Goal: Task Accomplishment & Management: Manage account settings

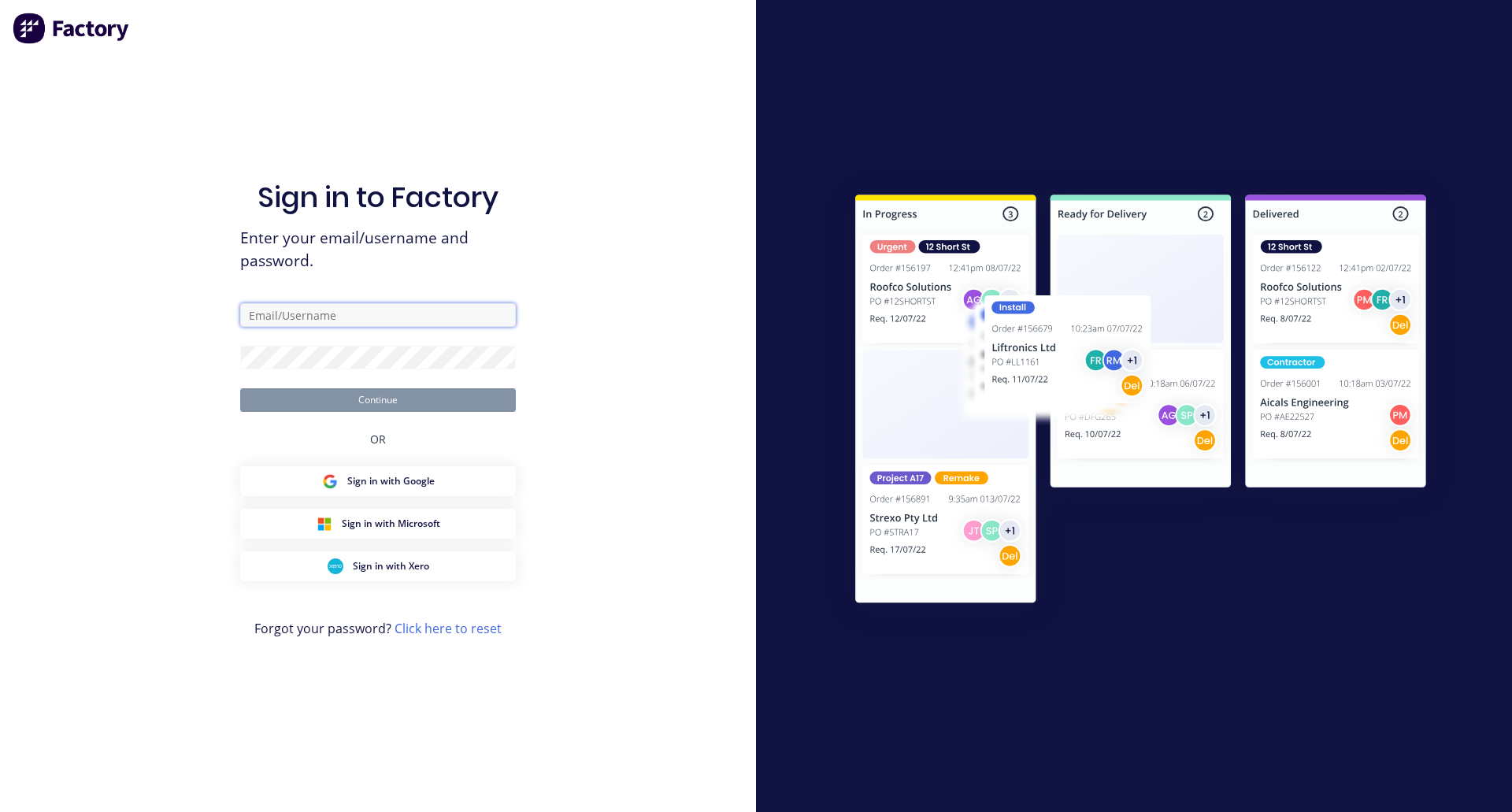
click at [278, 314] on input "text" at bounding box center [378, 315] width 276 height 24
paste input "team+cathydemo@factory.app"
type input "team+cathydemo@factory.app"
click at [331, 402] on button "Continue" at bounding box center [378, 401] width 276 height 24
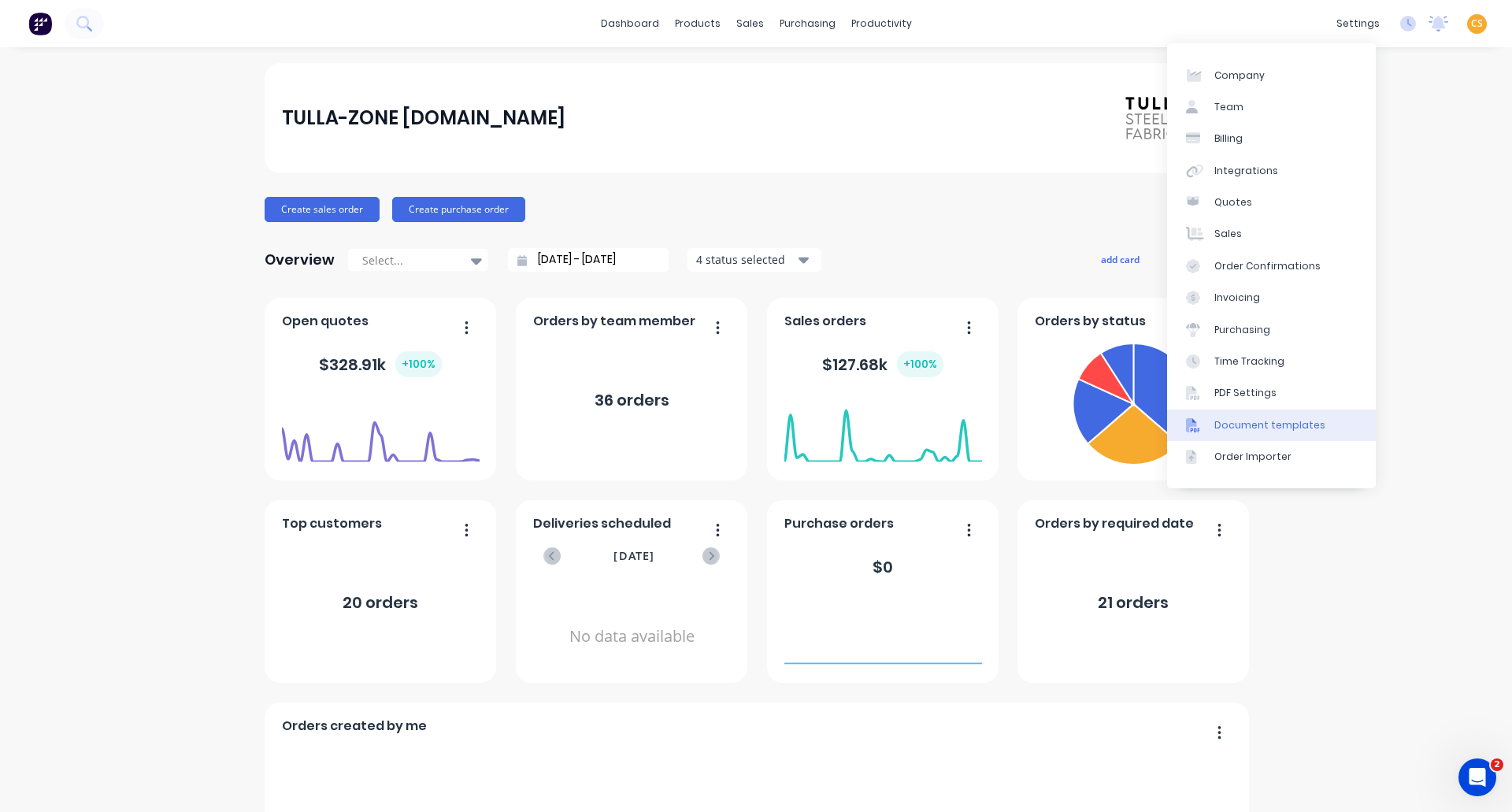
click at [1274, 425] on div "Document templates" at bounding box center [1269, 425] width 111 height 14
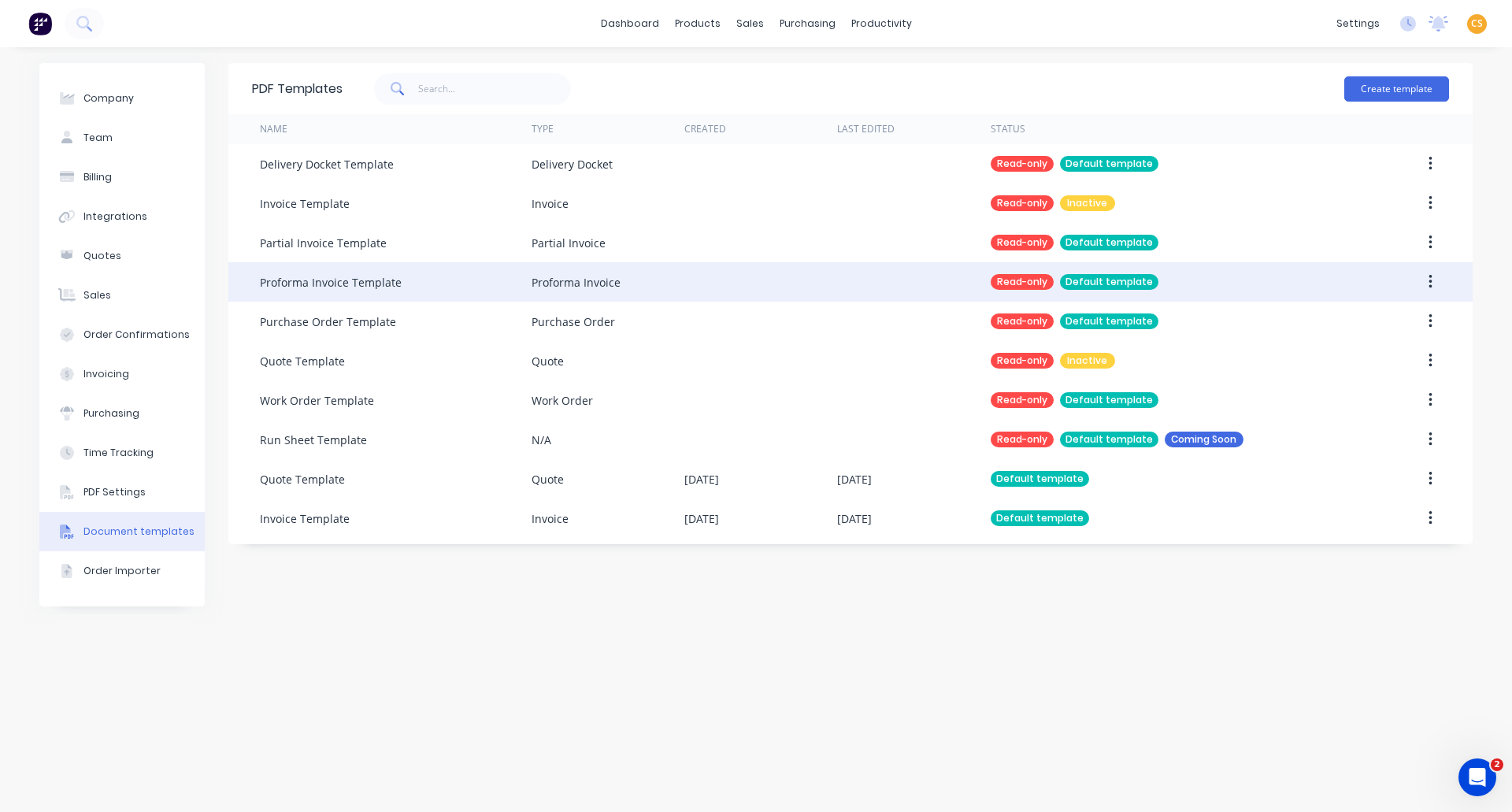
click at [703, 273] on div at bounding box center [760, 281] width 153 height 39
click at [1429, 284] on icon "button" at bounding box center [1431, 281] width 4 height 17
click at [1333, 328] on div "Duplicate" at bounding box center [1374, 323] width 121 height 23
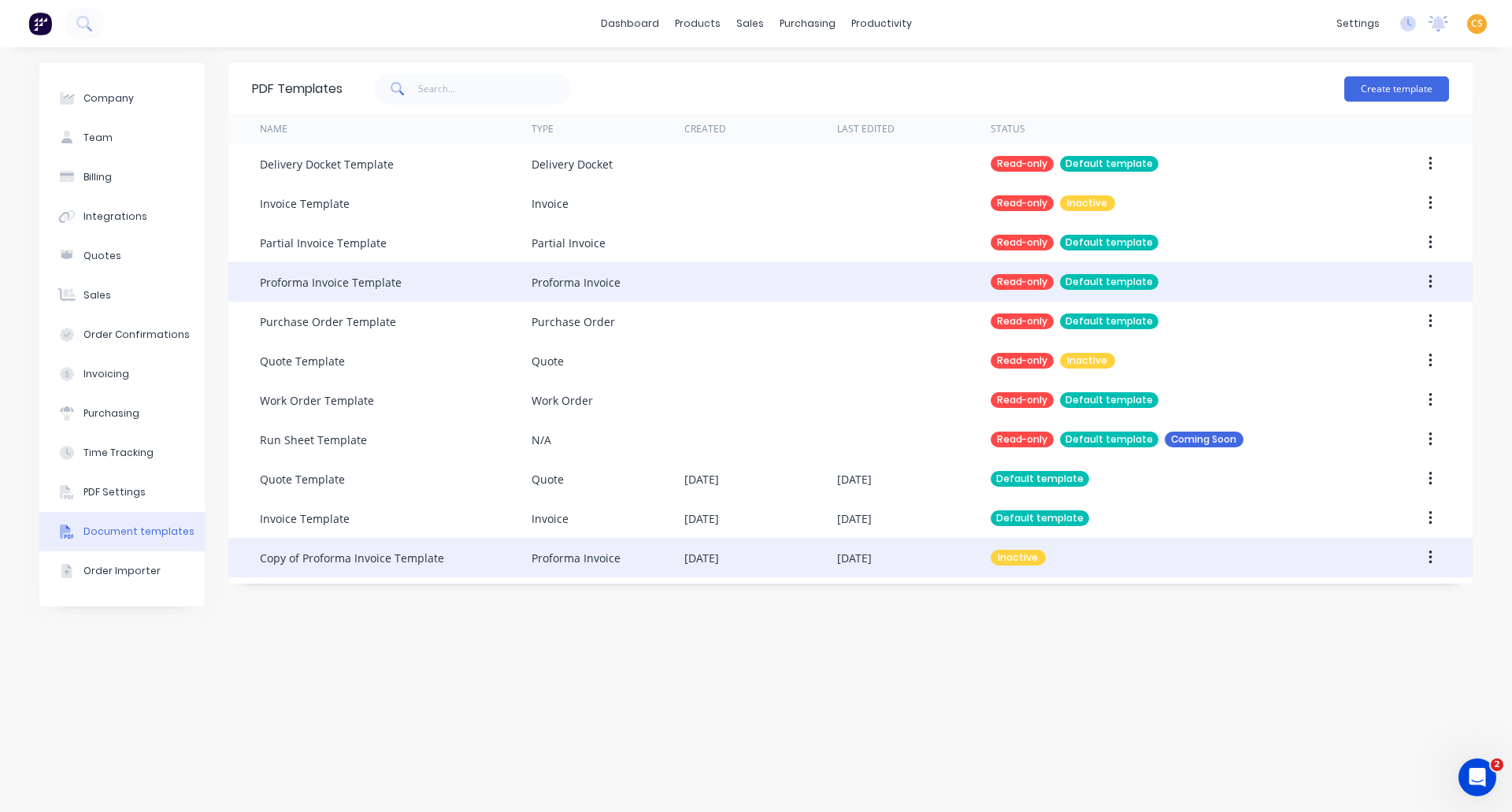
click at [319, 559] on div "Copy of Proforma Invoice Template" at bounding box center [352, 557] width 184 height 17
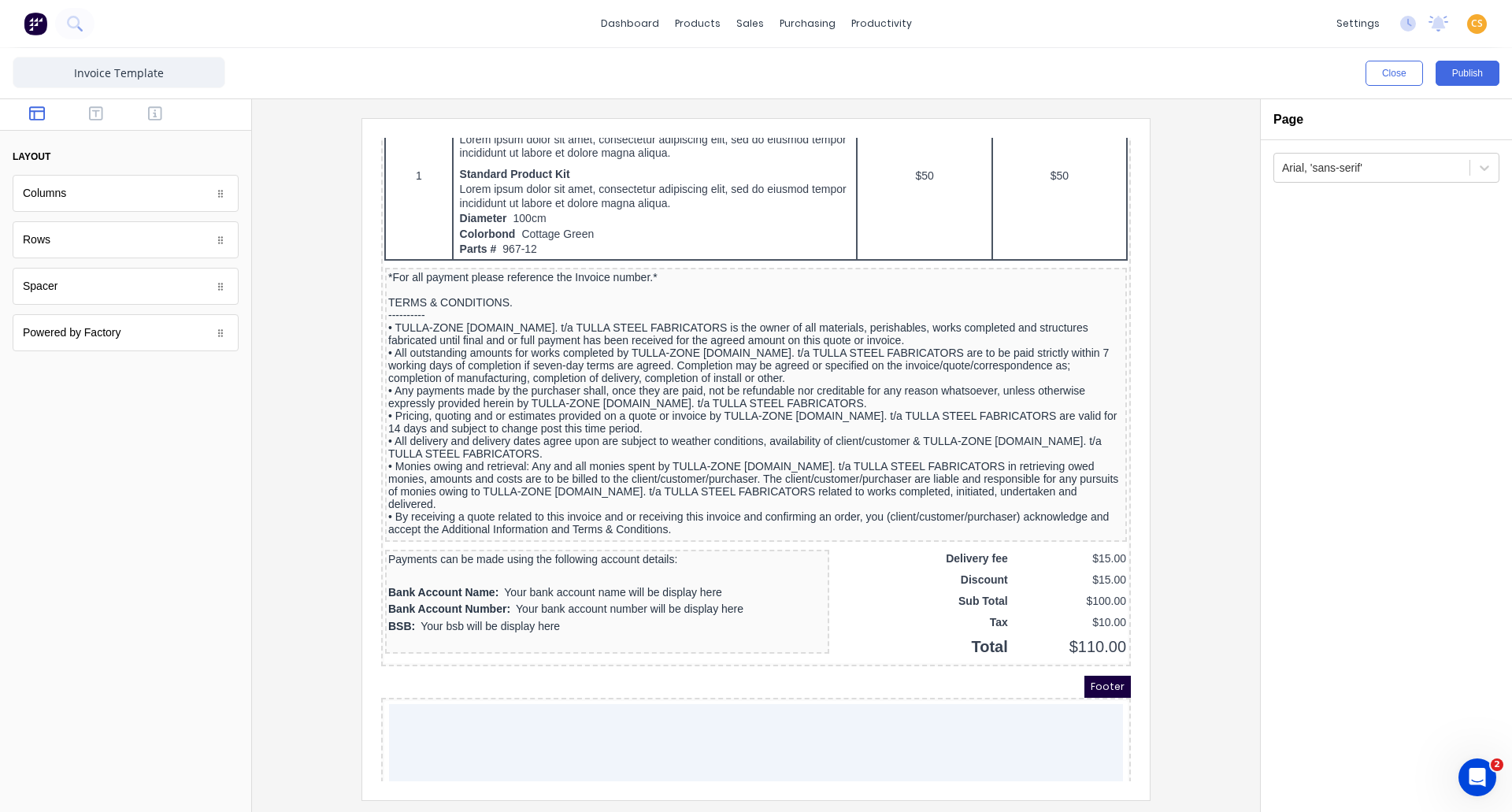
scroll to position [1046, 0]
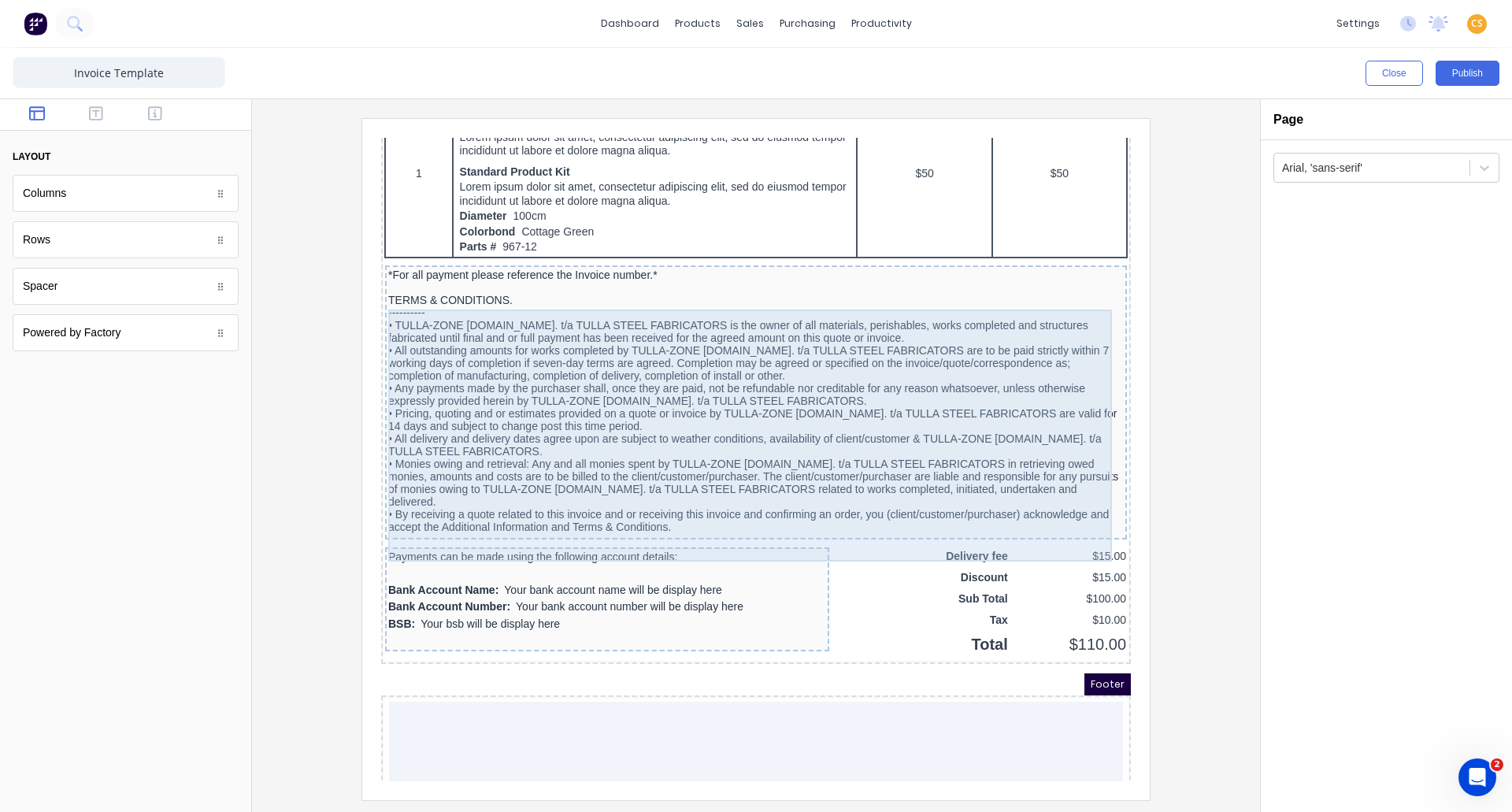
click at [931, 418] on div "*For all payment please reference the Invoice number.* TERMS & CONDITIONS. ----…" at bounding box center [738, 382] width 736 height 265
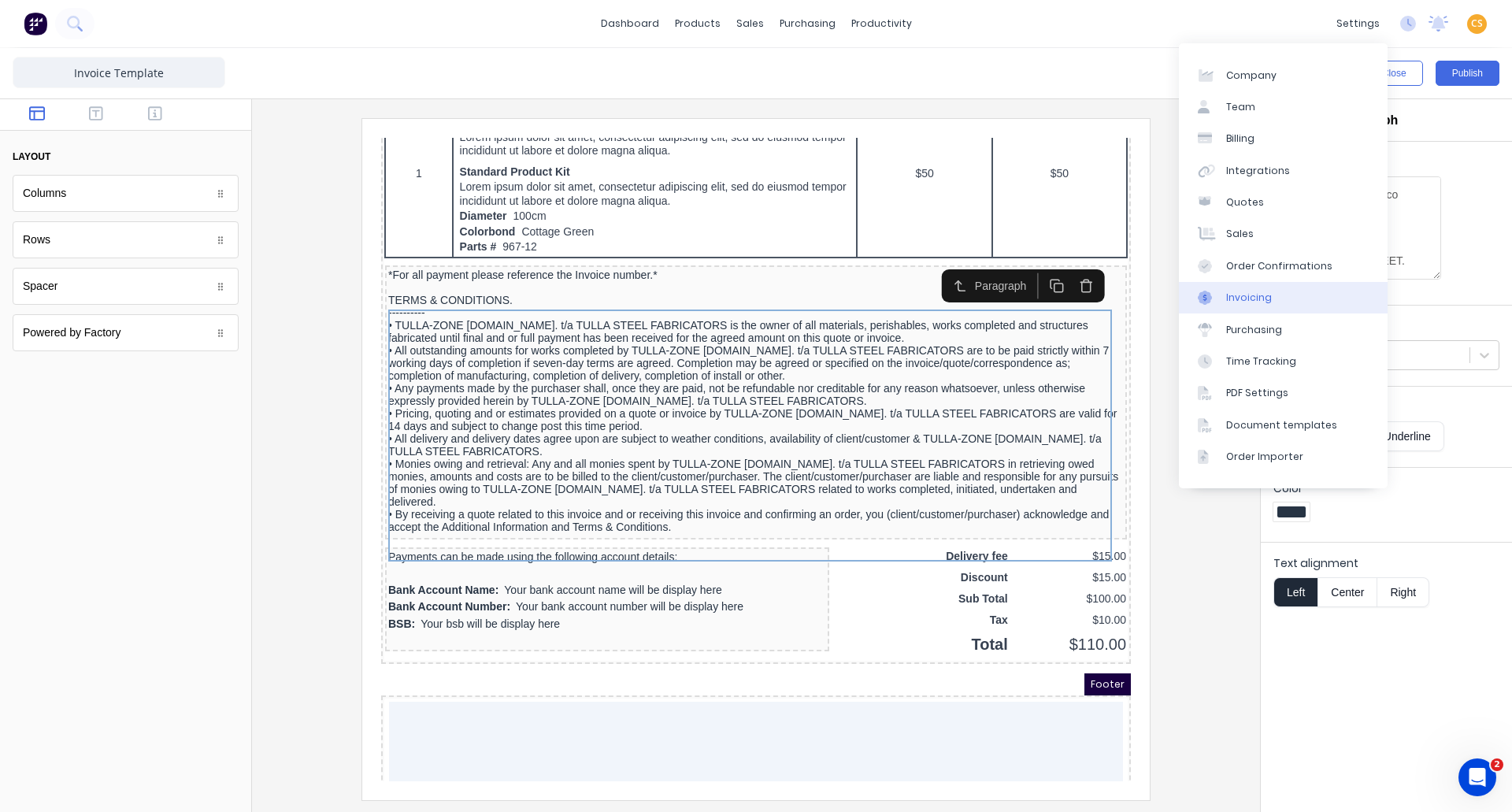
click at [1248, 288] on link "Invoicing" at bounding box center [1283, 298] width 209 height 32
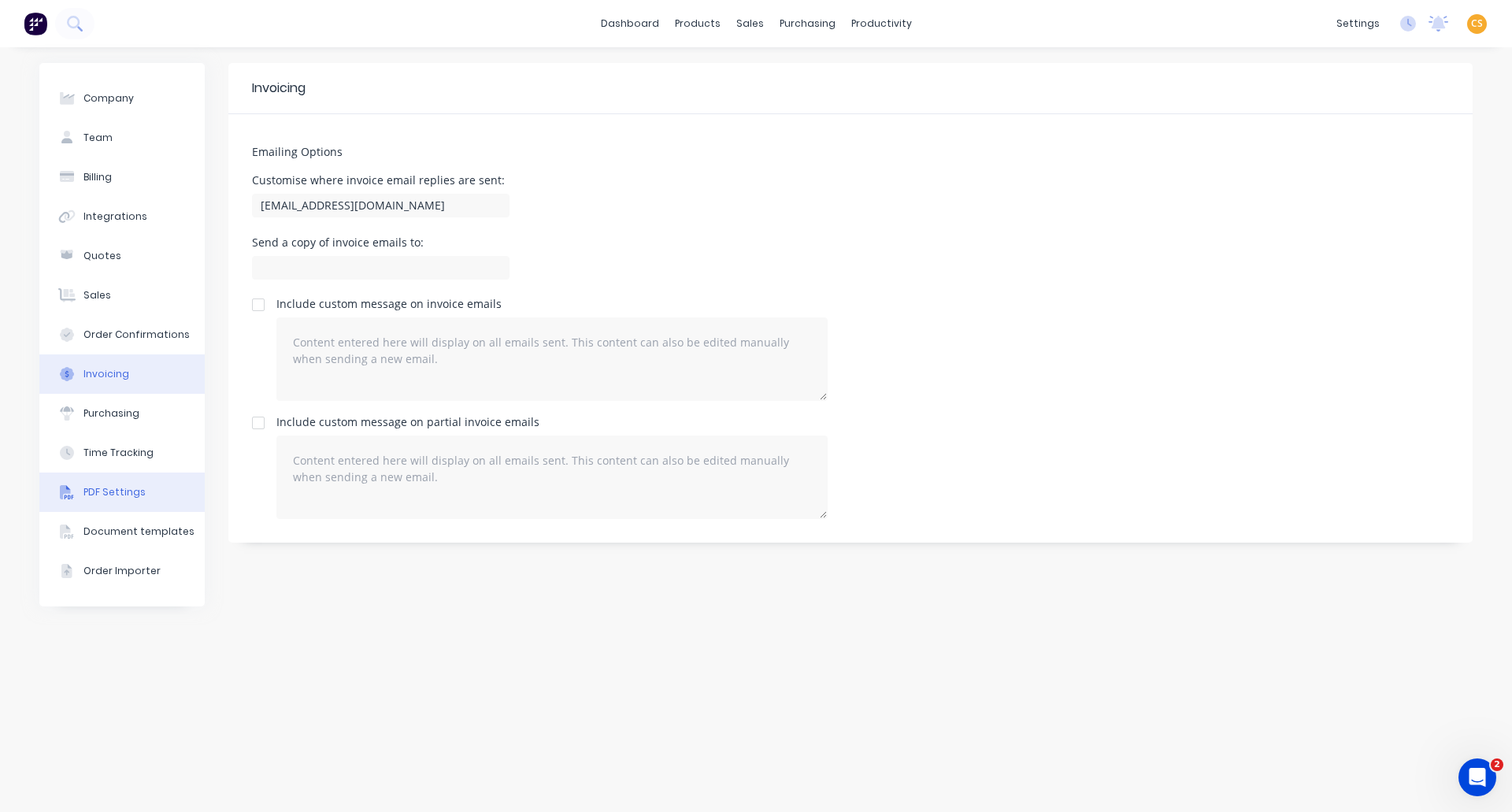
click at [103, 498] on div "PDF Settings" at bounding box center [115, 492] width 62 height 14
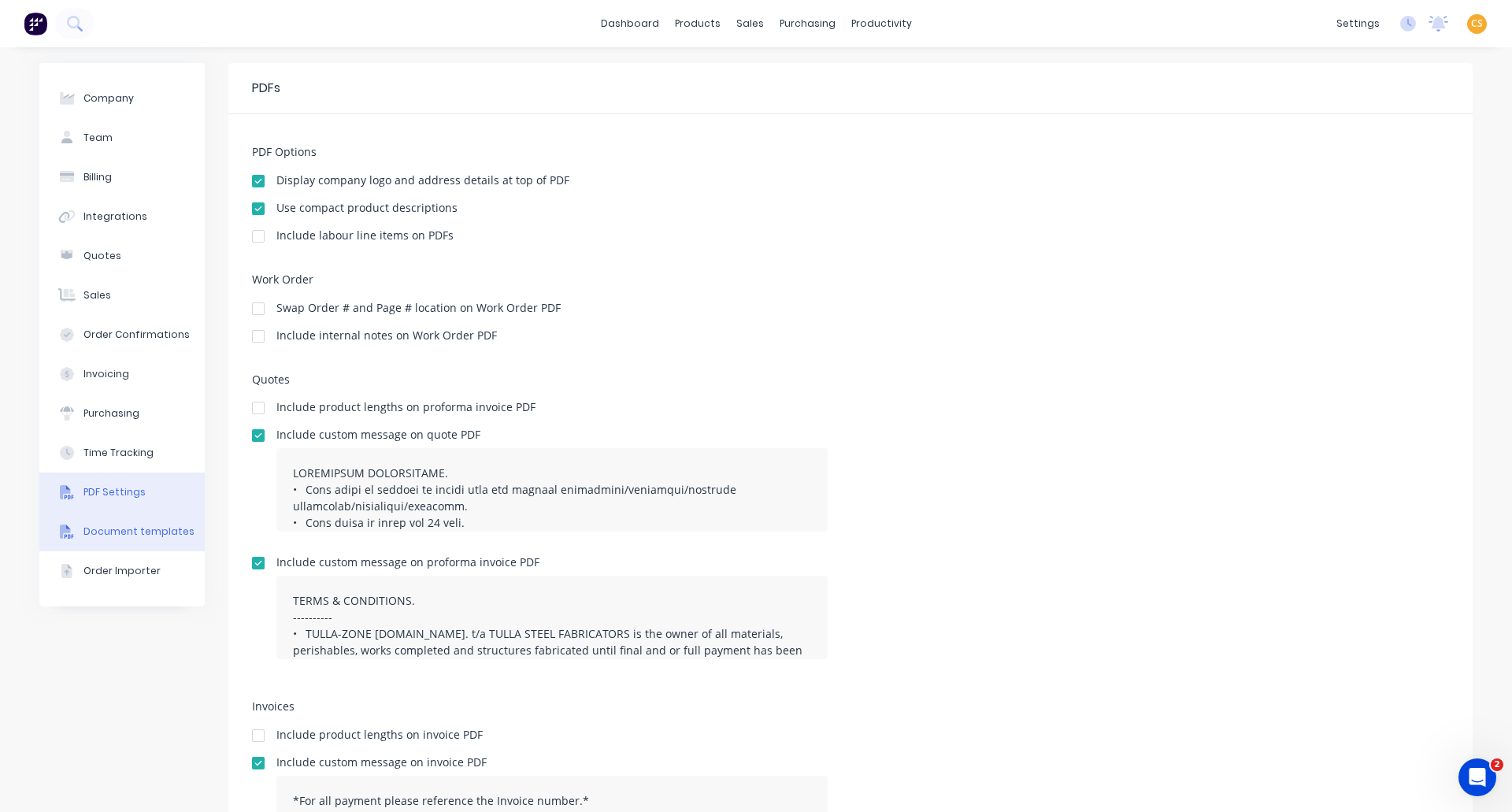
click at [140, 531] on div "Document templates" at bounding box center [139, 531] width 111 height 14
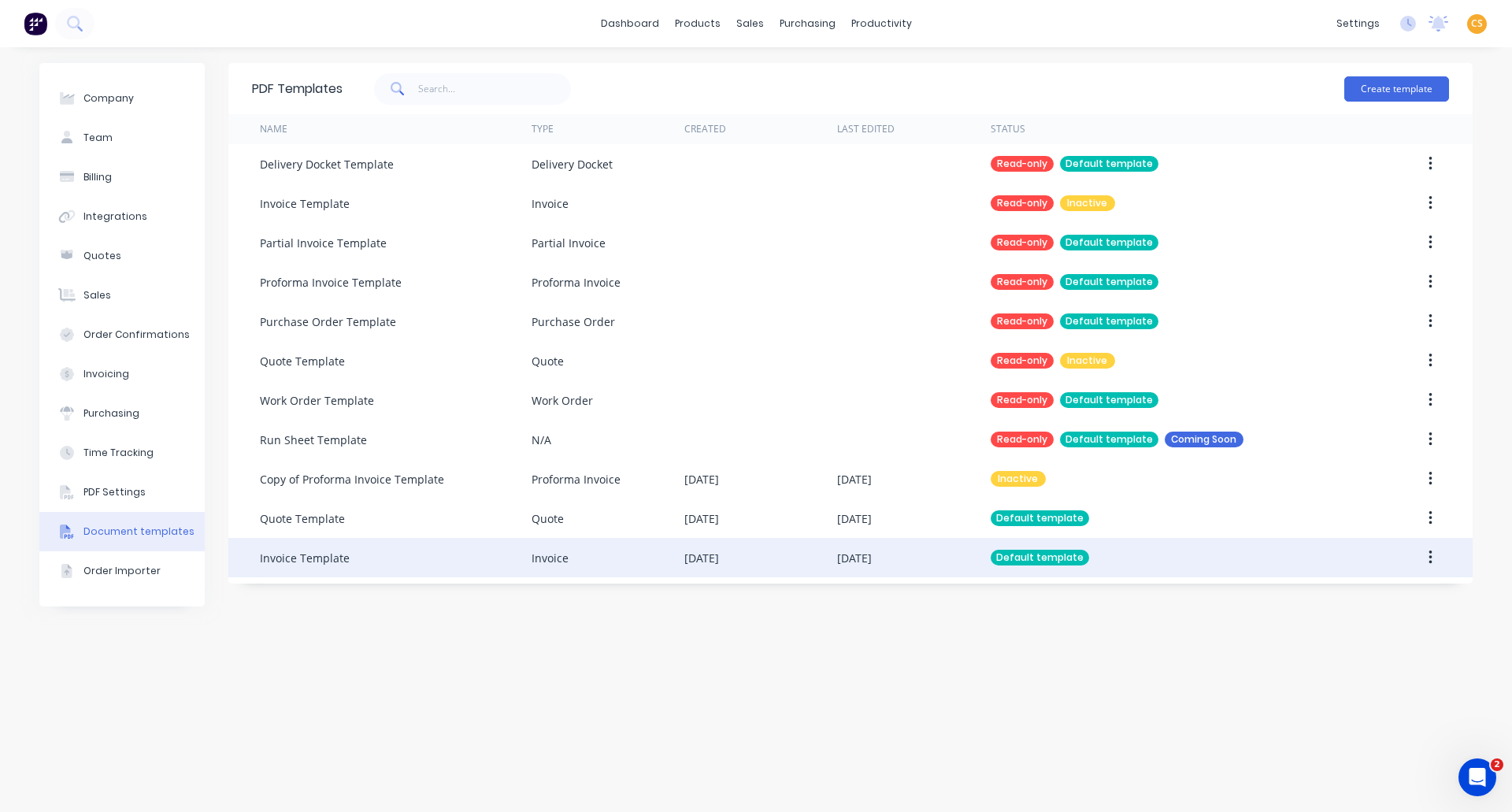
click at [541, 554] on div "Invoice" at bounding box center [550, 557] width 37 height 17
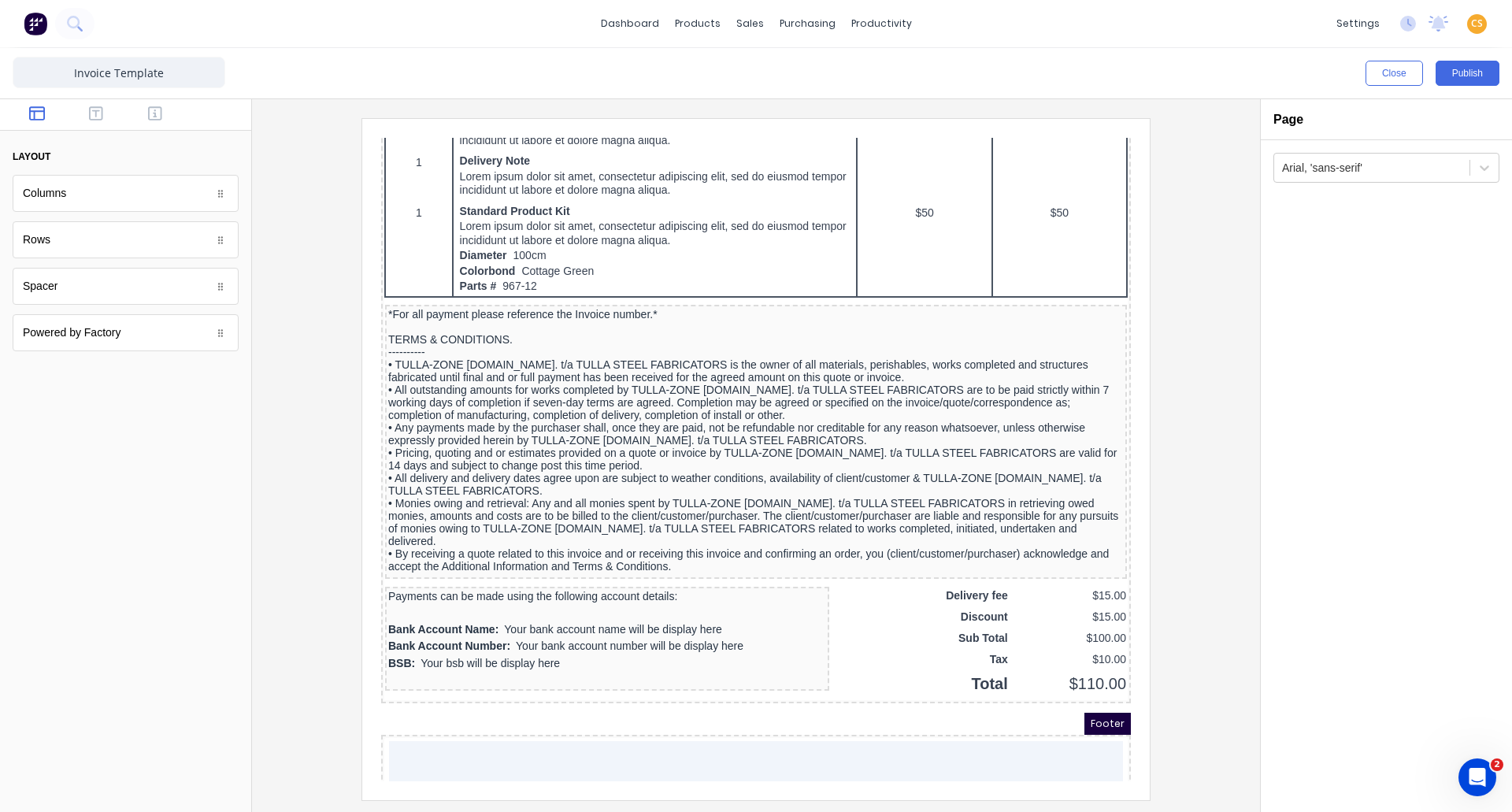
scroll to position [1013, 0]
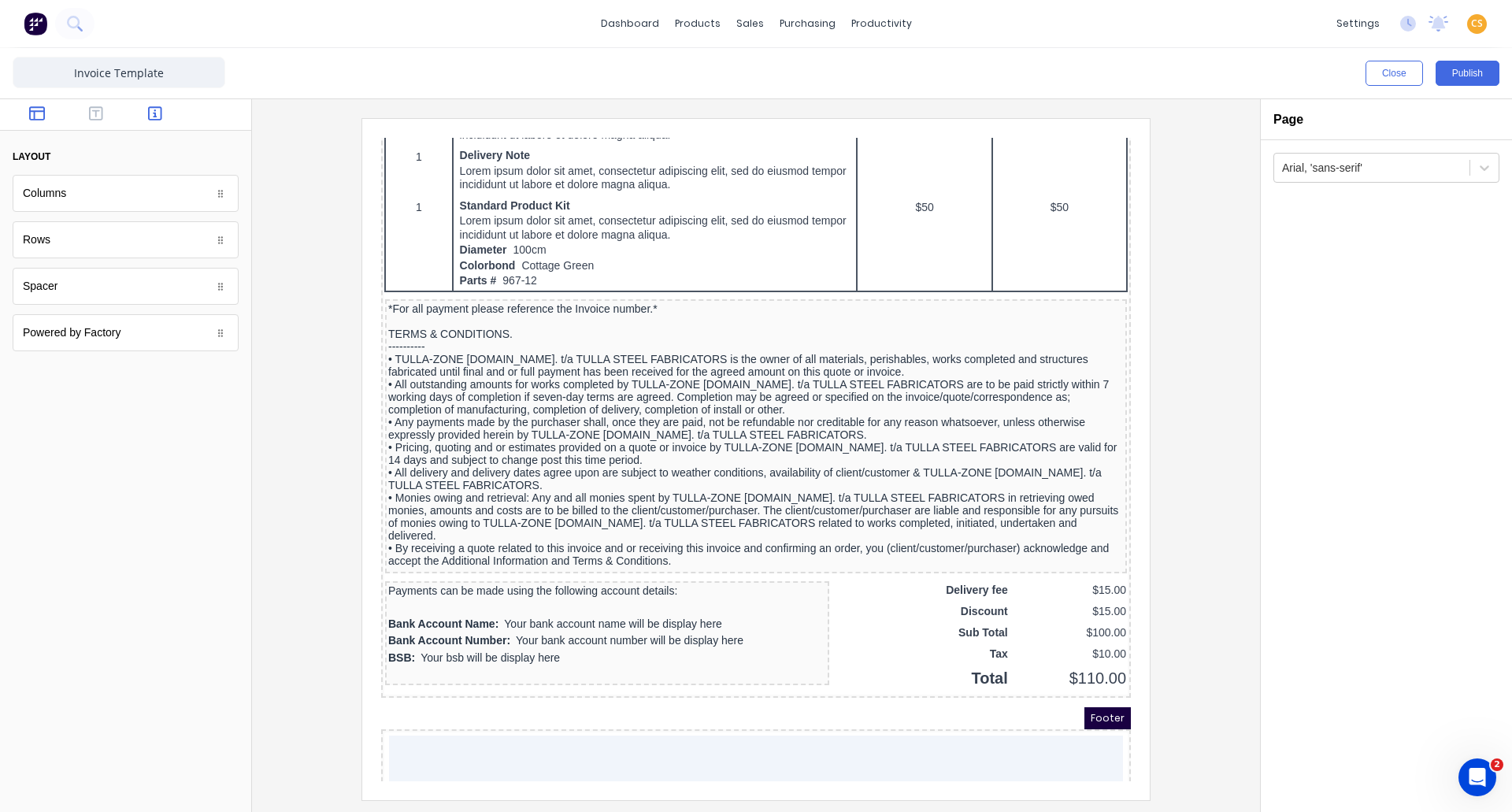
click at [157, 110] on icon "button" at bounding box center [155, 114] width 14 height 16
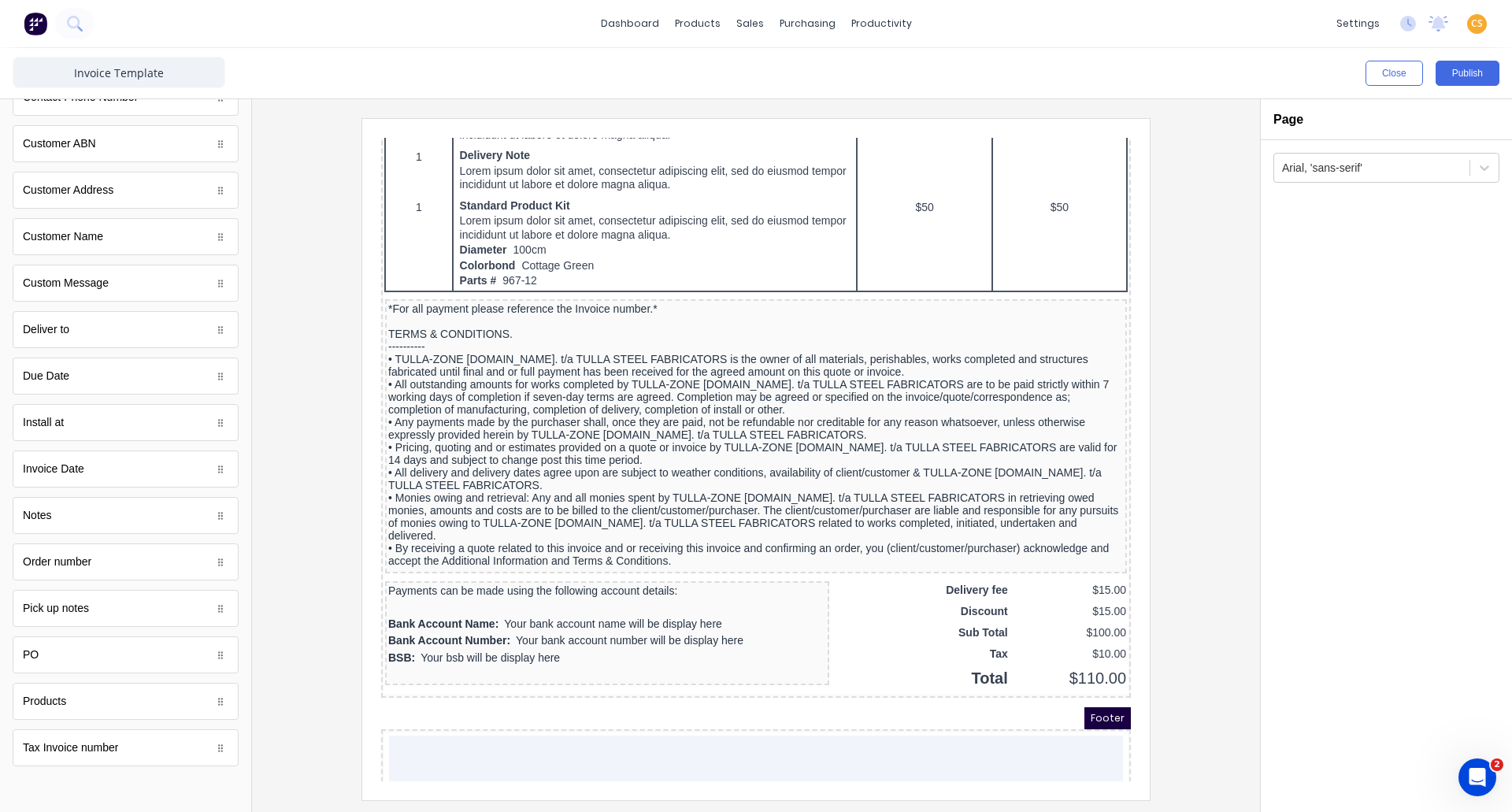
scroll to position [701, 0]
click at [1388, 81] on button "Close" at bounding box center [1395, 73] width 58 height 25
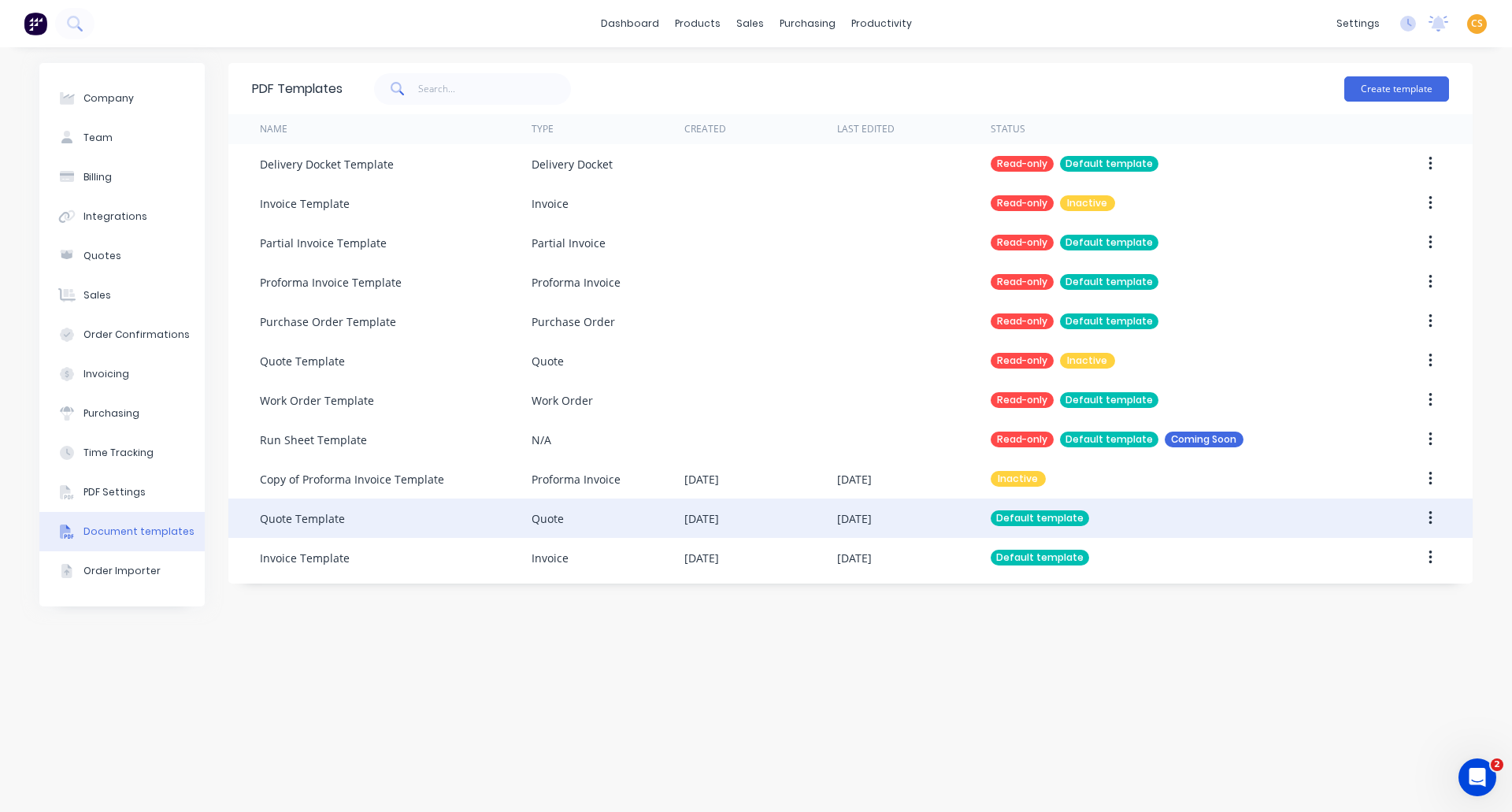
click at [465, 524] on div "Quote Template" at bounding box center [396, 517] width 272 height 39
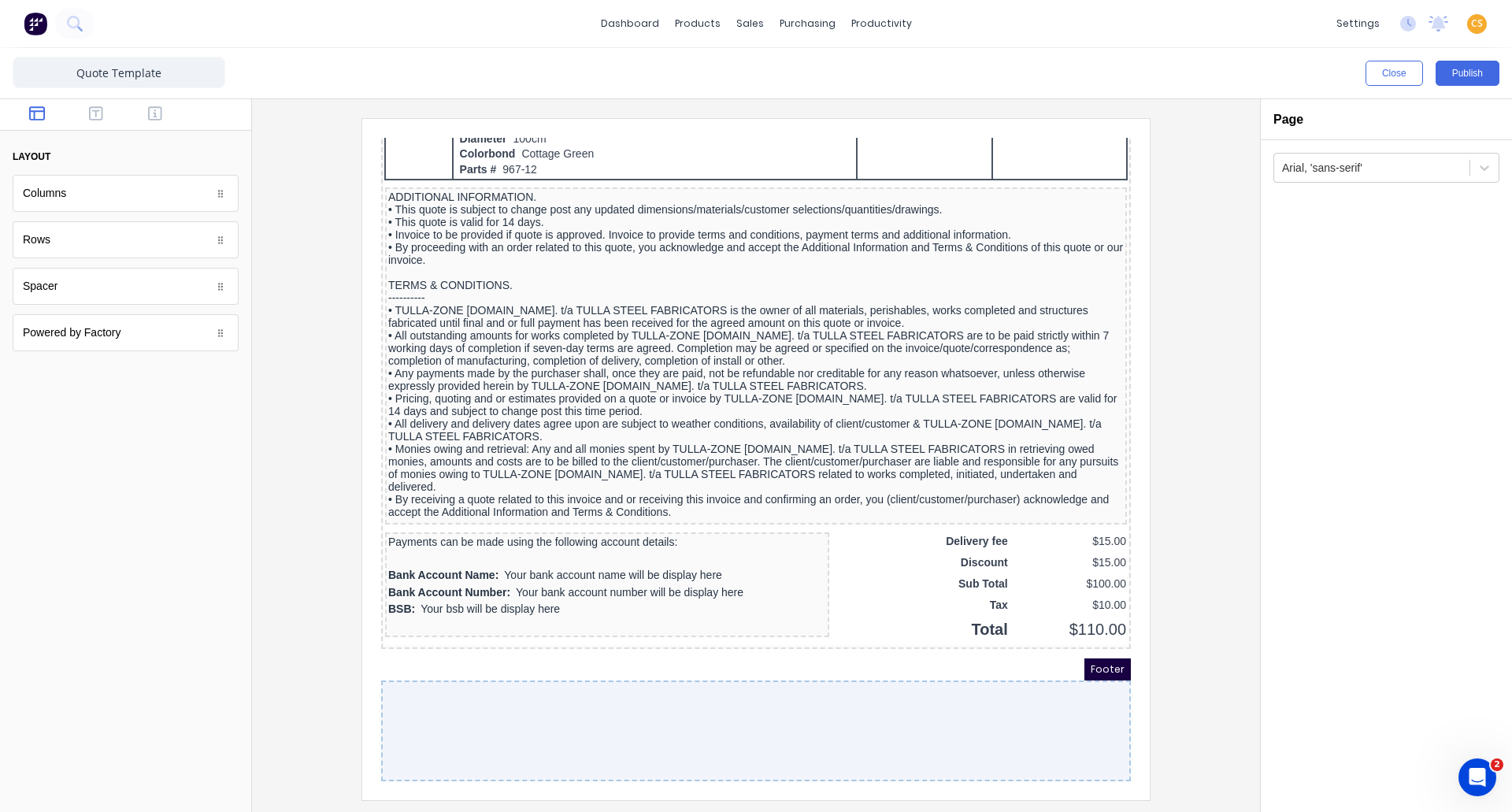
scroll to position [1156, 0]
click at [157, 117] on icon "button" at bounding box center [155, 113] width 14 height 14
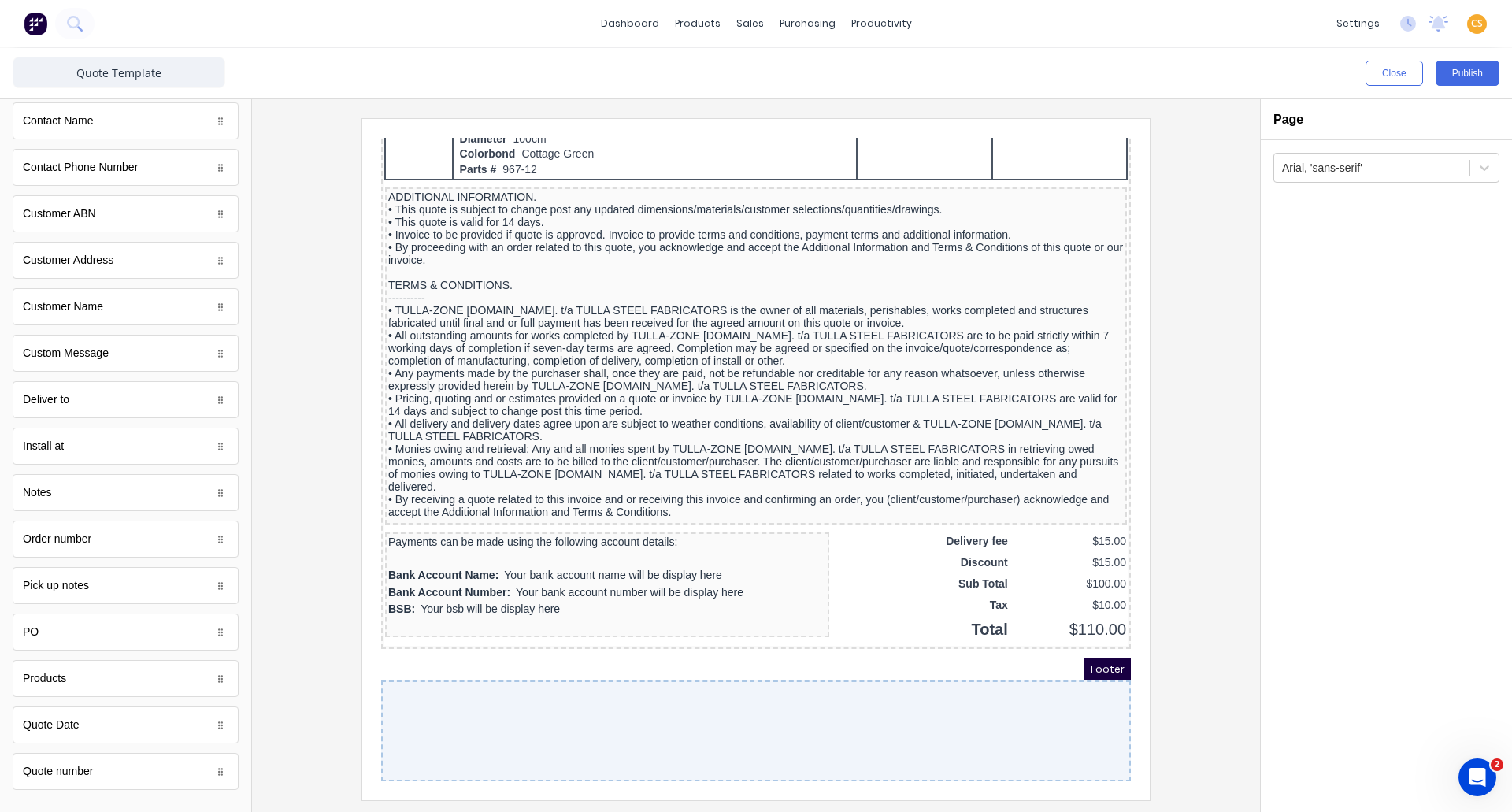
scroll to position [655, 0]
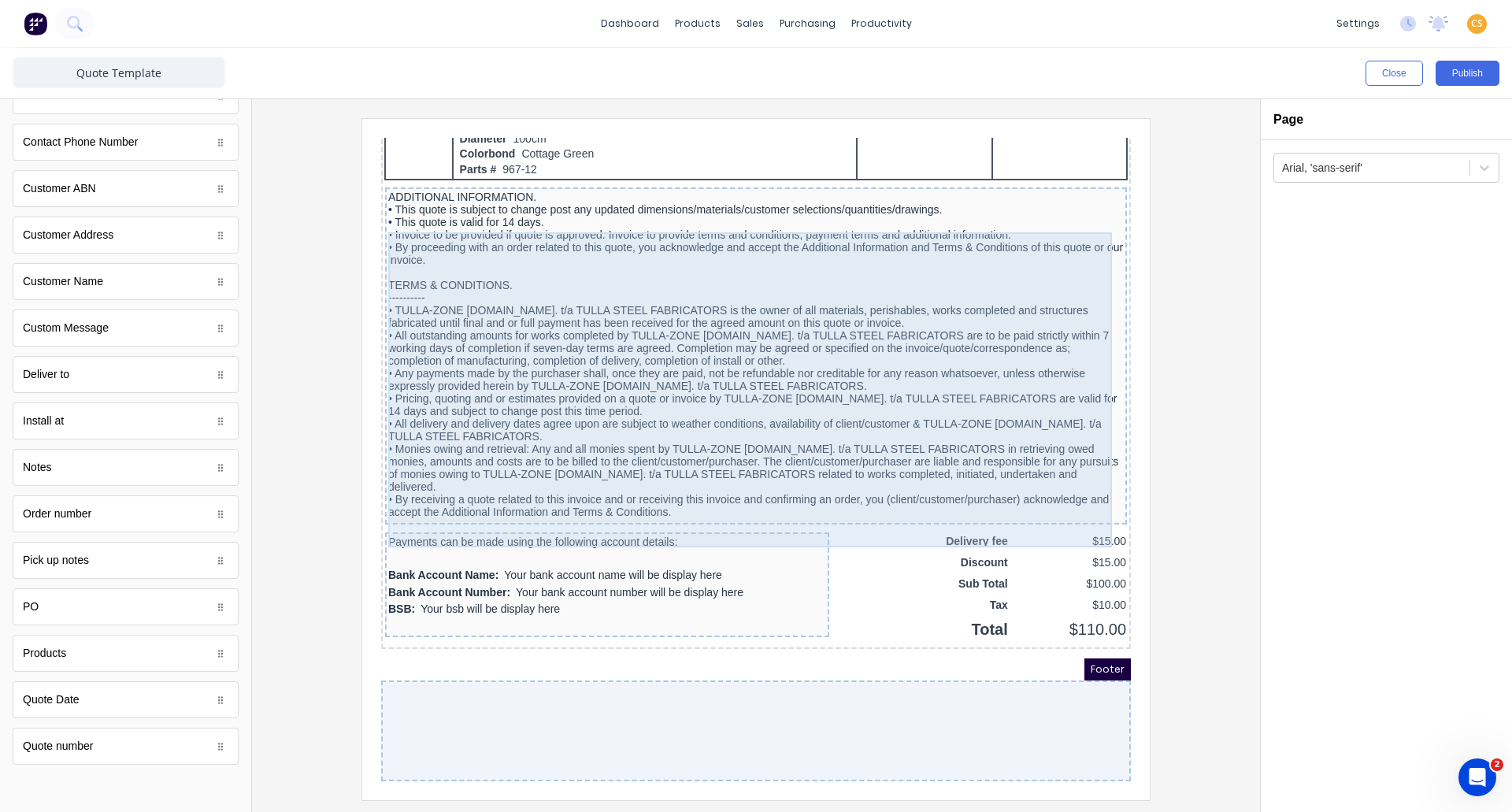
click at [559, 291] on div "ADDITIONAL INFORMATION. • This quote is subject to change post any updated dime…" at bounding box center [738, 336] width 736 height 328
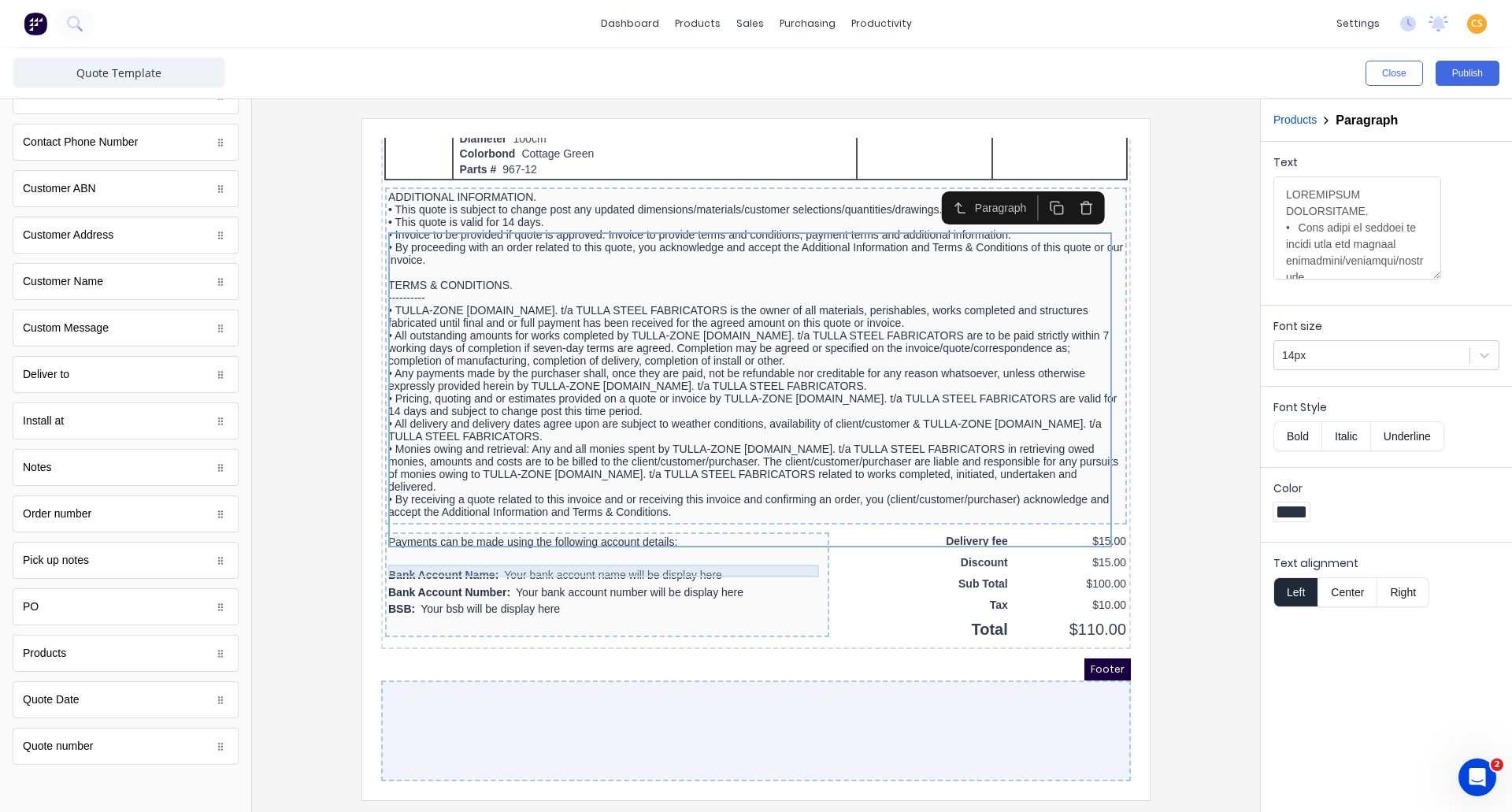
click at [438, 518] on div "Payments can be made using the following account details:" at bounding box center [589, 522] width 438 height 13
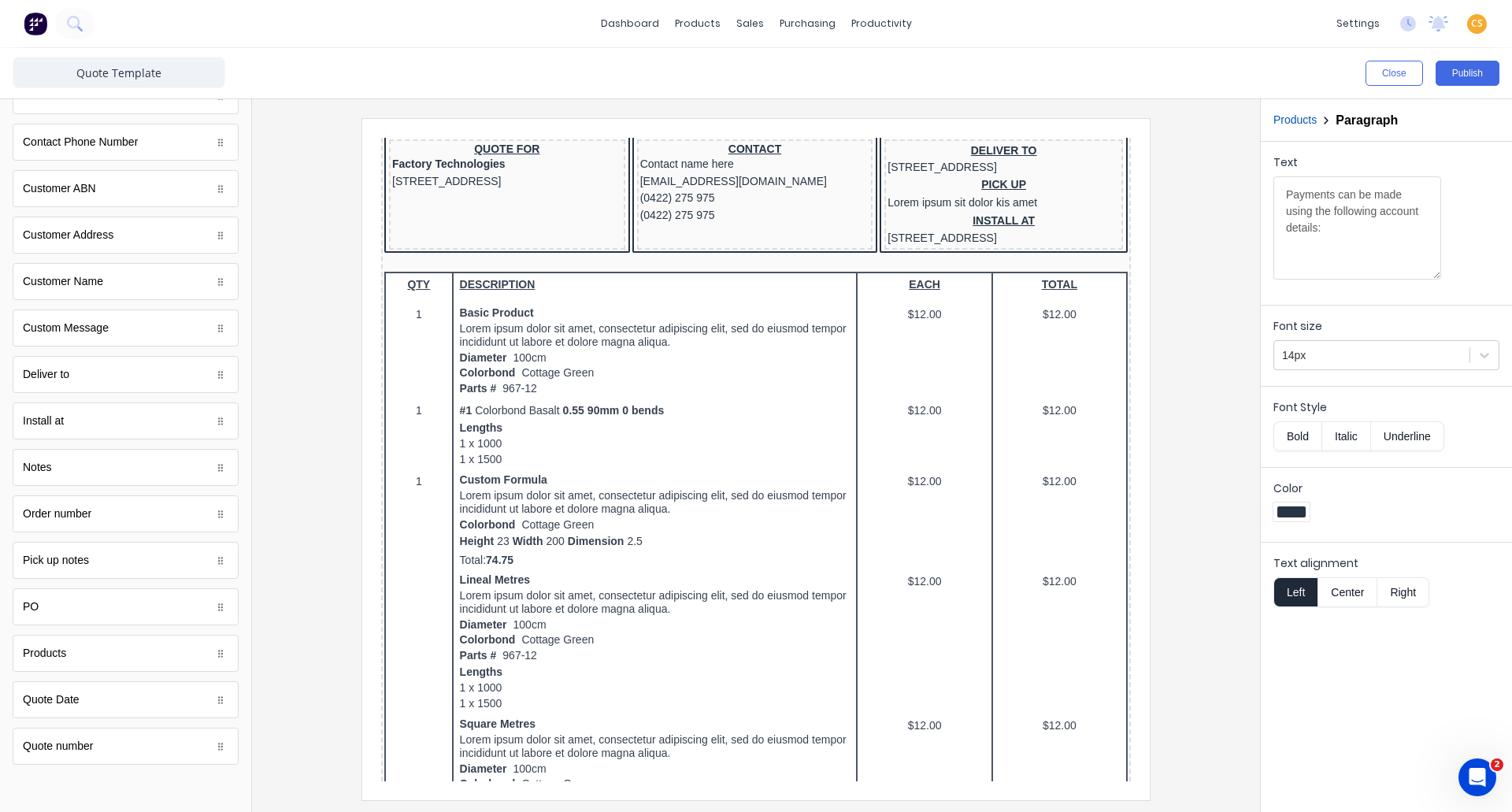
scroll to position [174, 0]
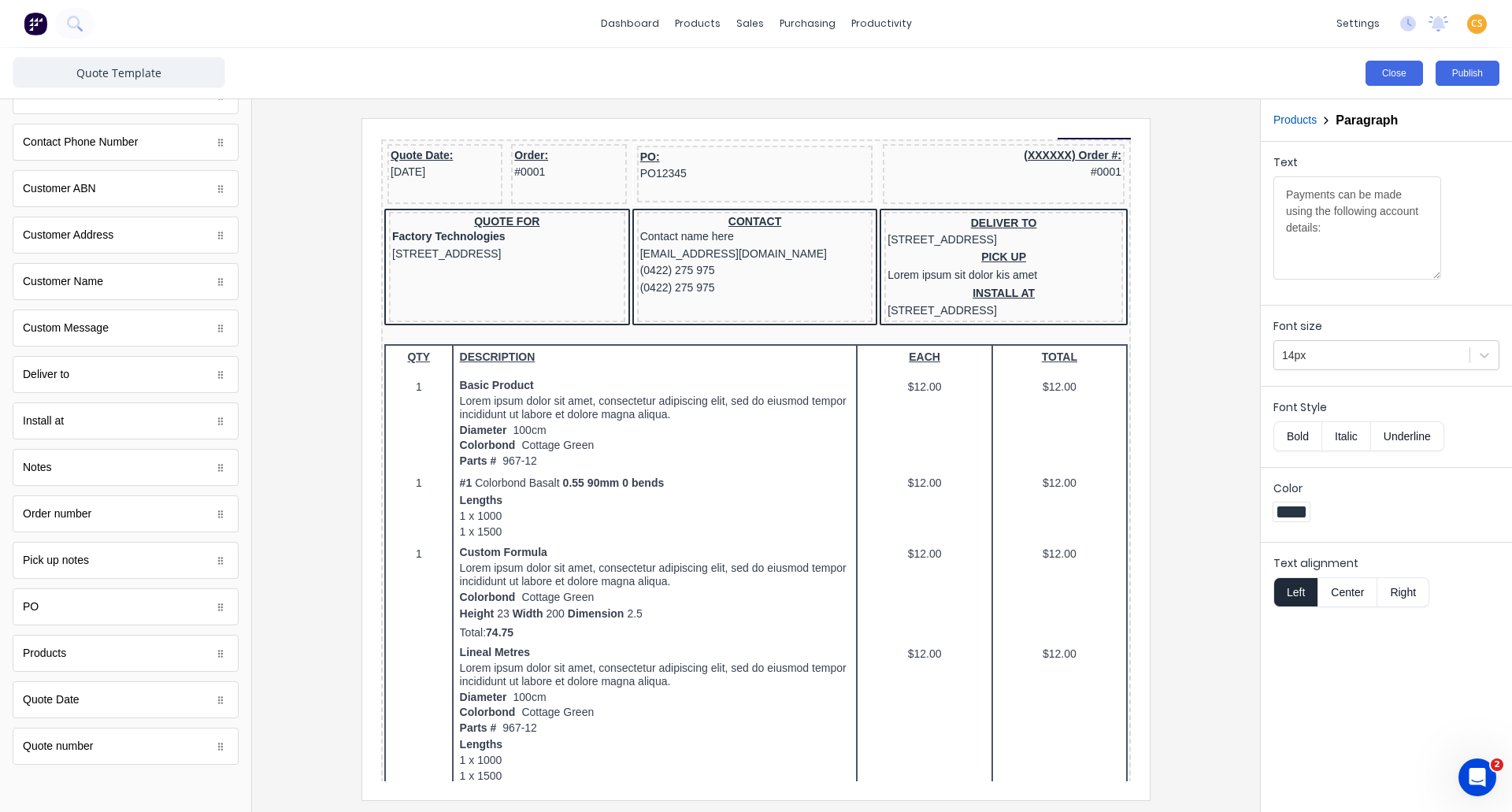
click at [1396, 76] on button "Close" at bounding box center [1395, 73] width 58 height 25
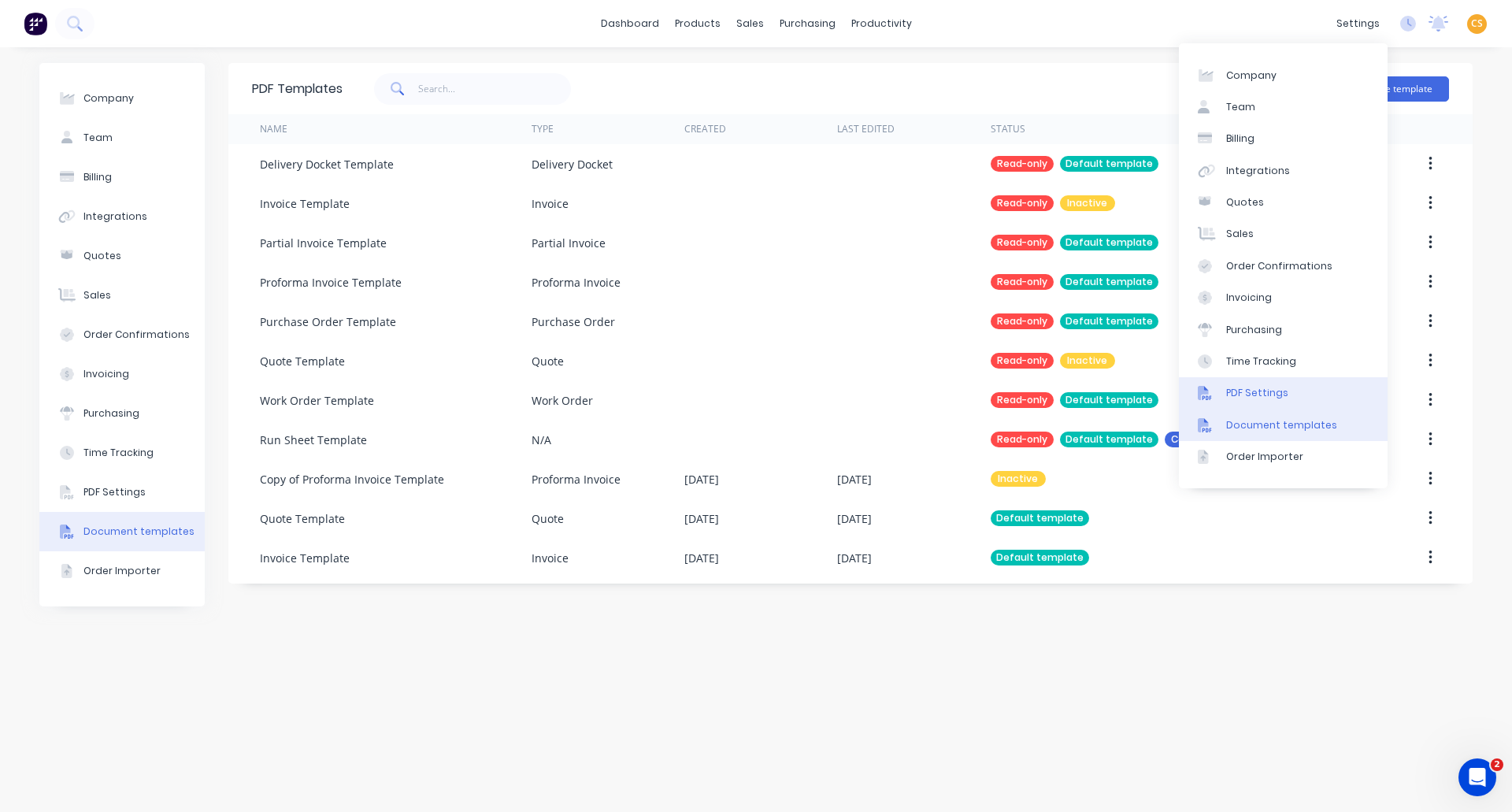
click at [1233, 392] on div "PDF Settings" at bounding box center [1257, 393] width 62 height 14
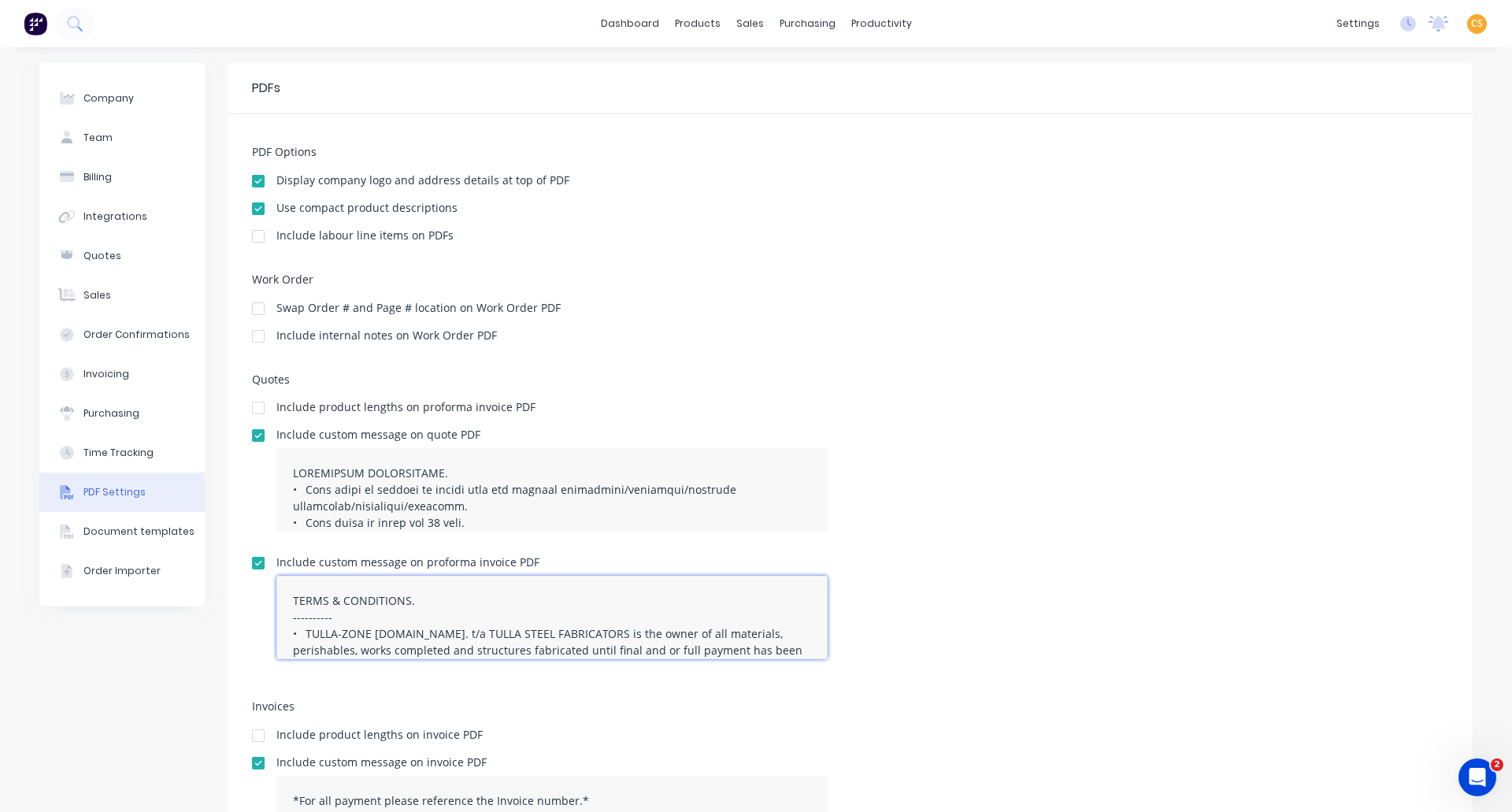
scroll to position [181, 0]
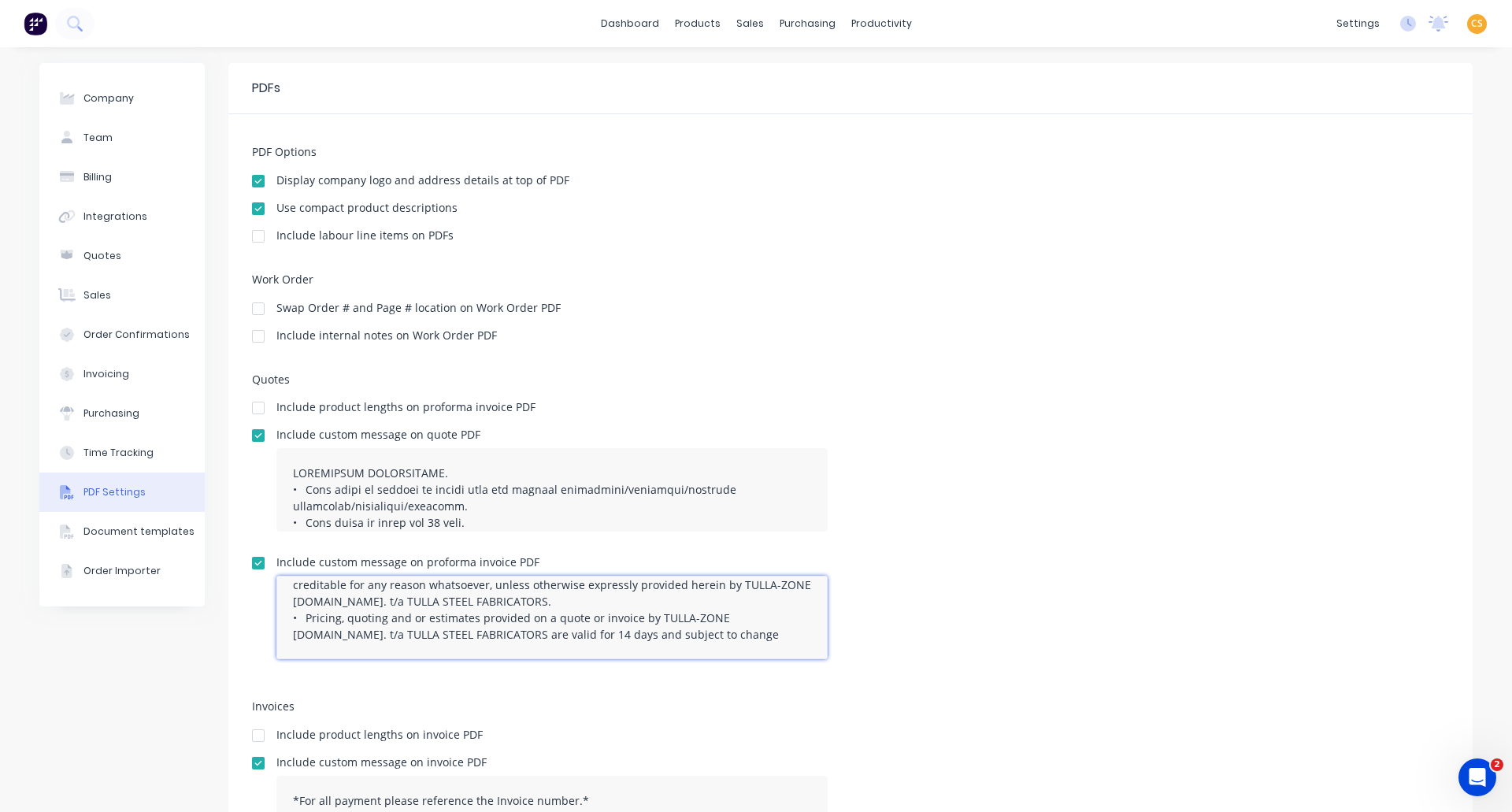
drag, startPoint x: 285, startPoint y: 603, endPoint x: 822, endPoint y: 731, distance: 552.0
click at [822, 731] on div "PDF Options Display company logo and address details at top of PDF Use compact …" at bounding box center [850, 510] width 1244 height 793
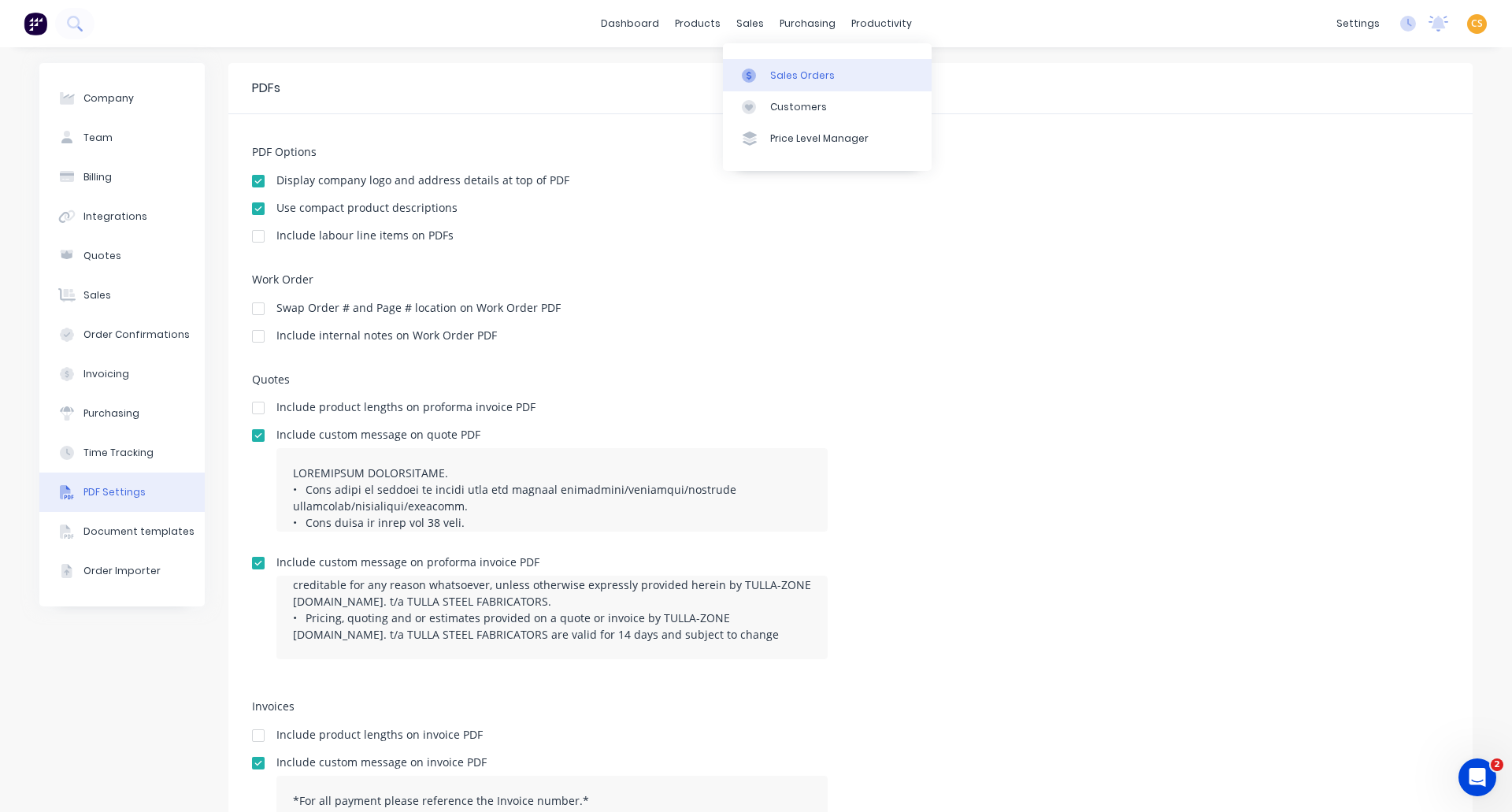
click at [789, 69] on div "Sales Orders" at bounding box center [802, 76] width 65 height 14
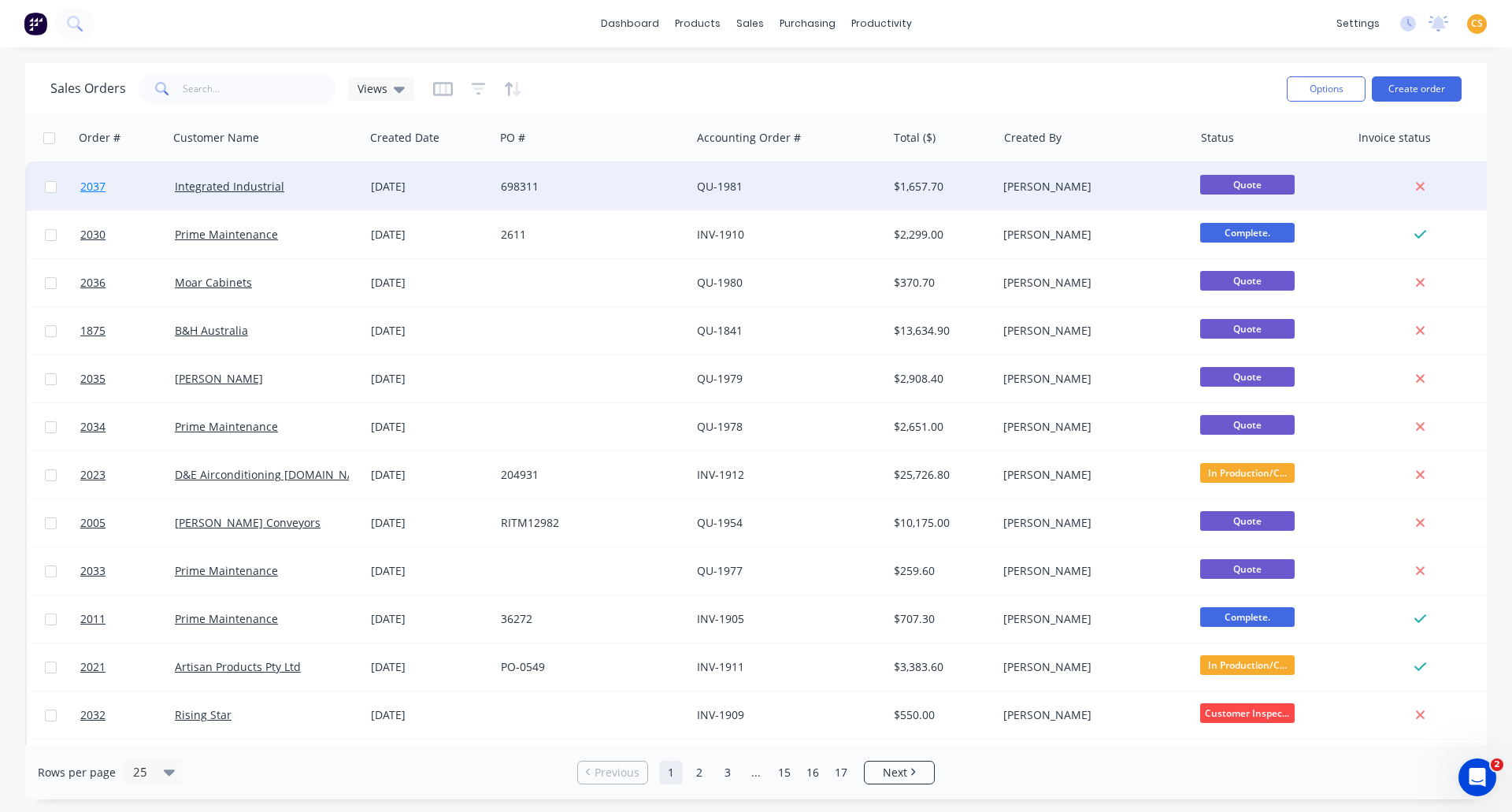
click at [117, 187] on link "2037" at bounding box center [127, 186] width 95 height 47
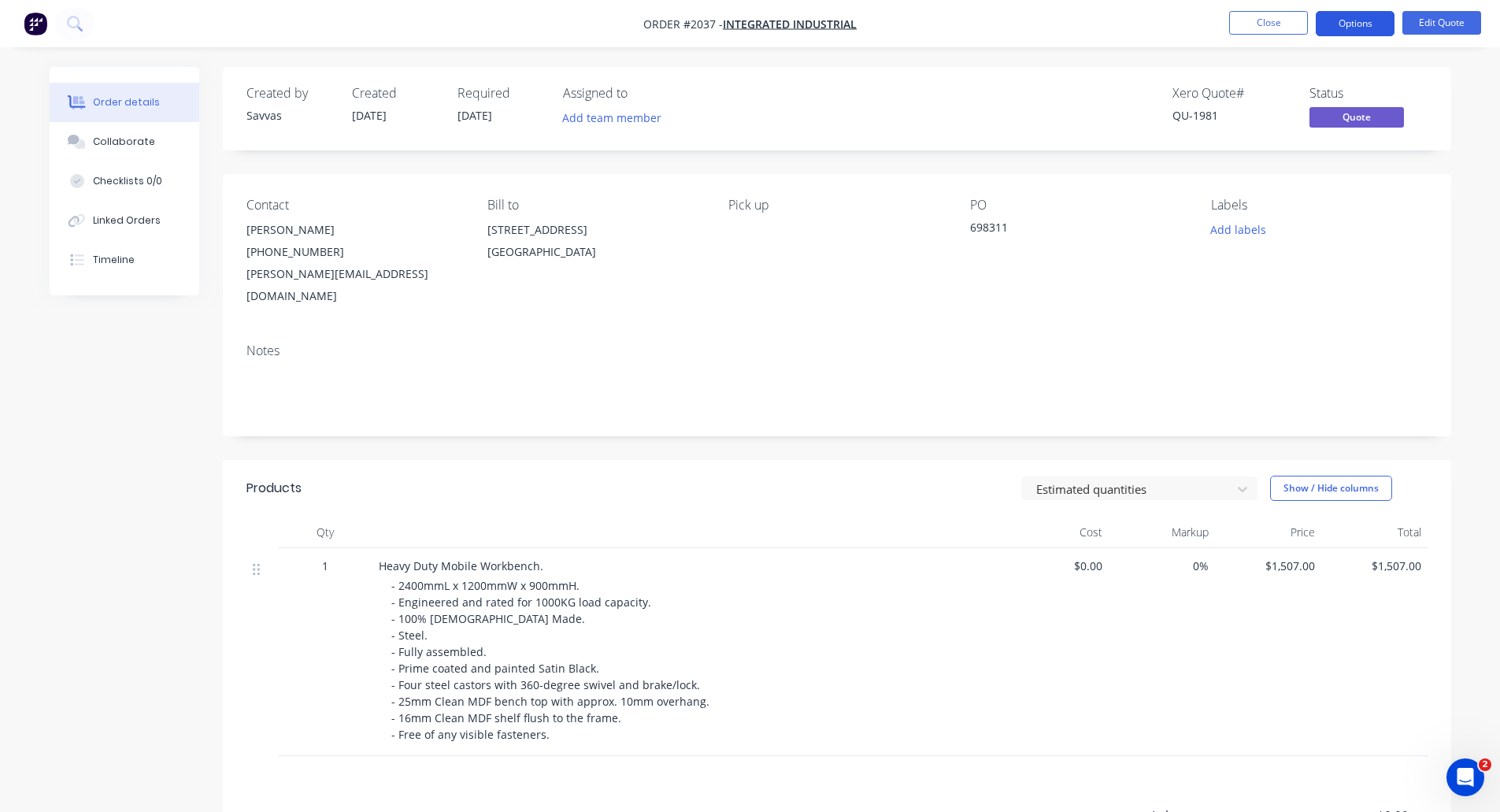
click at [1340, 22] on button "Options" at bounding box center [1355, 23] width 79 height 25
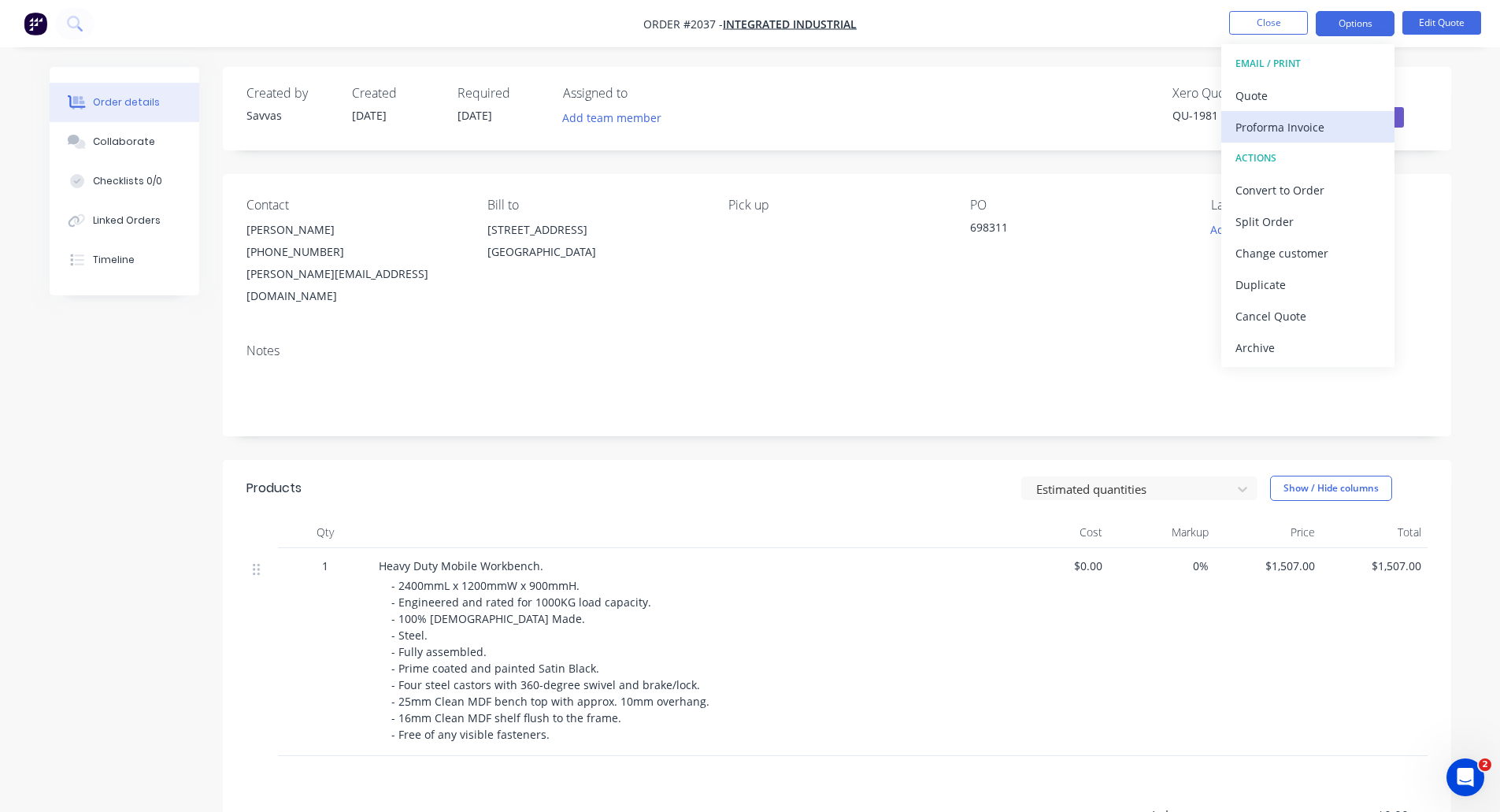
click at [1317, 123] on div "Proforma Invoice" at bounding box center [1308, 127] width 145 height 23
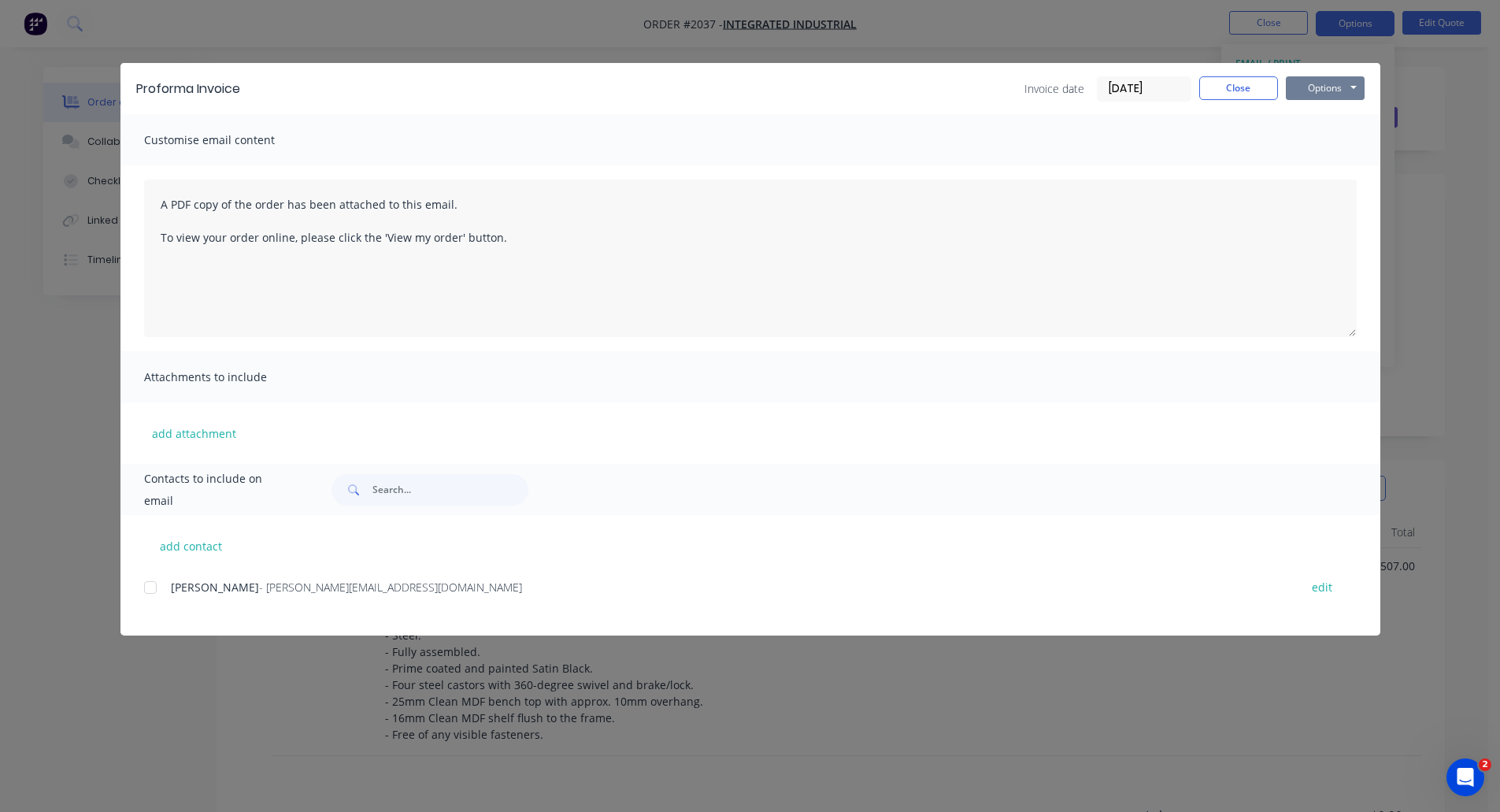
click at [1312, 87] on button "Options" at bounding box center [1325, 88] width 79 height 24
click at [1320, 120] on button "Preview" at bounding box center [1336, 116] width 101 height 26
click at [1216, 88] on button "Close" at bounding box center [1238, 88] width 79 height 24
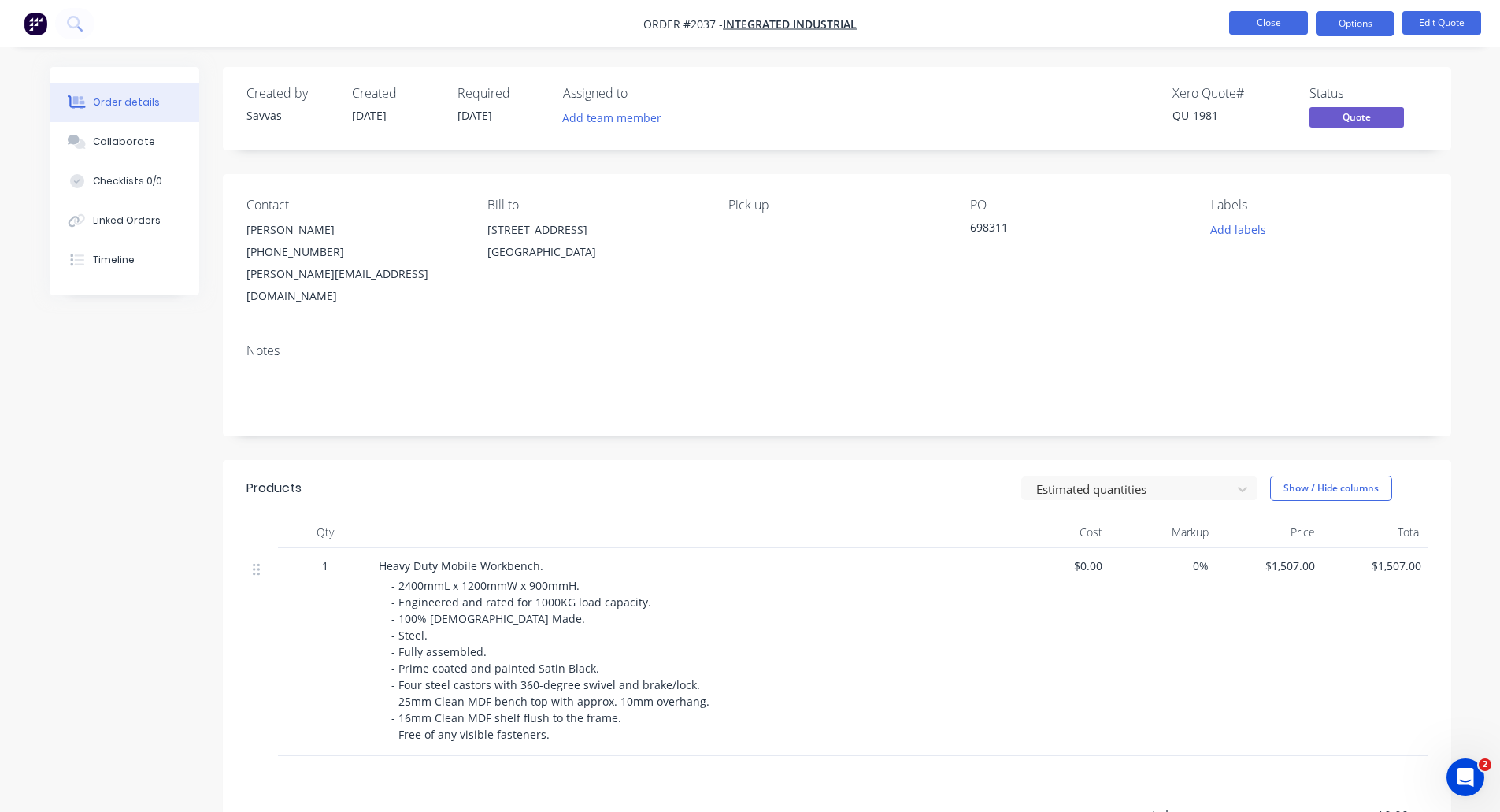
click at [1265, 19] on button "Close" at bounding box center [1268, 23] width 79 height 24
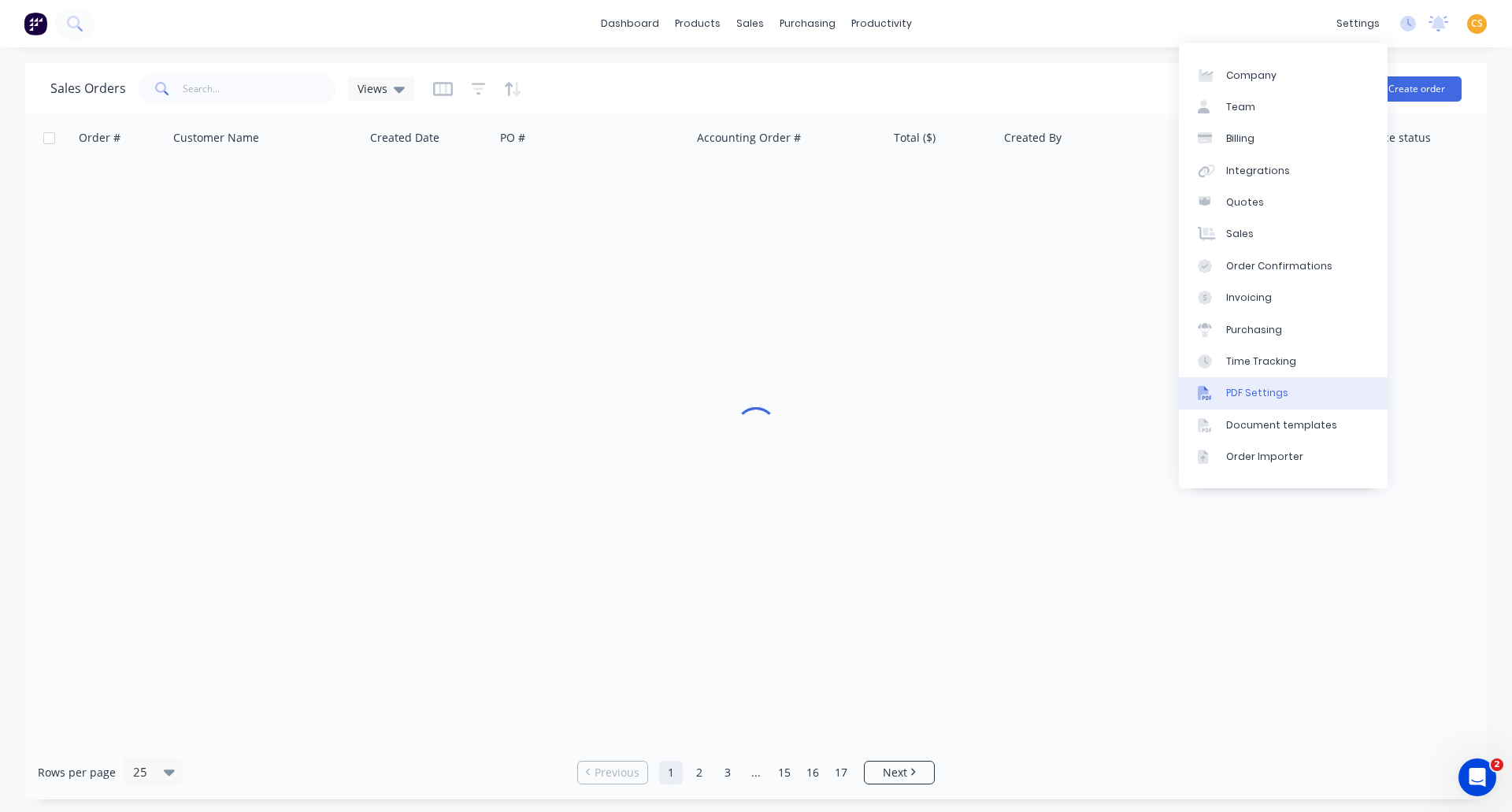
click at [1262, 396] on div "PDF Settings" at bounding box center [1257, 393] width 62 height 14
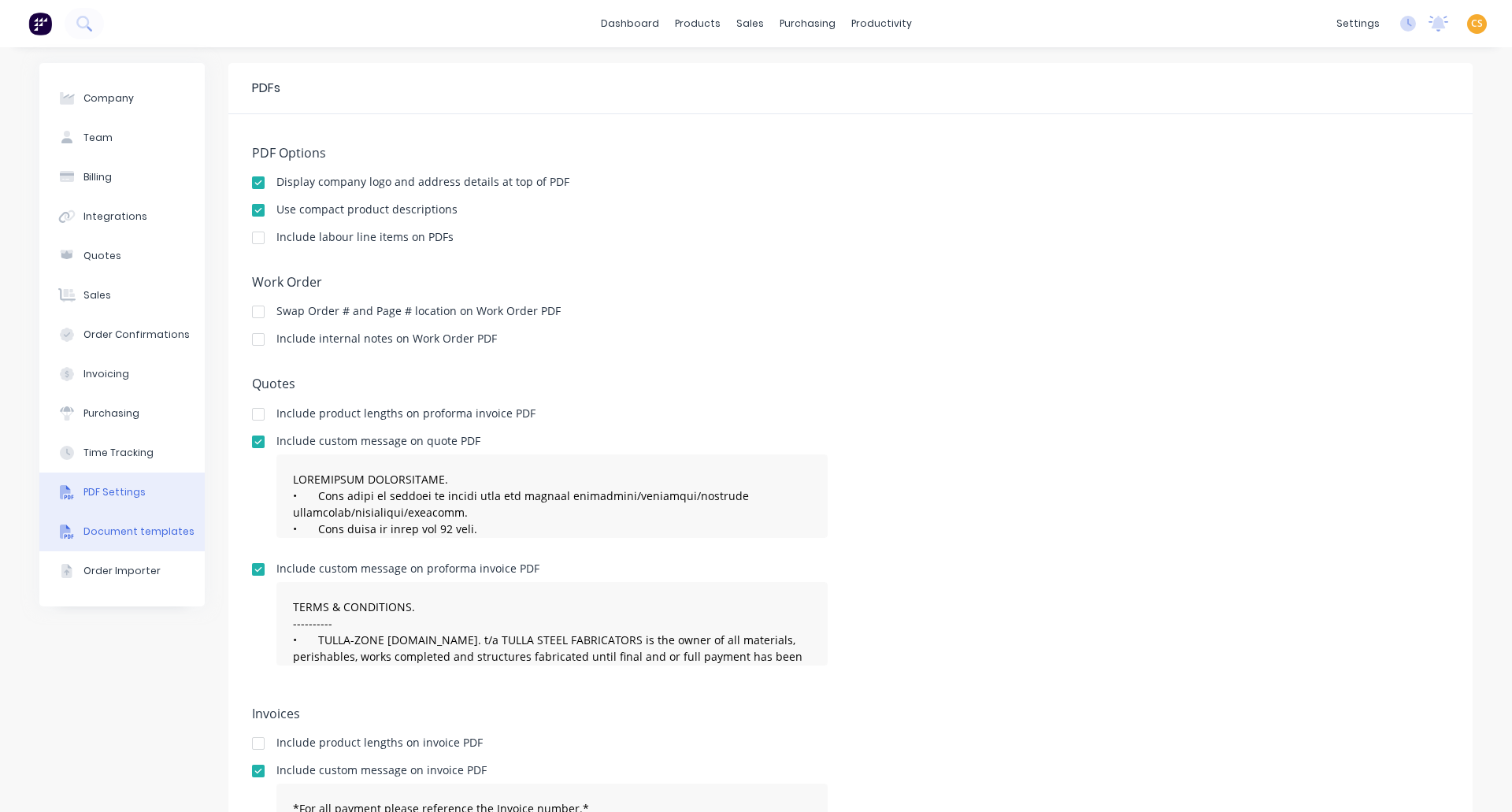
click at [125, 538] on button "Document templates" at bounding box center [122, 530] width 166 height 39
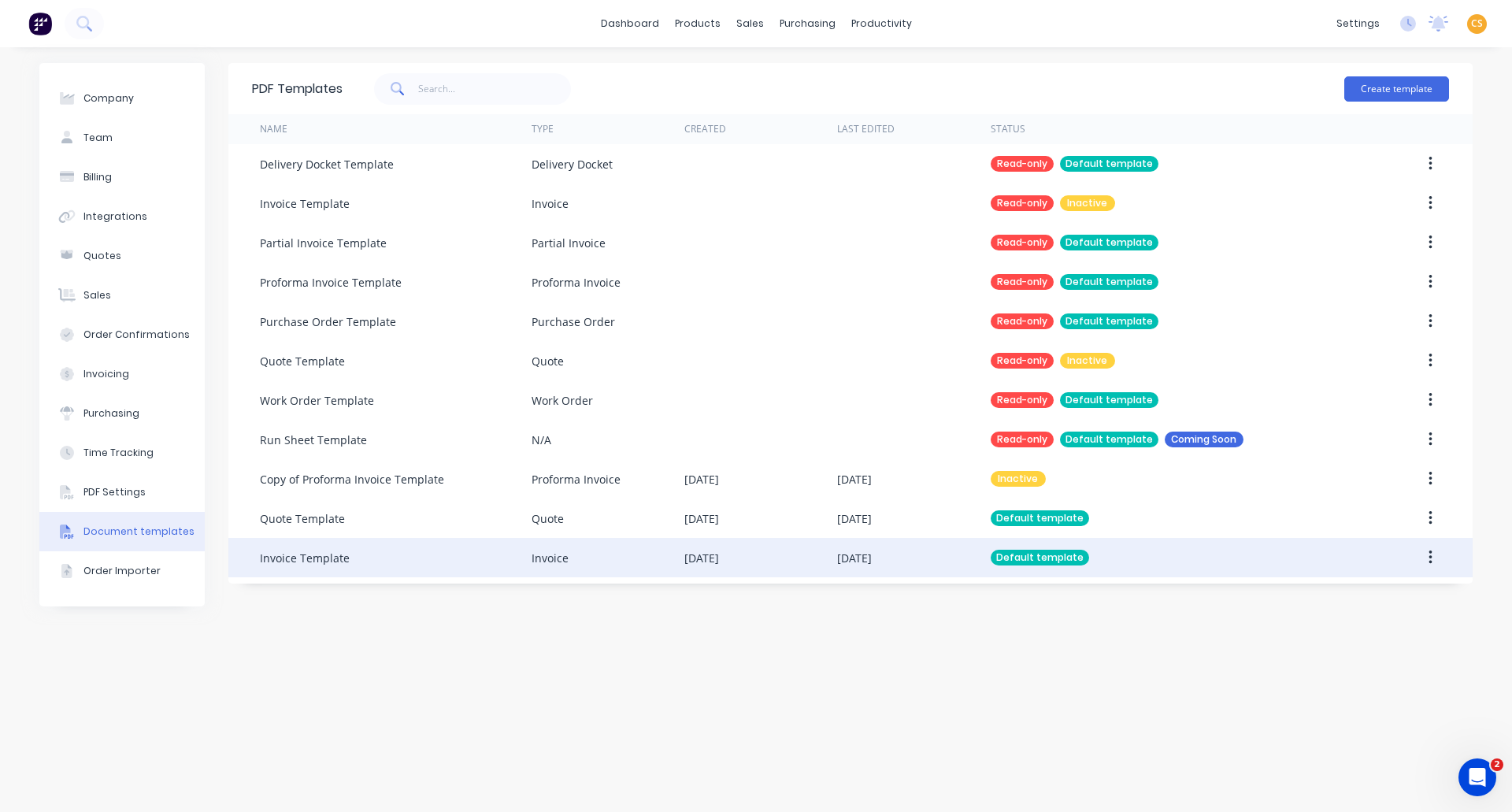
click at [444, 560] on div "Invoice Template" at bounding box center [396, 556] width 272 height 39
click at [1010, 555] on div "Default template" at bounding box center [1040, 557] width 99 height 16
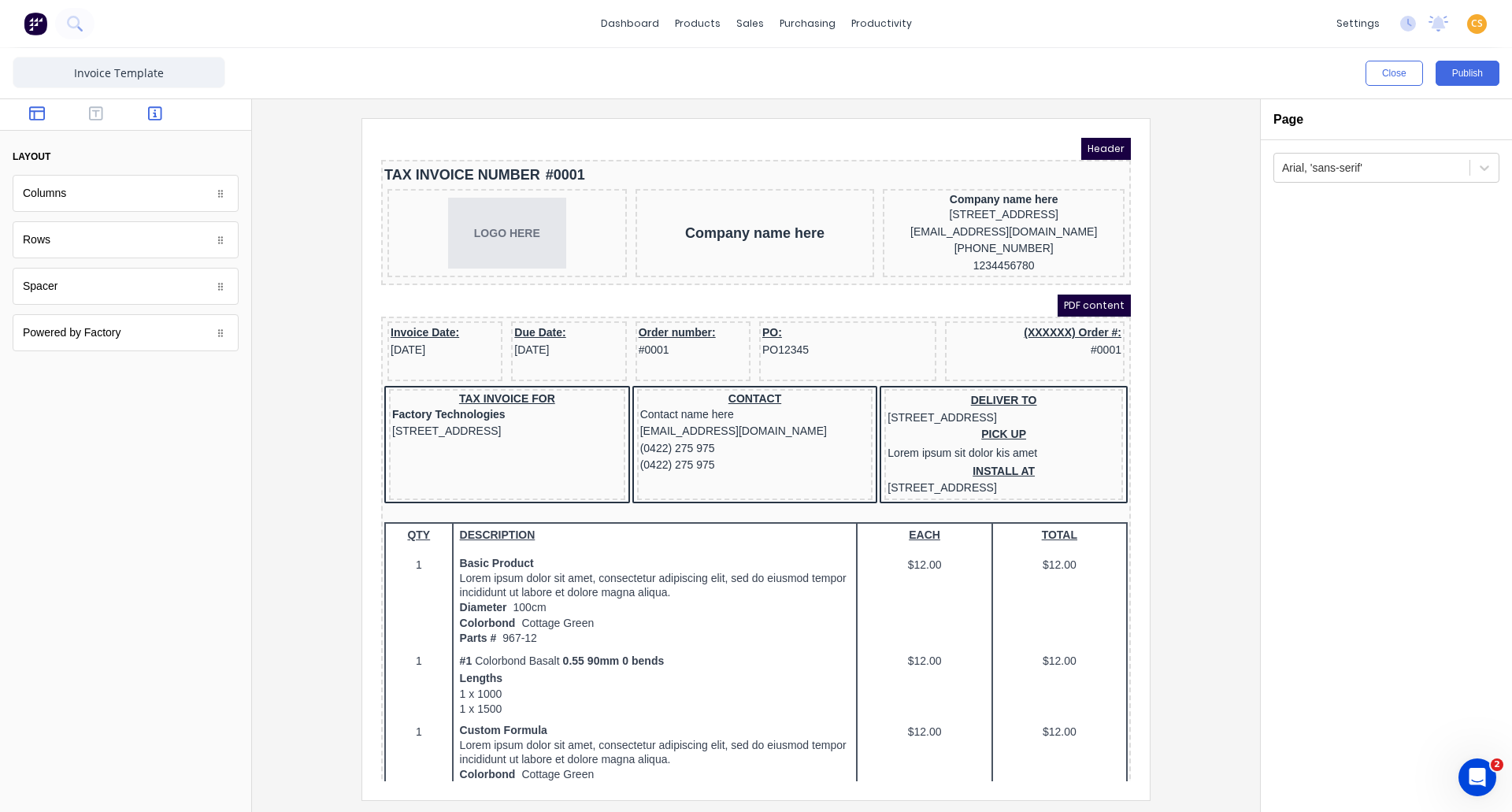
click at [151, 116] on icon "button" at bounding box center [155, 114] width 14 height 16
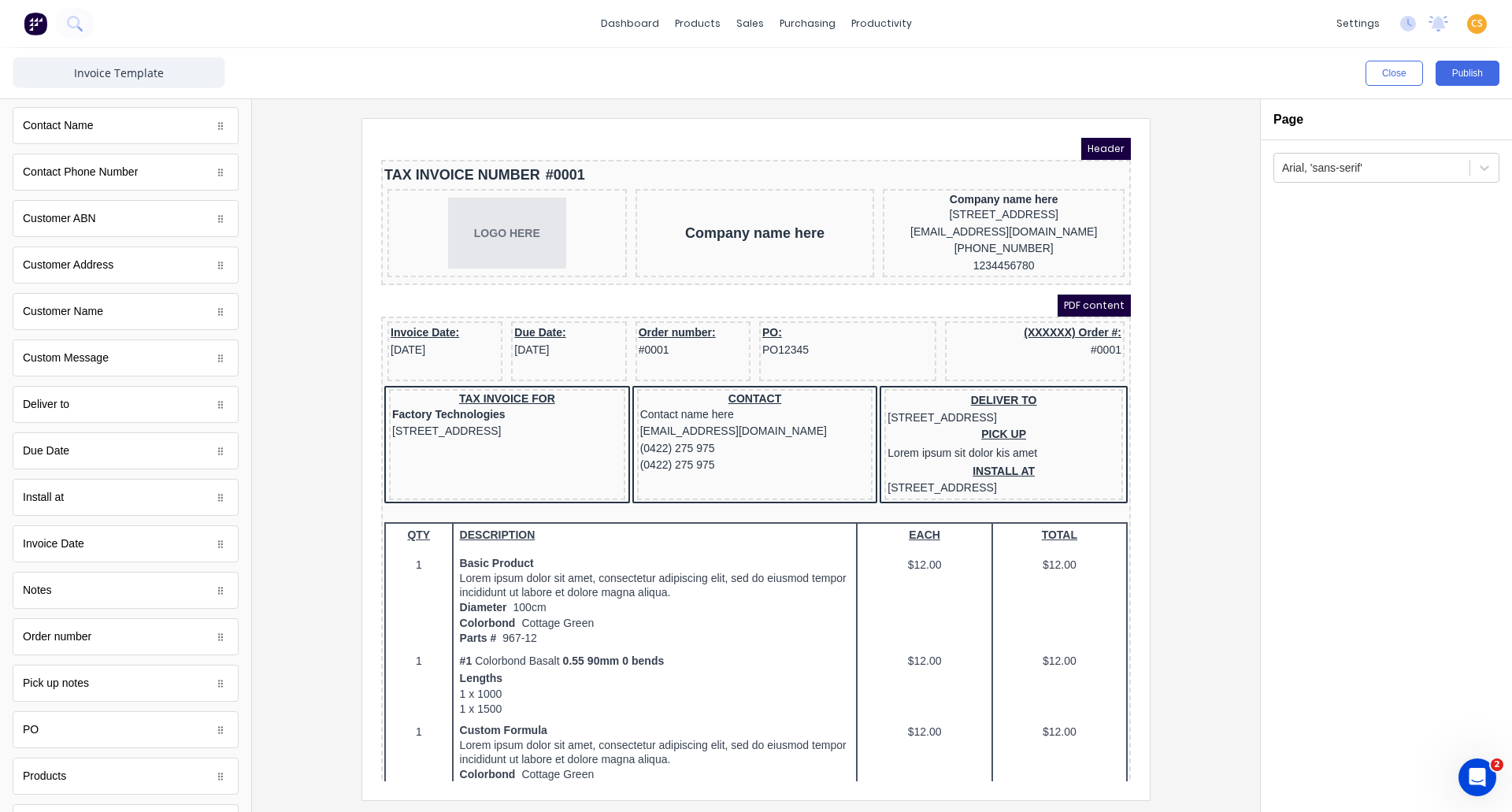
scroll to position [639, 0]
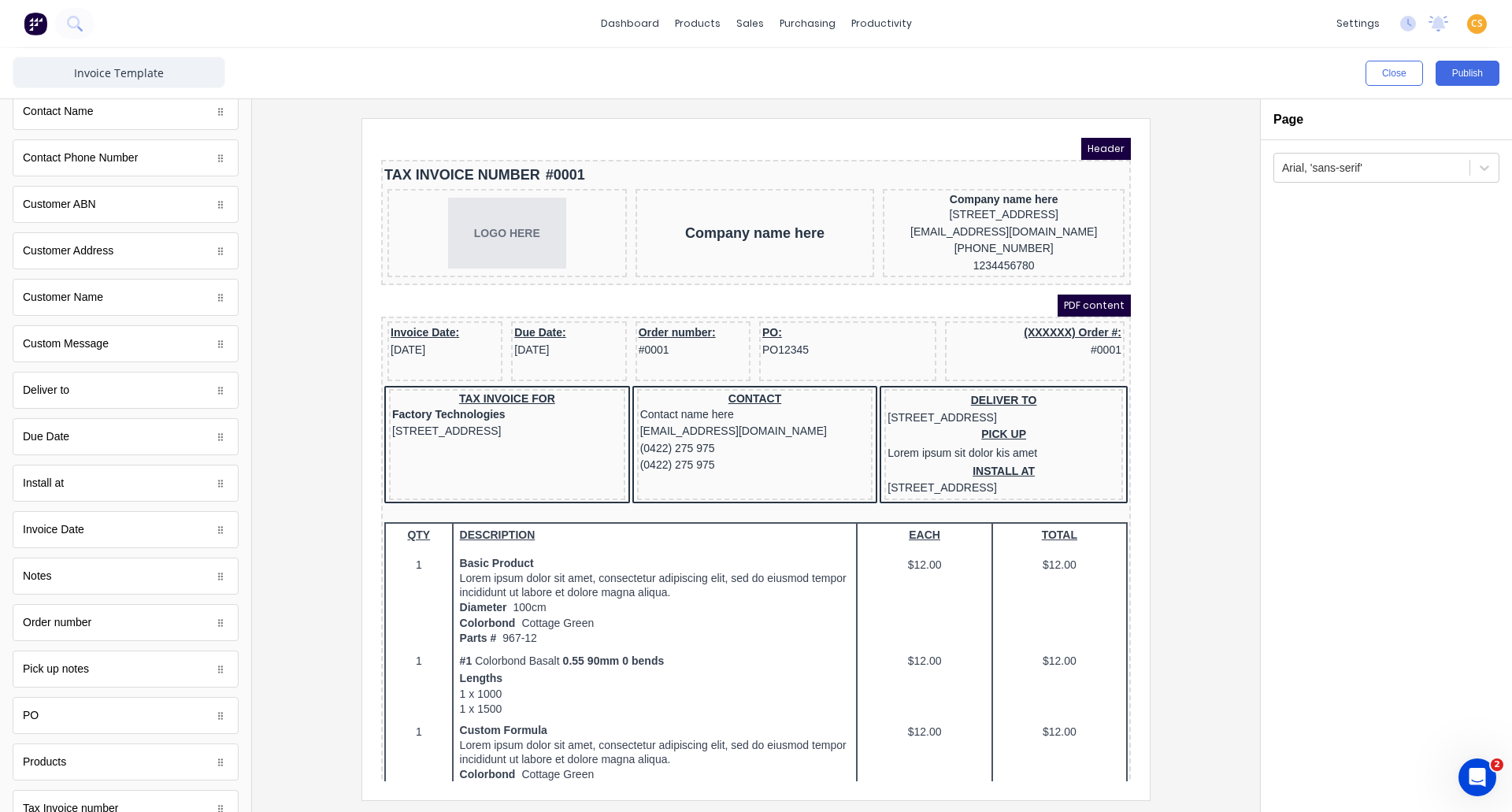
click at [137, 350] on div "Custom Message" at bounding box center [126, 344] width 226 height 37
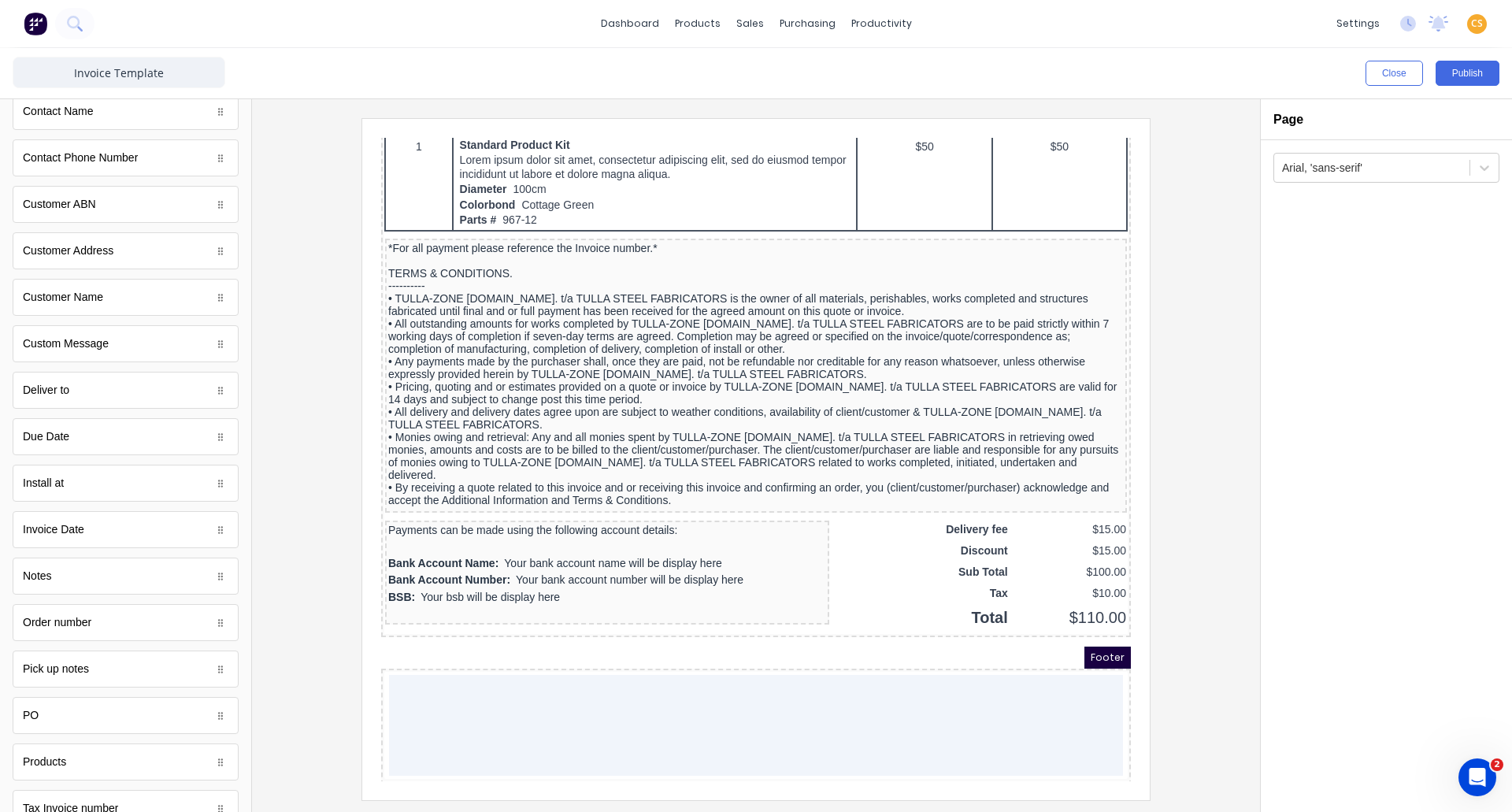
scroll to position [1112, 0]
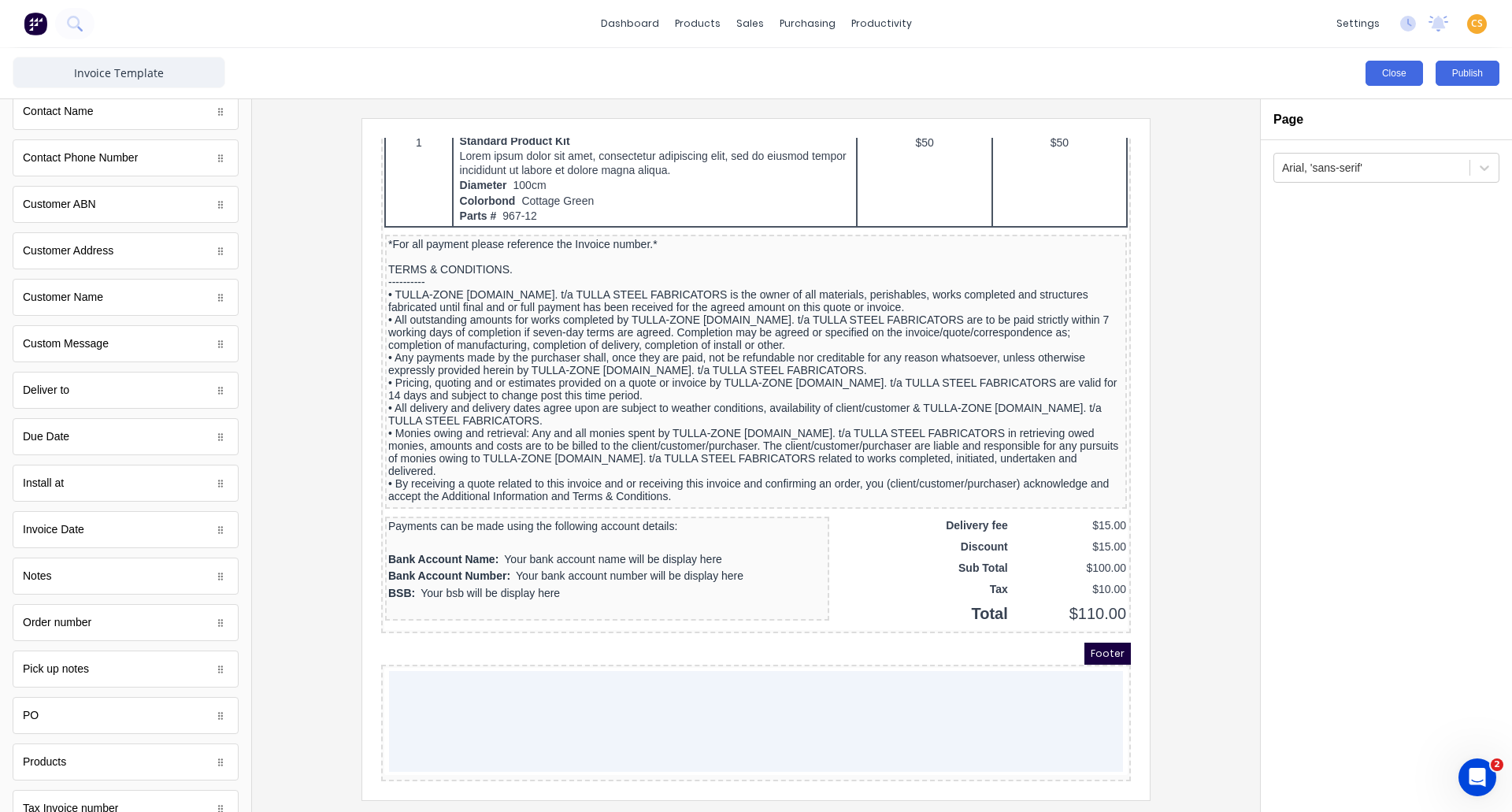
click at [1398, 73] on button "Close" at bounding box center [1395, 73] width 58 height 25
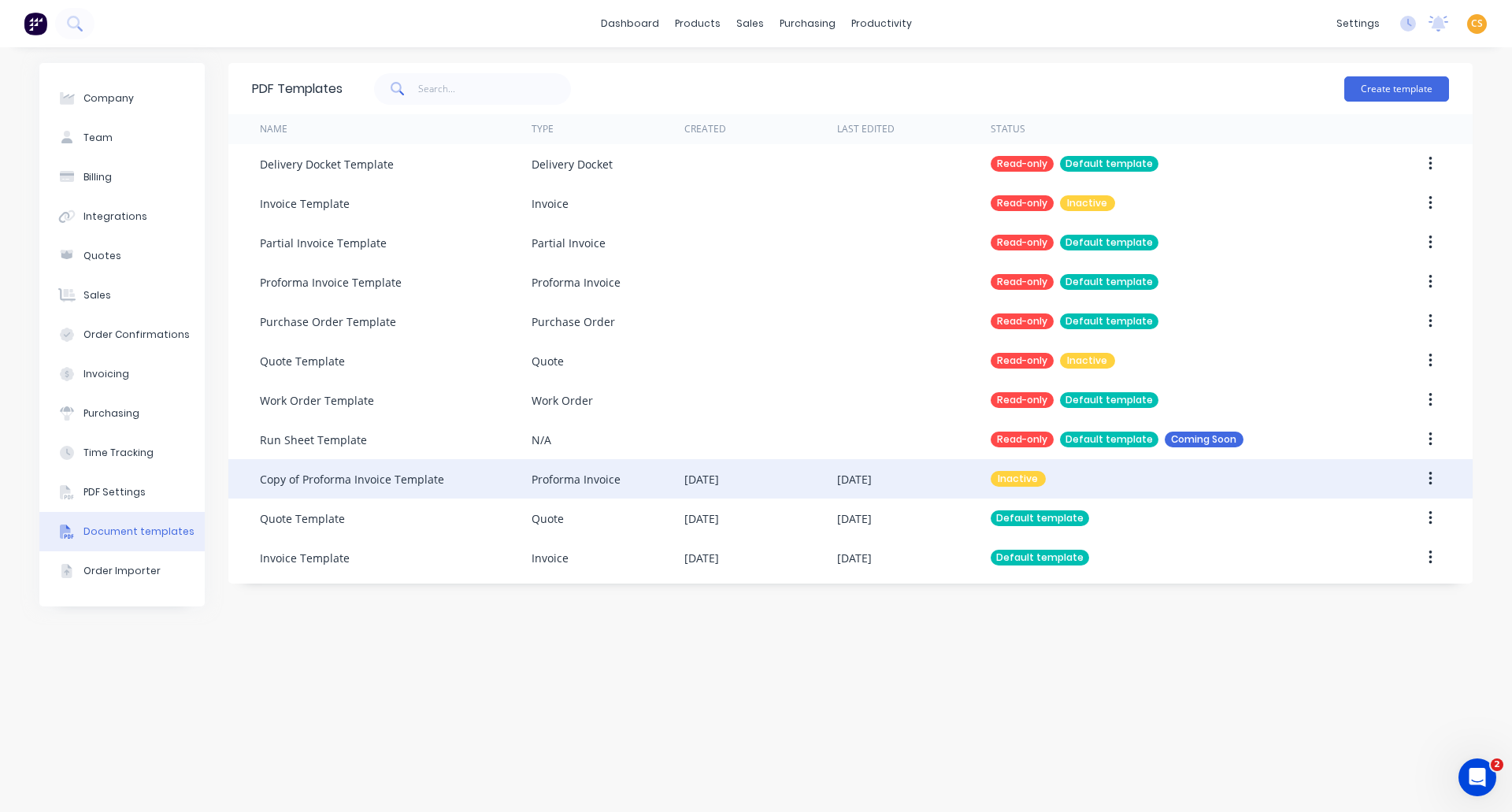
click at [872, 483] on div "[DATE]" at bounding box center [854, 478] width 35 height 17
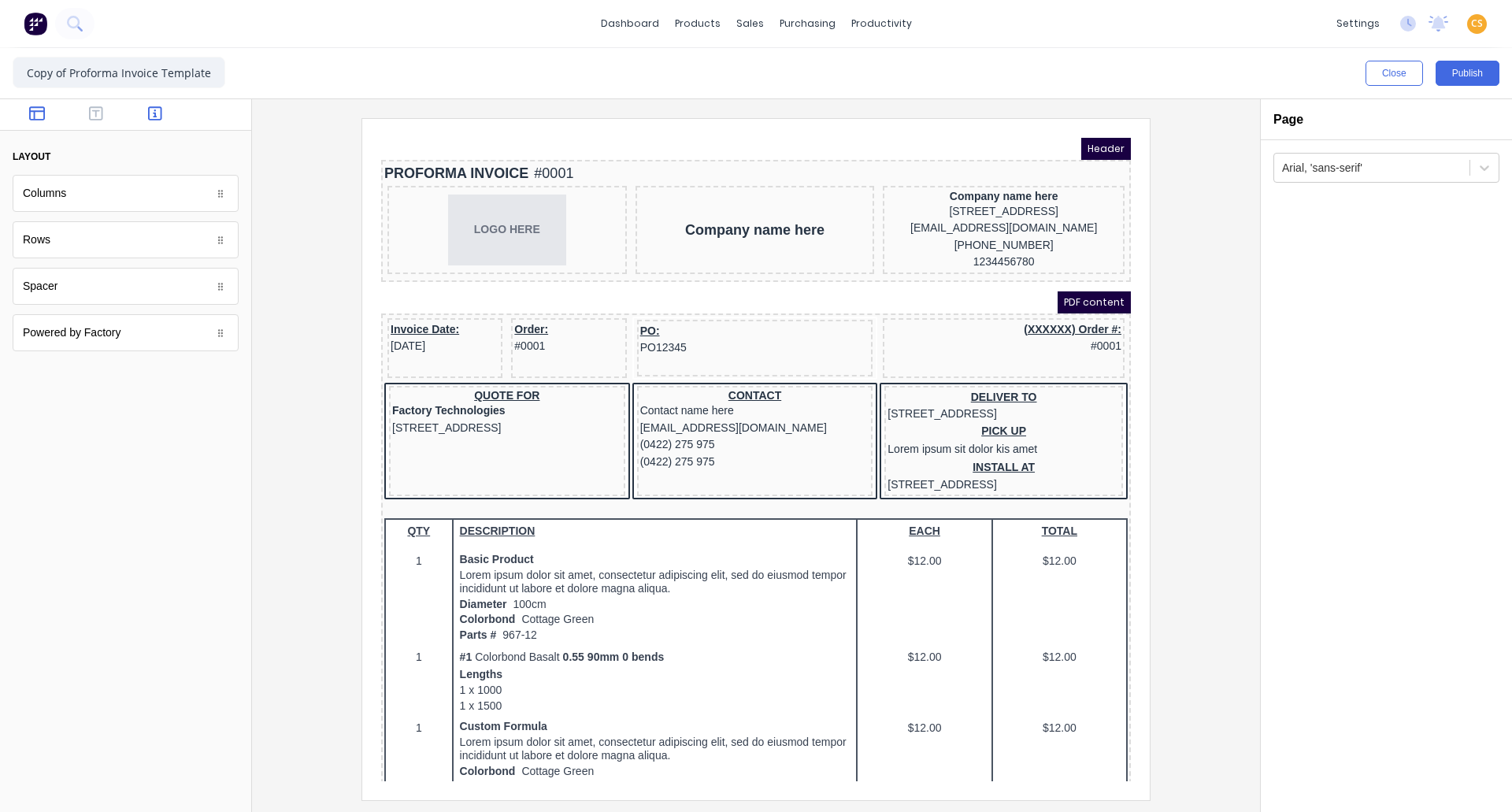
click at [153, 113] on icon "button" at bounding box center [155, 114] width 14 height 16
drag, startPoint x: 1202, startPoint y: 143, endPoint x: 1215, endPoint y: 143, distance: 13.0
click at [1215, 143] on div at bounding box center [756, 458] width 983 height 681
click at [1184, 82] on div "Close Publish" at bounding box center [1133, 73] width 731 height 25
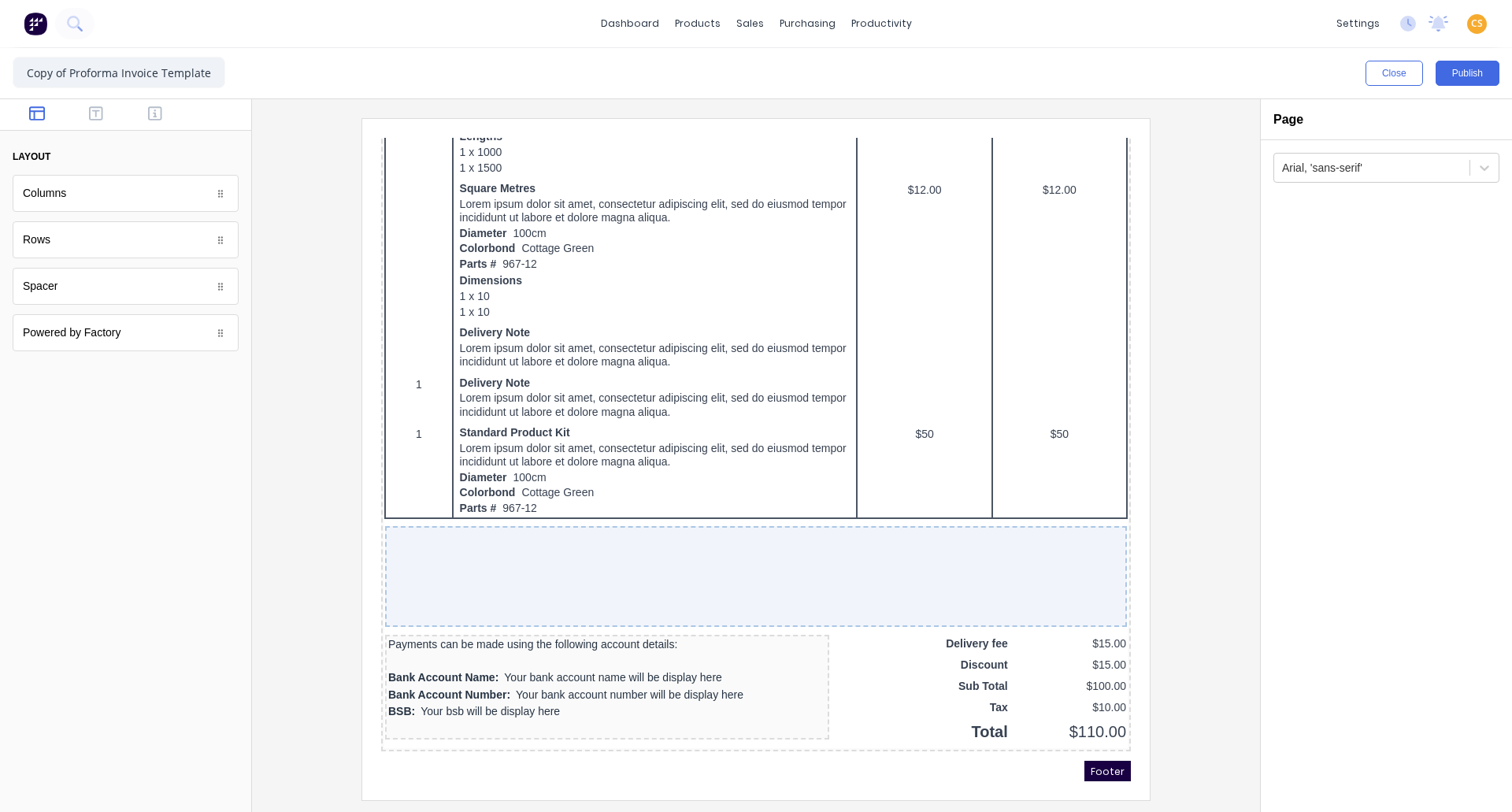
scroll to position [878, 0]
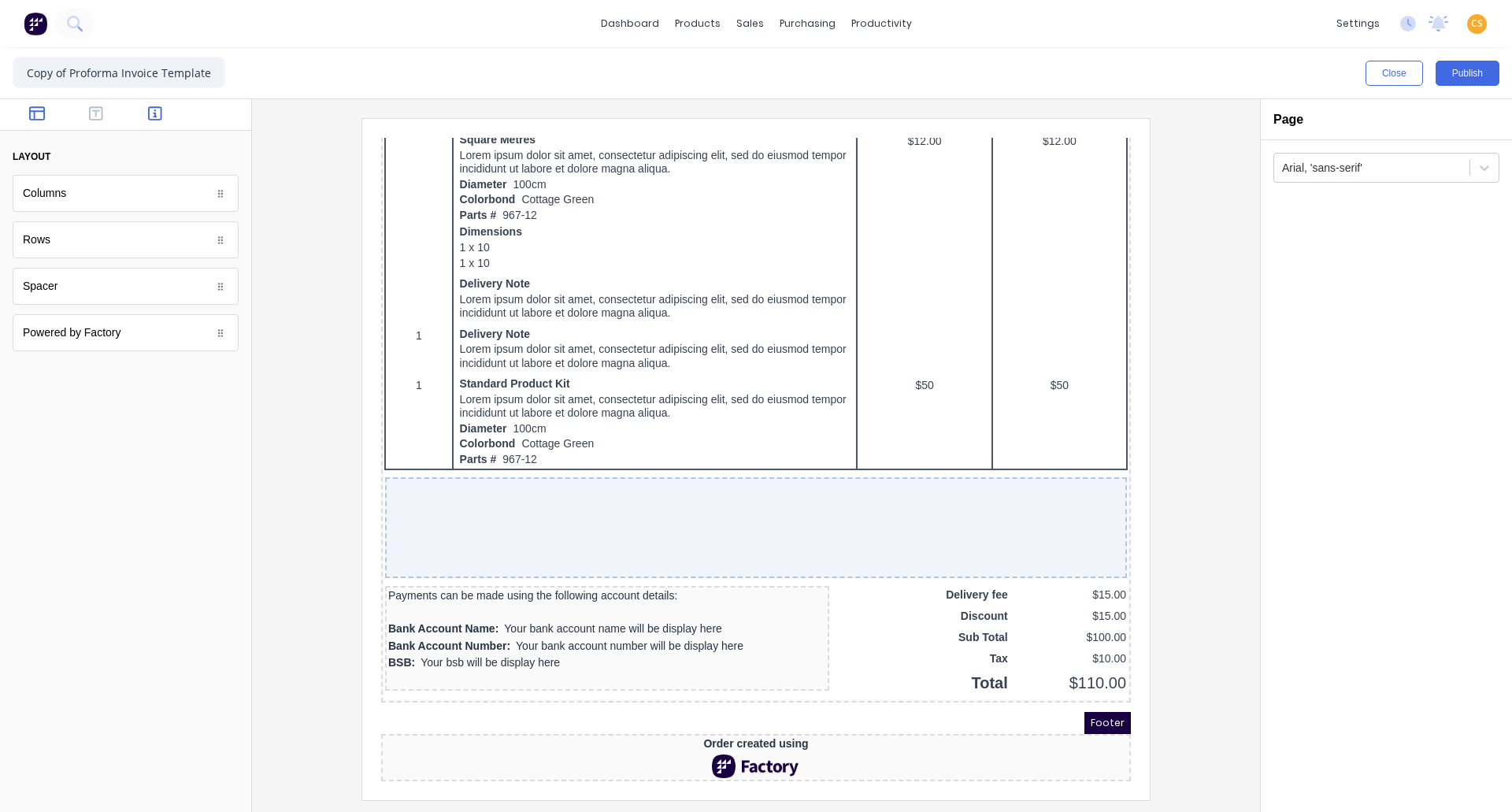
click at [157, 110] on icon "button" at bounding box center [155, 114] width 14 height 16
click at [158, 104] on div at bounding box center [125, 115] width 251 height 32
click at [156, 118] on icon "button" at bounding box center [155, 114] width 14 height 16
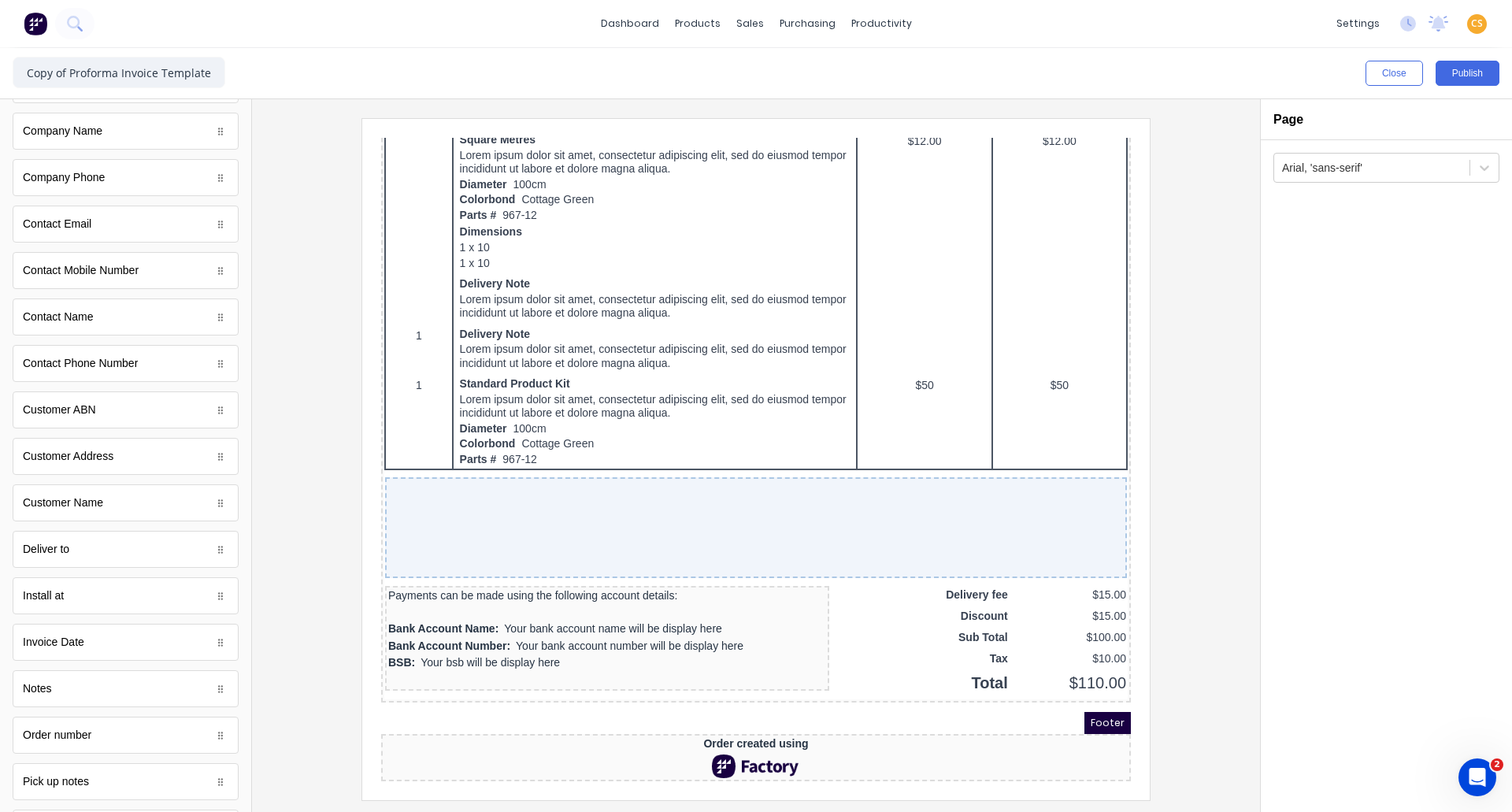
scroll to position [430, 0]
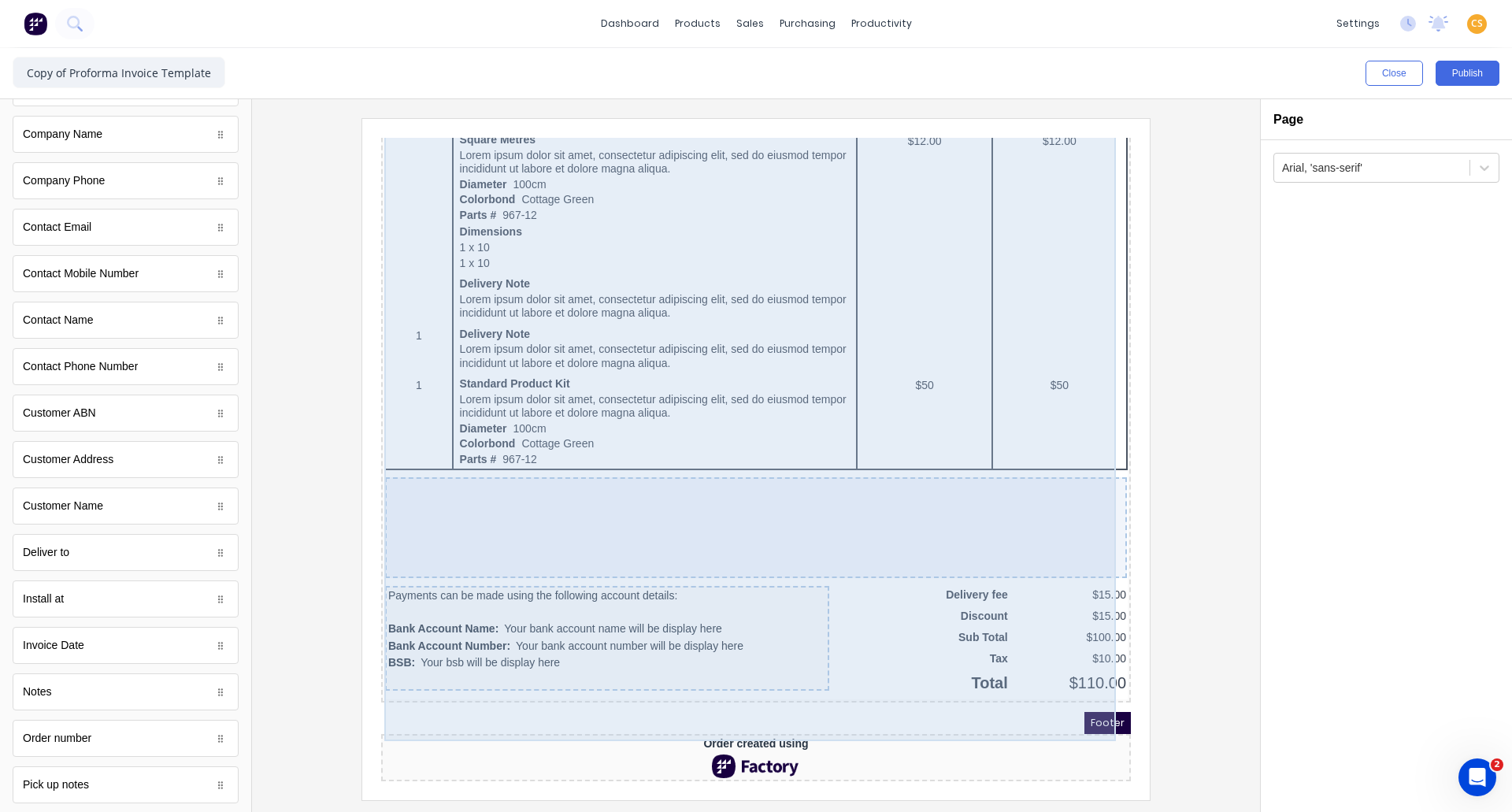
click at [447, 498] on div at bounding box center [738, 508] width 742 height 101
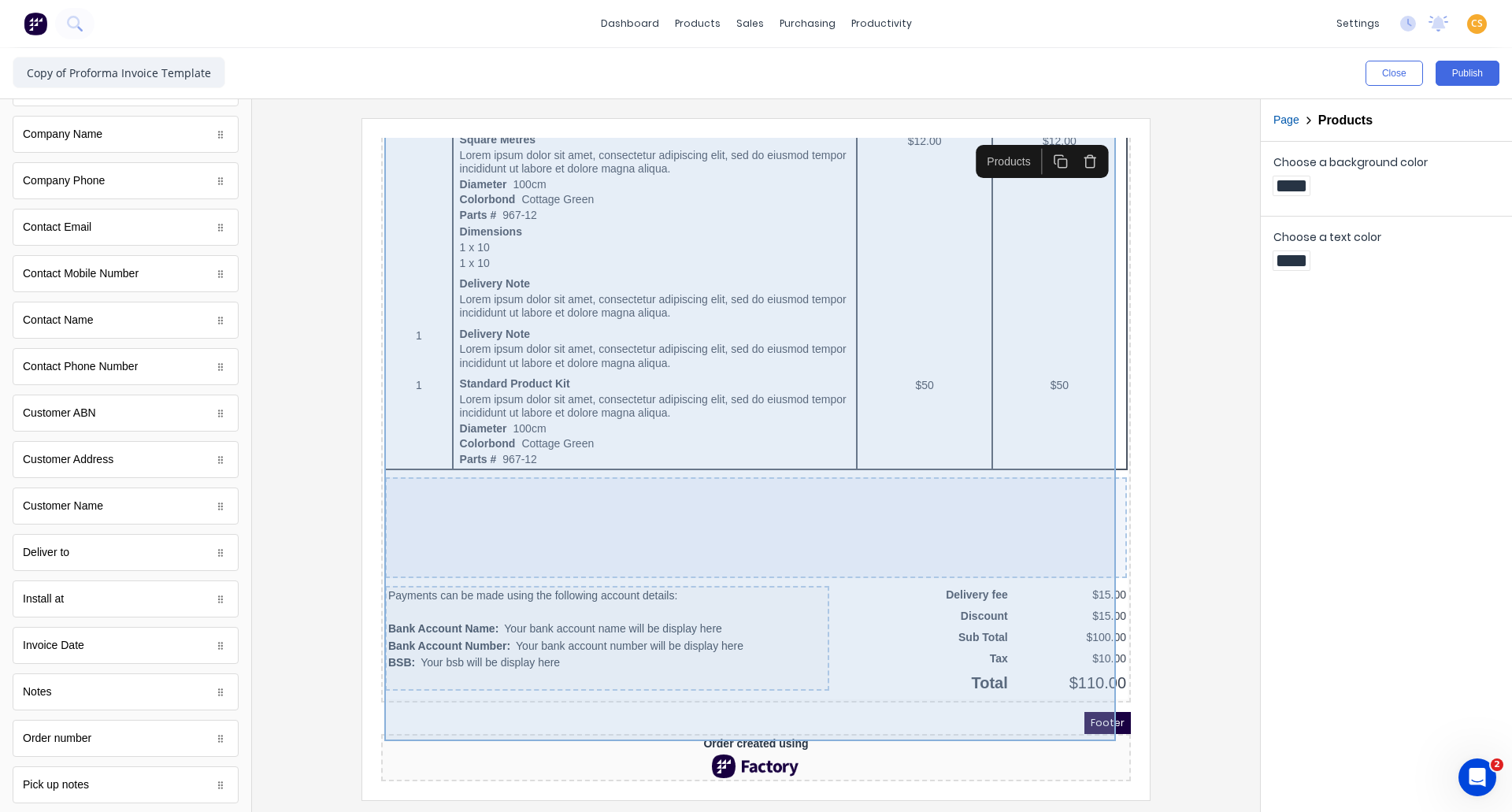
click at [447, 498] on div at bounding box center [738, 508] width 742 height 101
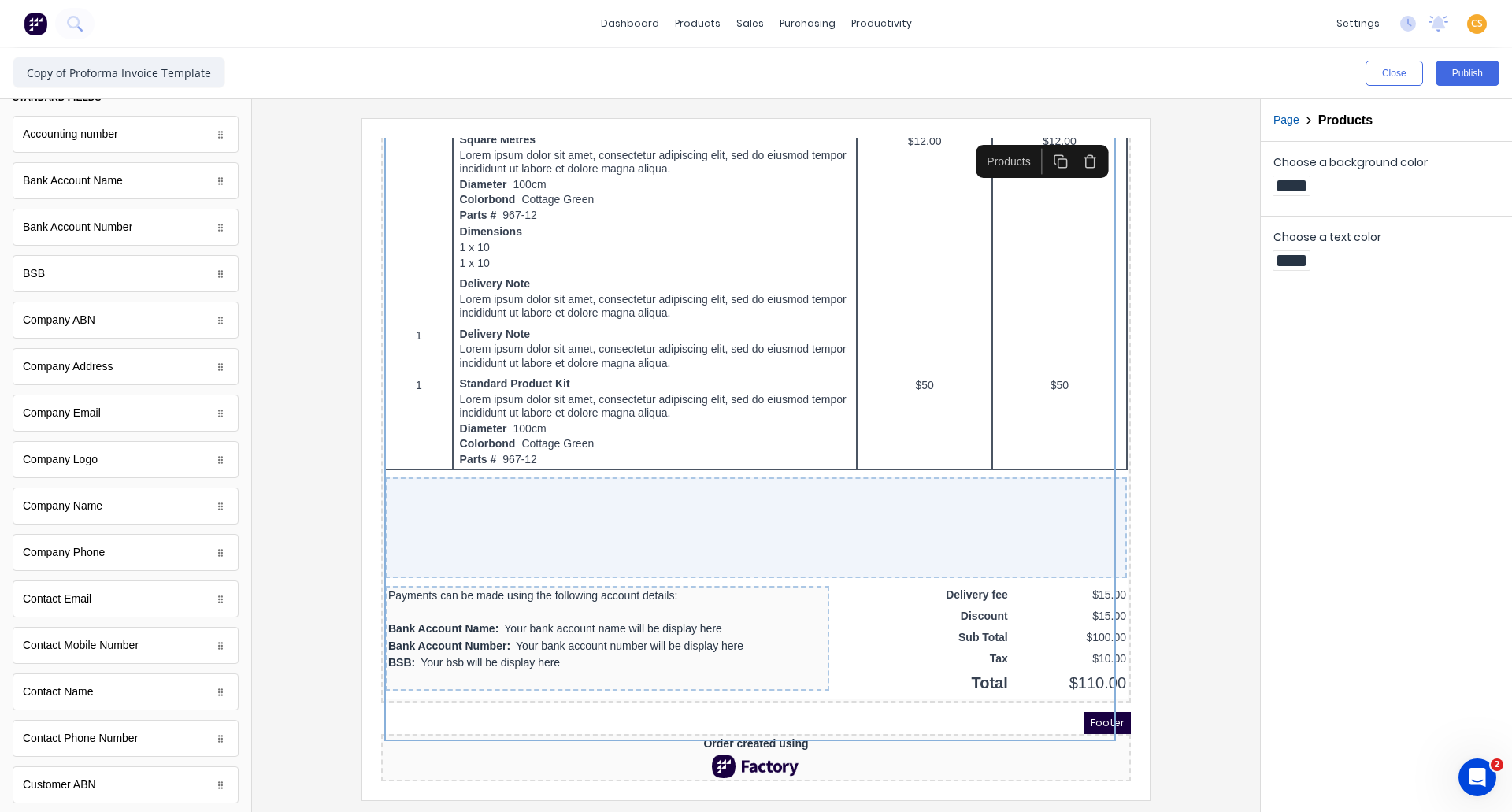
scroll to position [0, 0]
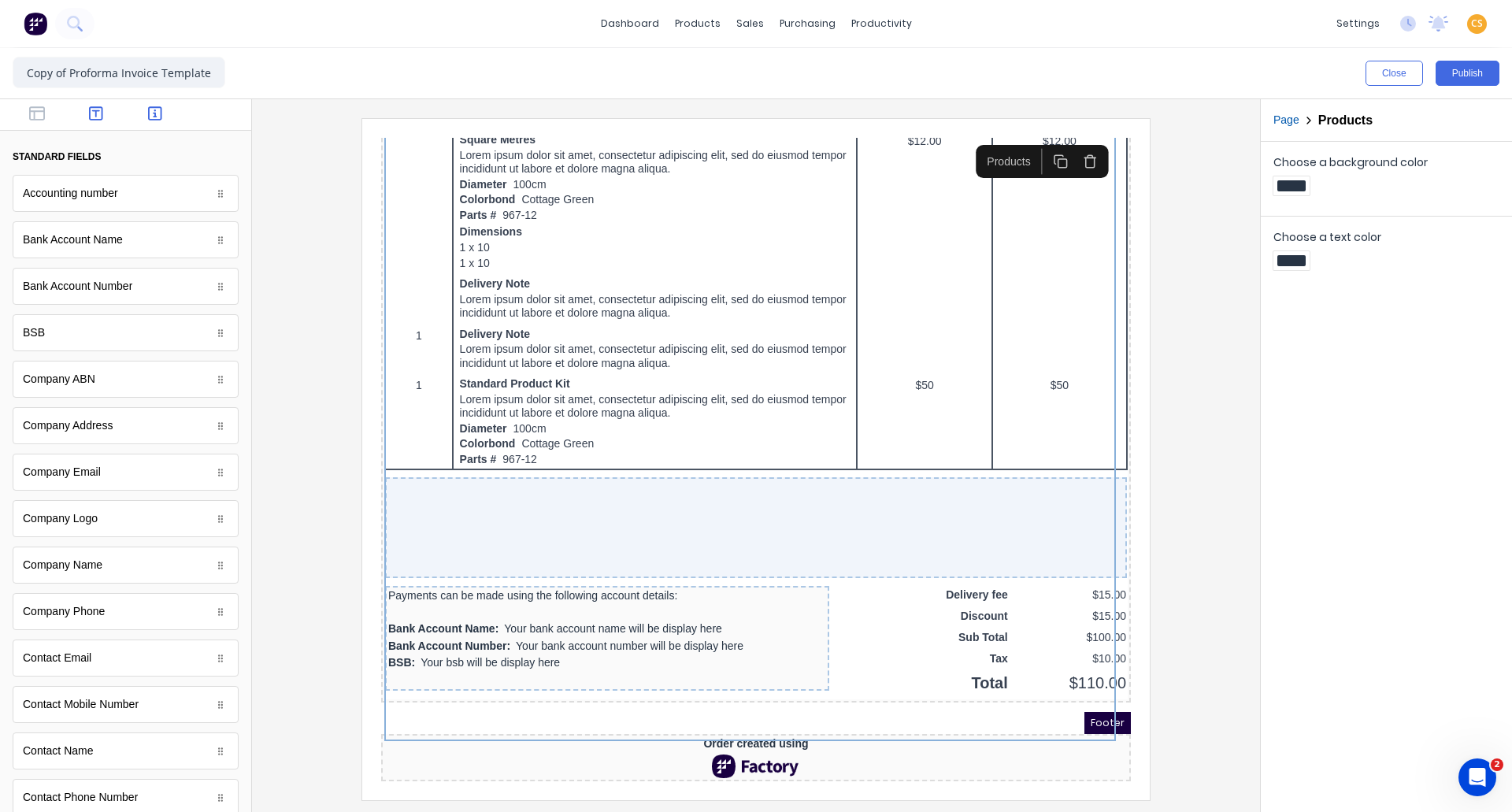
click at [91, 110] on icon "button" at bounding box center [96, 113] width 14 height 14
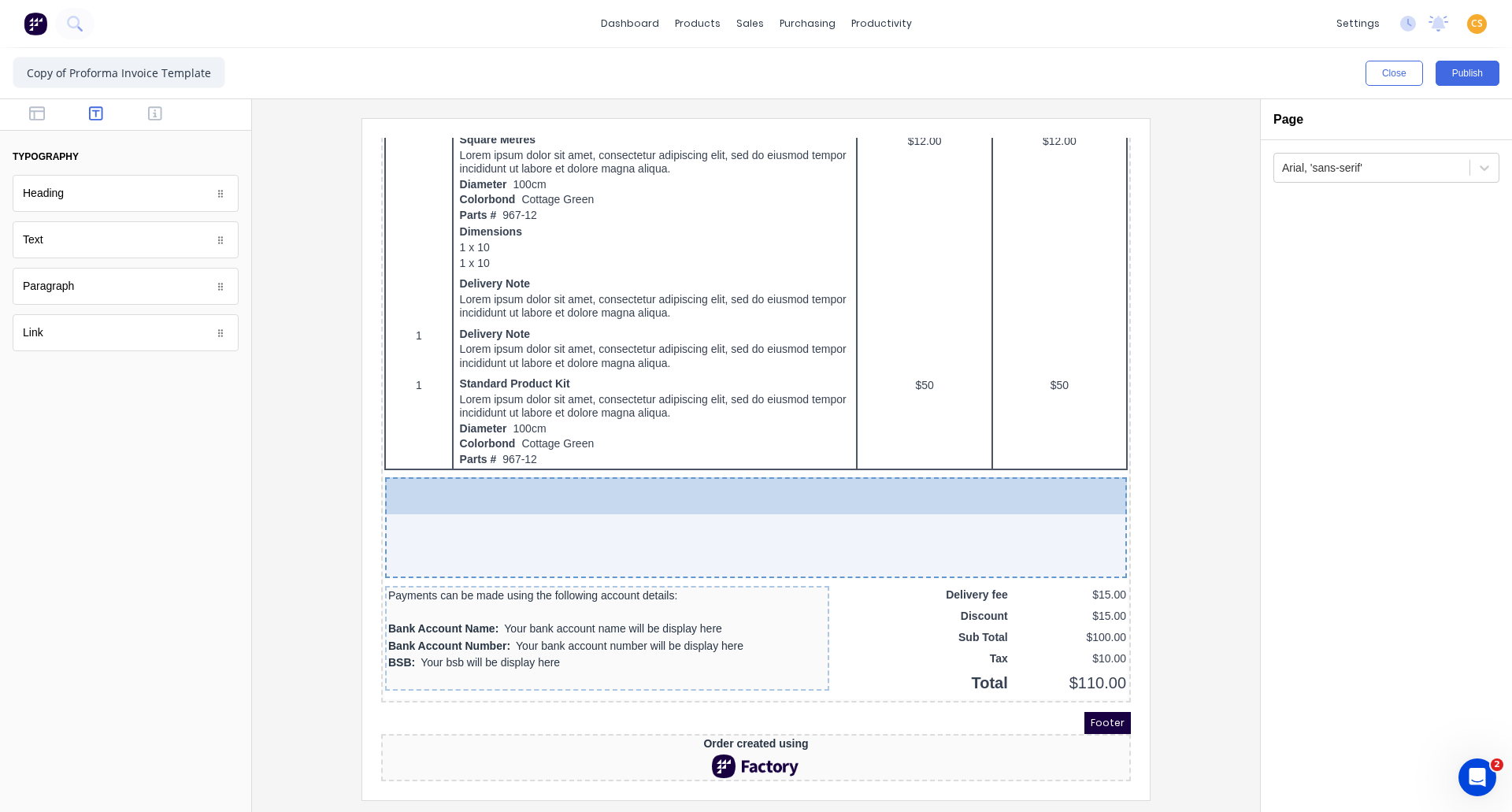
drag, startPoint x: 91, startPoint y: 251, endPoint x: 515, endPoint y: 503, distance: 493.2
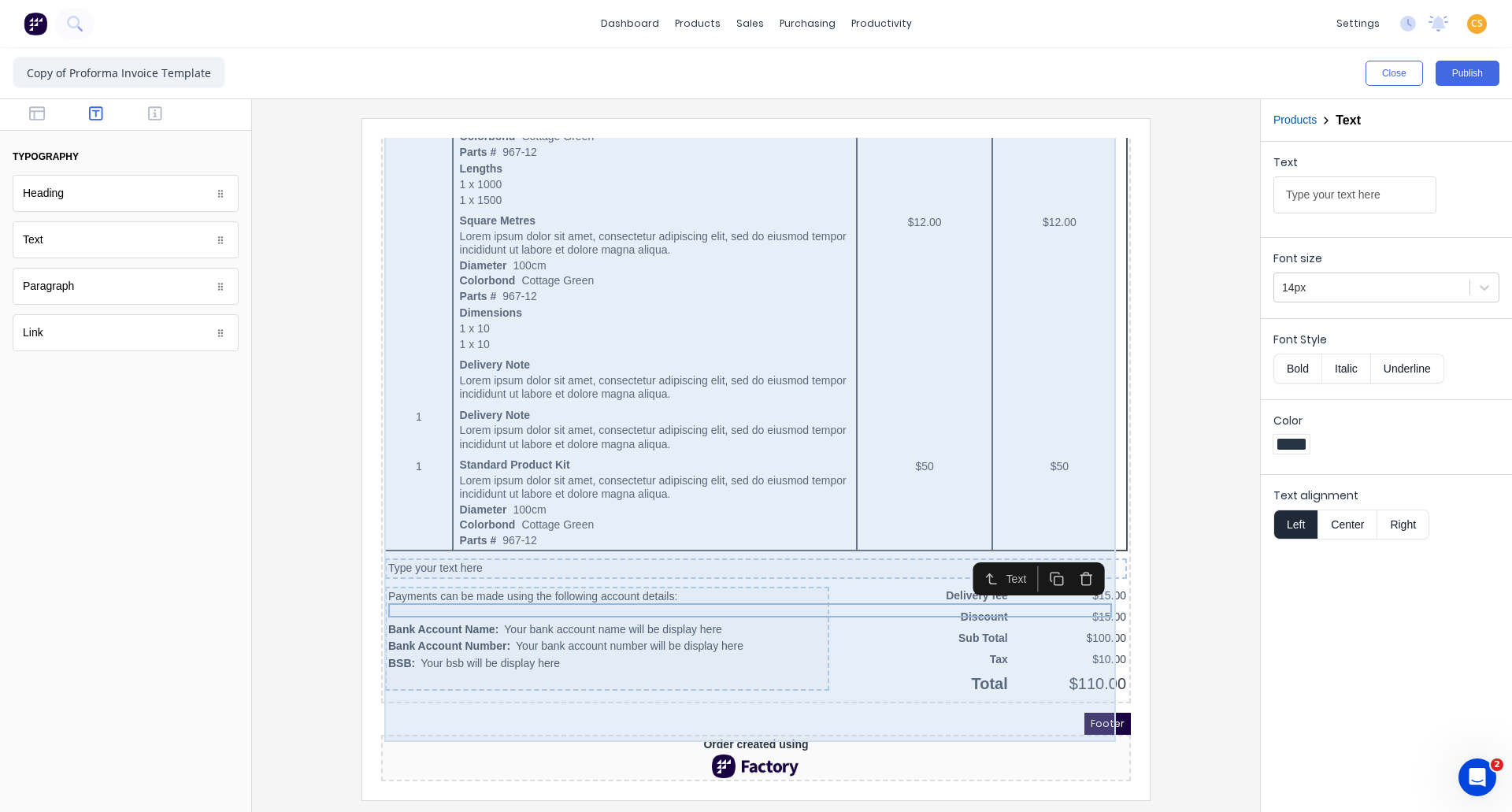
scroll to position [797, 0]
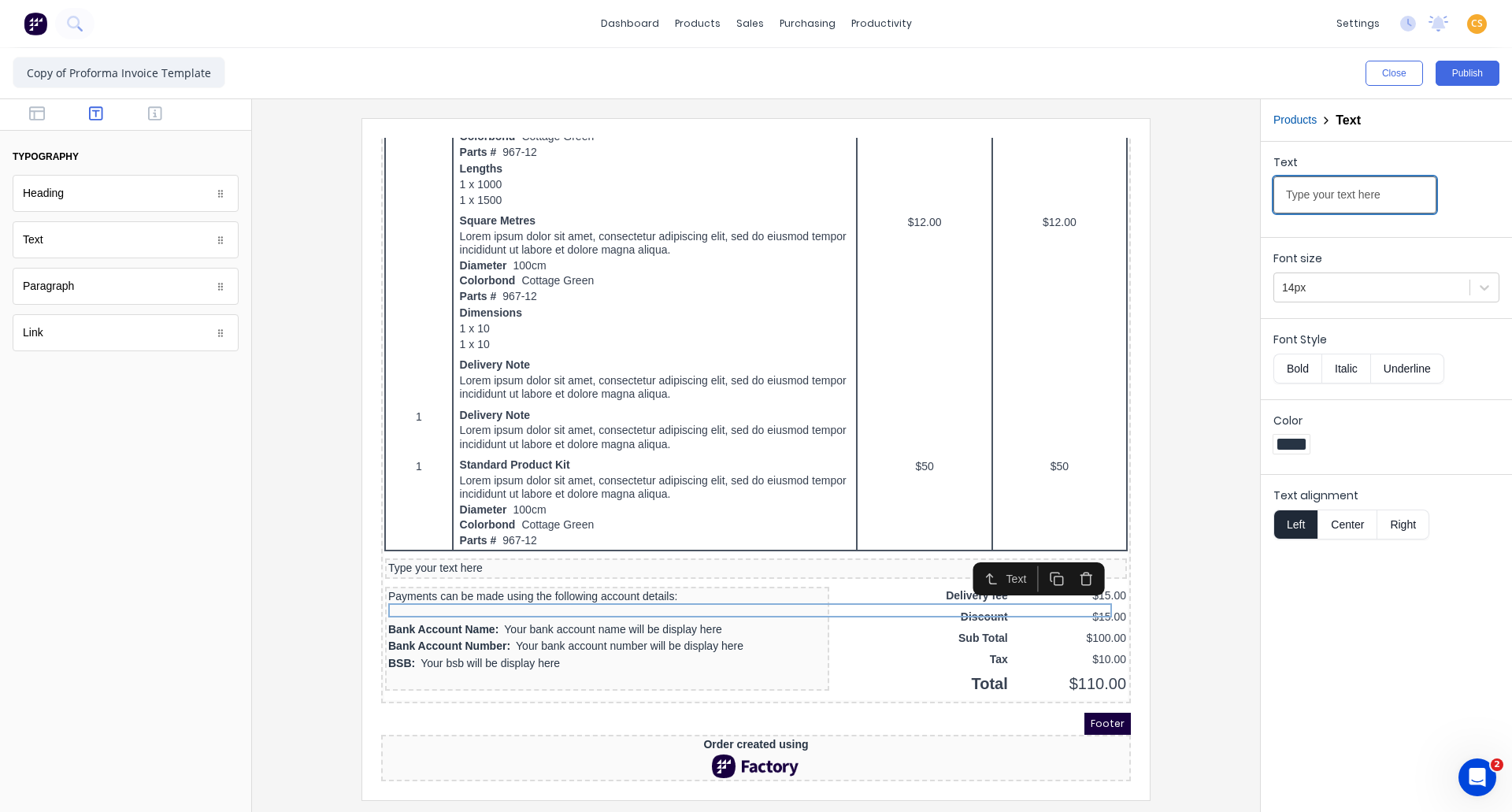
drag, startPoint x: 1385, startPoint y: 195, endPoint x: 1248, endPoint y: 203, distance: 137.2
click at [1248, 203] on div "Close Publish Components typography Heading Heading Text Text Paragraph Paragra…" at bounding box center [756, 429] width 1512 height 764
paste input "ERMS & CONDITIONS. ---------- • TULLA-ZONE PTY.LTD. t/a TULLA STEEL FABRICATORS…"
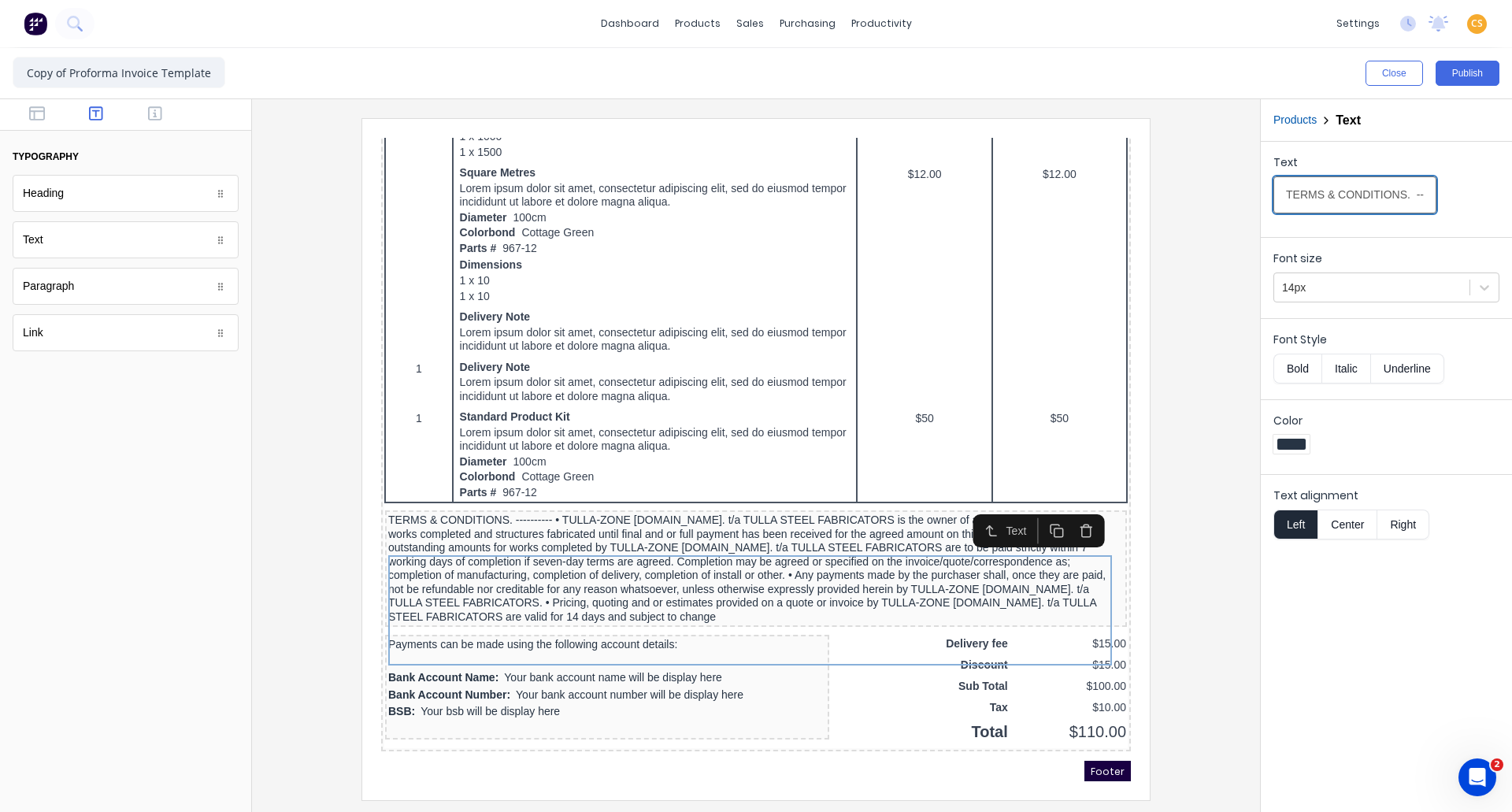
scroll to position [878, 0]
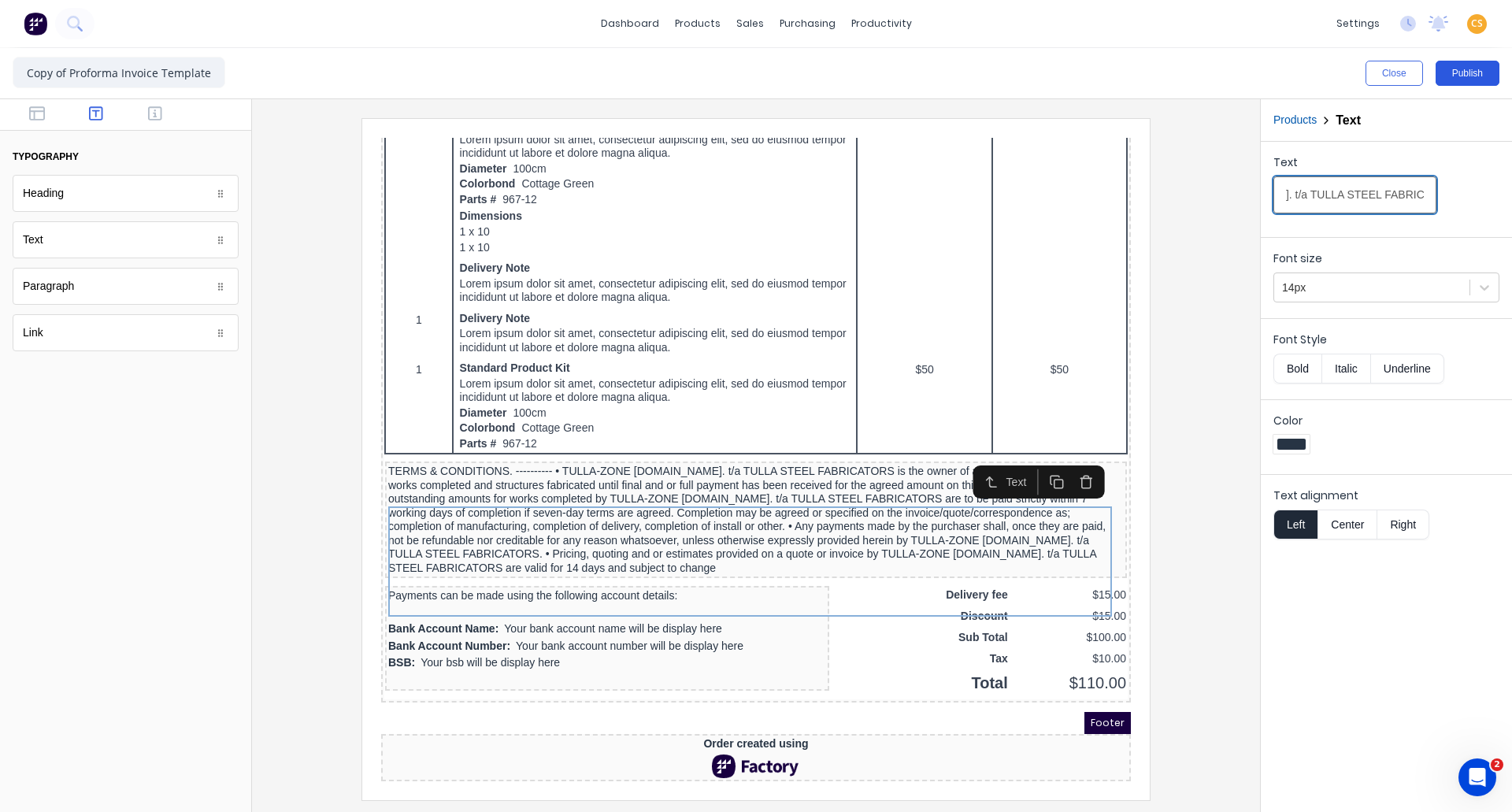
type input "TERMS & CONDITIONS. ---------- • TULLA-ZONE [DOMAIN_NAME]. t/a TULLA STEEL FABR…"
click at [1473, 77] on button "Publish" at bounding box center [1468, 73] width 64 height 25
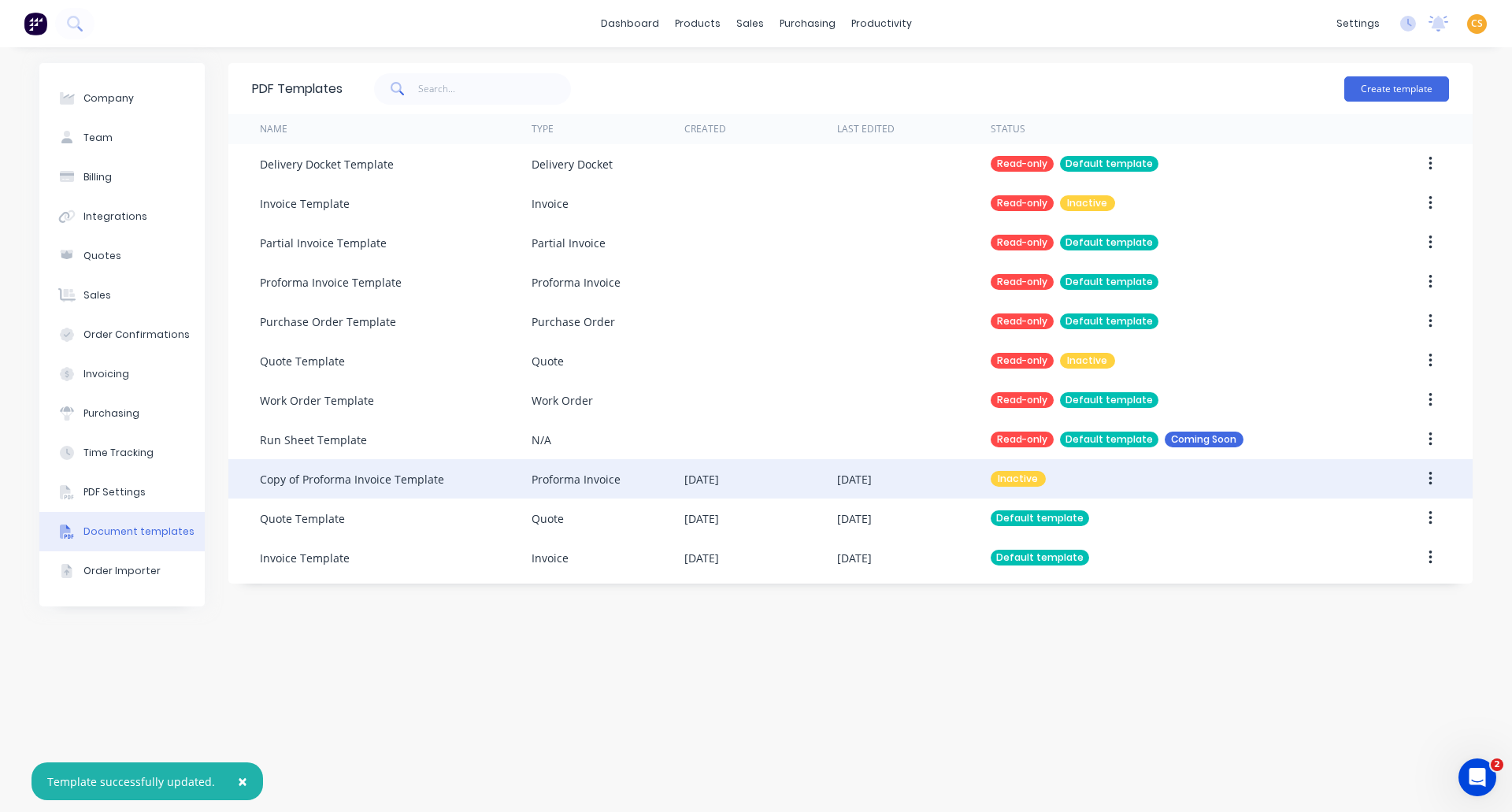
click at [1432, 481] on icon "button" at bounding box center [1431, 478] width 4 height 17
click at [1334, 554] on div "Make default" at bounding box center [1374, 551] width 121 height 23
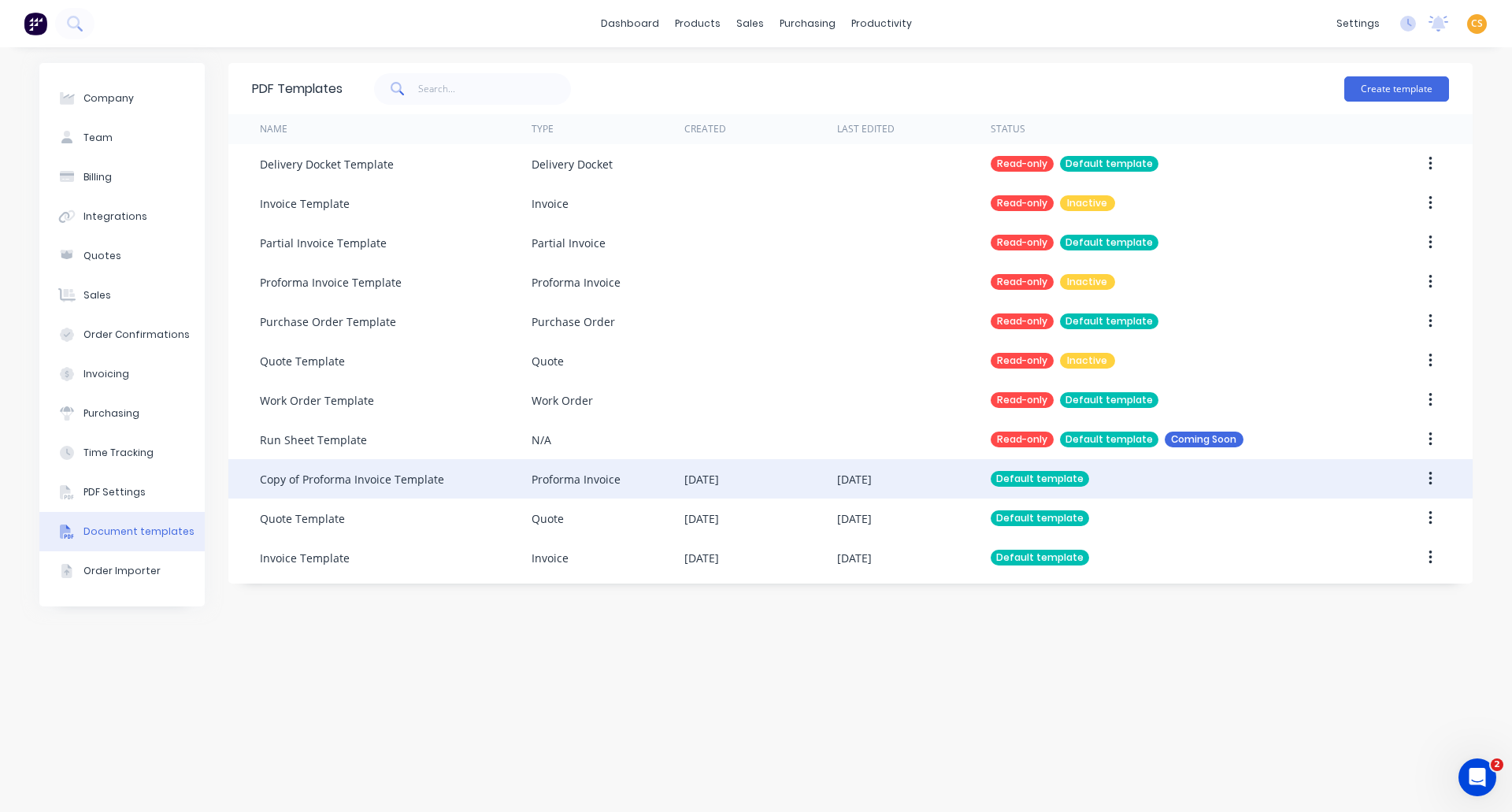
click at [608, 481] on div "Proforma Invoice" at bounding box center [576, 478] width 89 height 17
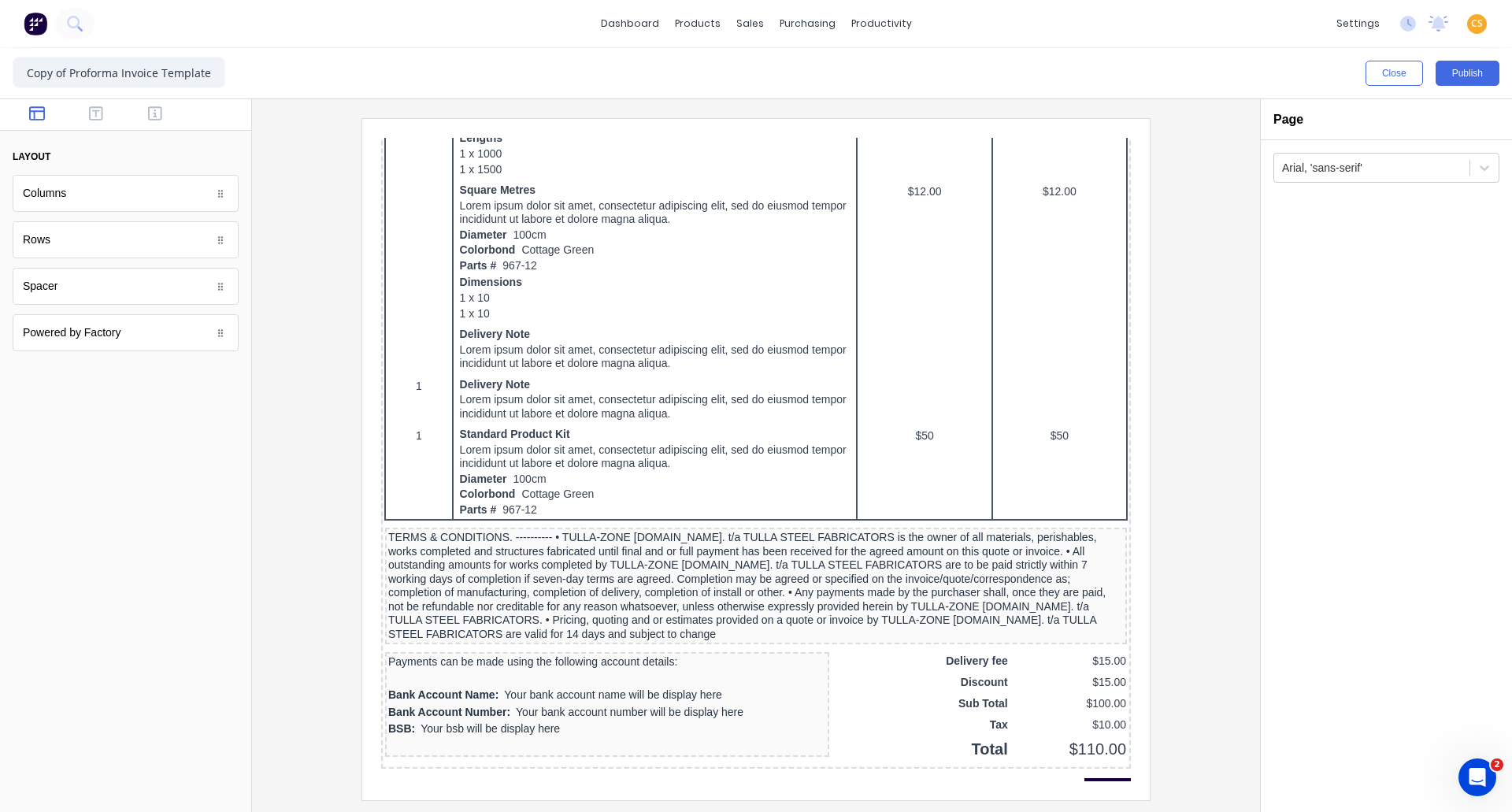
scroll to position [894, 0]
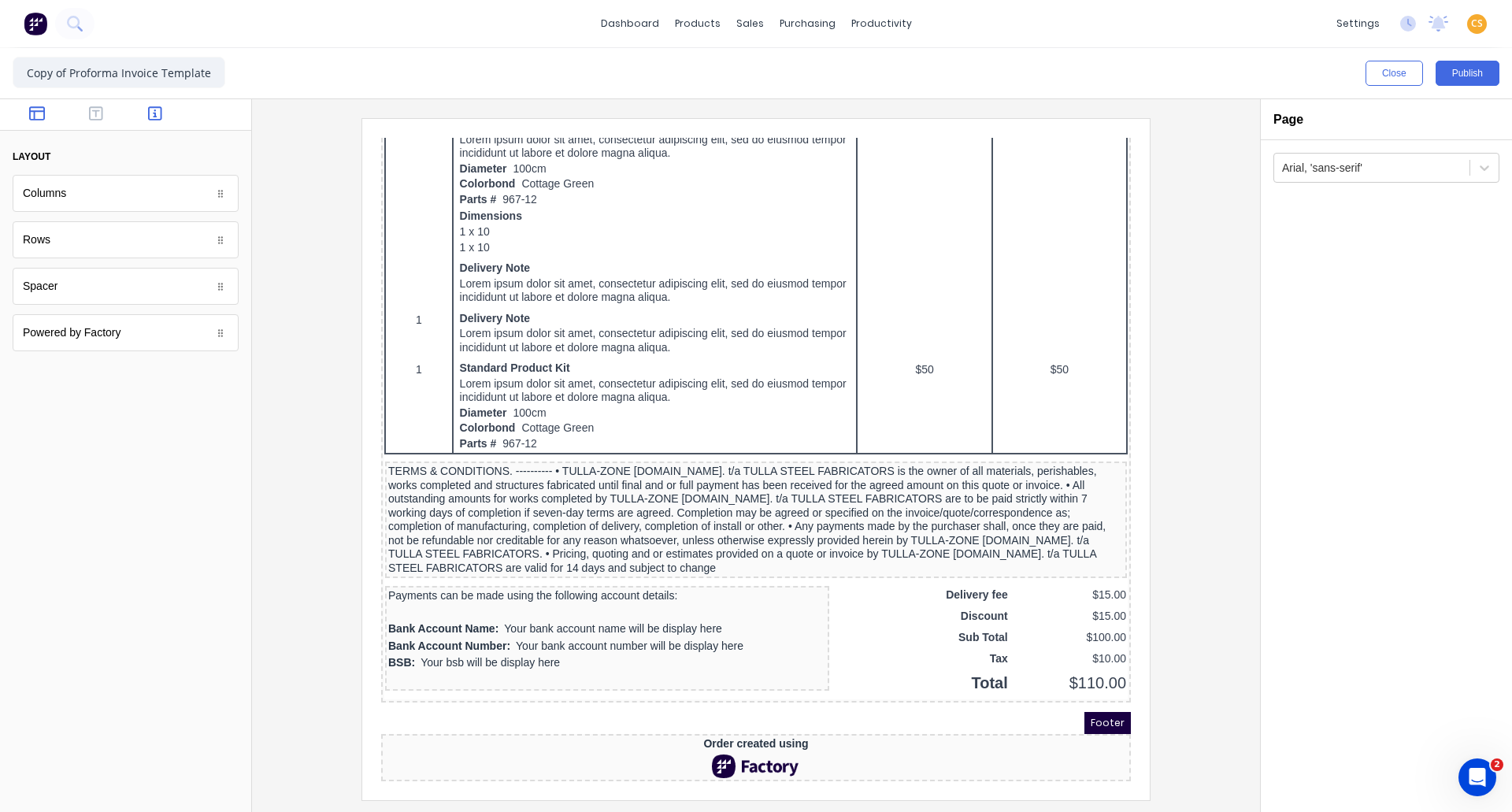
click at [154, 114] on icon "button" at bounding box center [155, 114] width 14 height 16
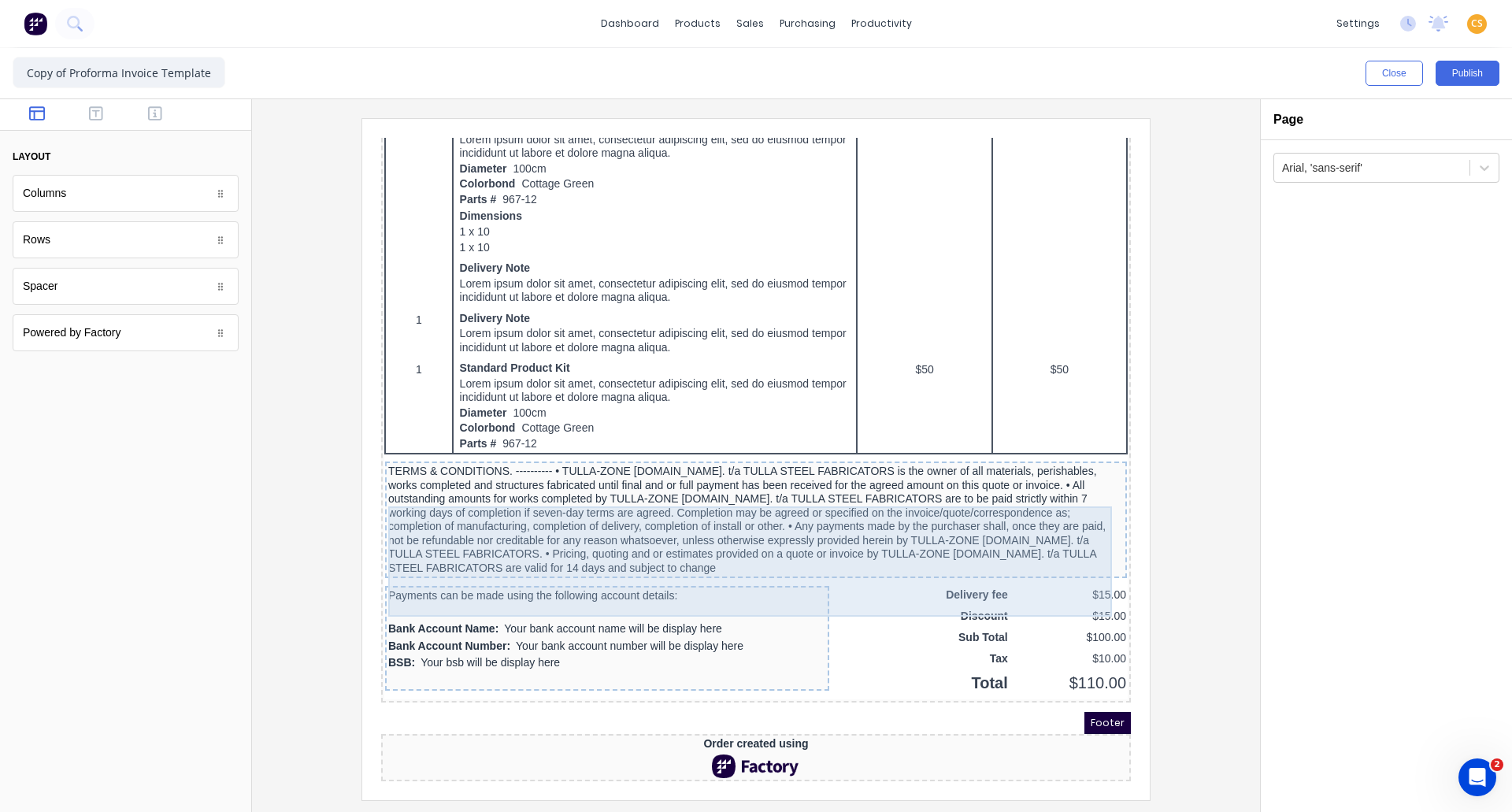
click at [797, 467] on div "TERMS & CONDITIONS. ---------- • TULLA-ZONE [DOMAIN_NAME]. t/a TULLA STEEL FABR…" at bounding box center [738, 500] width 736 height 110
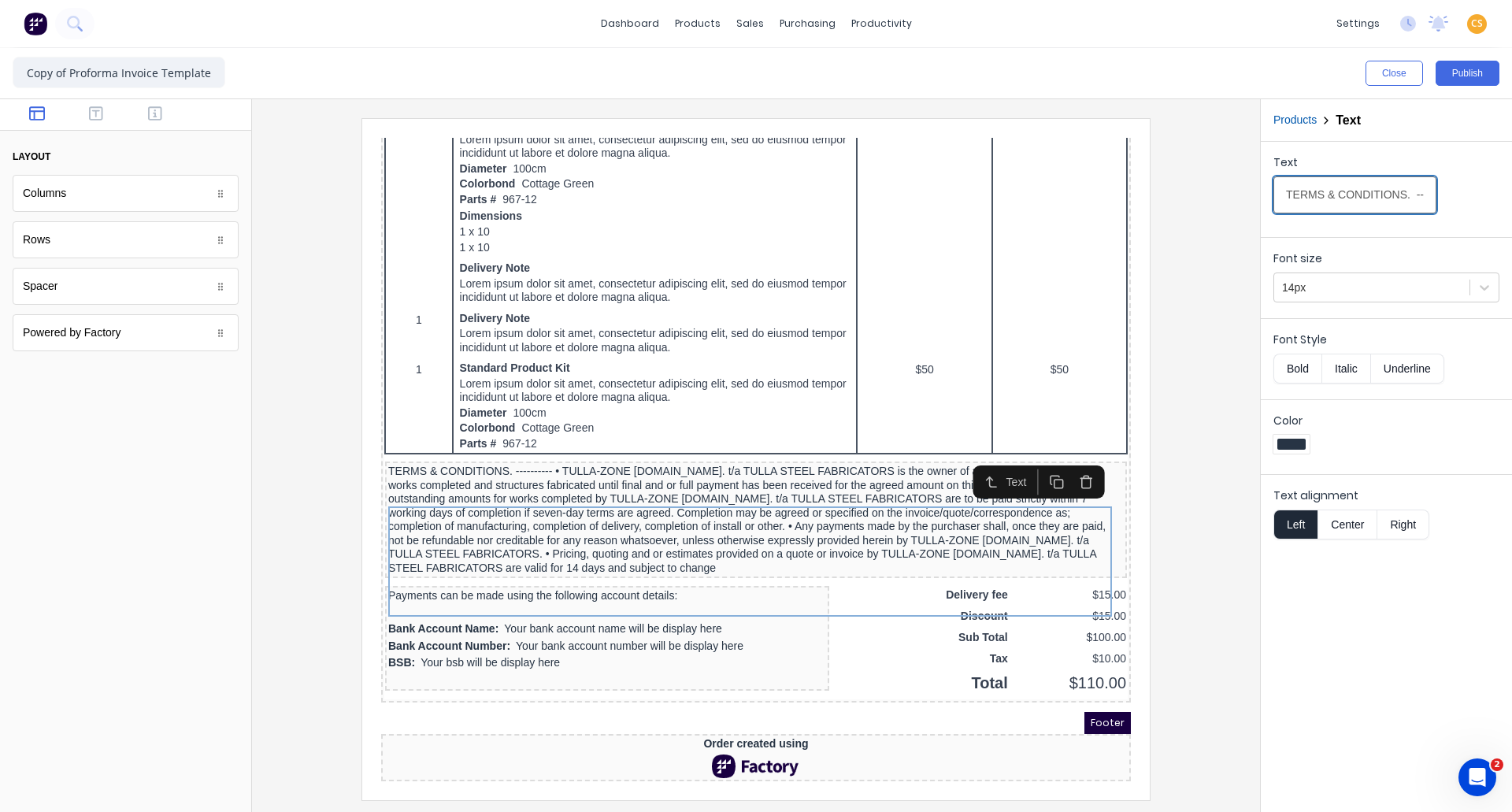
click at [1370, 195] on input "TERMS & CONDITIONS. ---------- • TULLA-ZONE [DOMAIN_NAME]. t/a TULLA STEEL FABR…" at bounding box center [1354, 195] width 163 height 37
click at [1461, 76] on button "Publish" at bounding box center [1468, 73] width 64 height 25
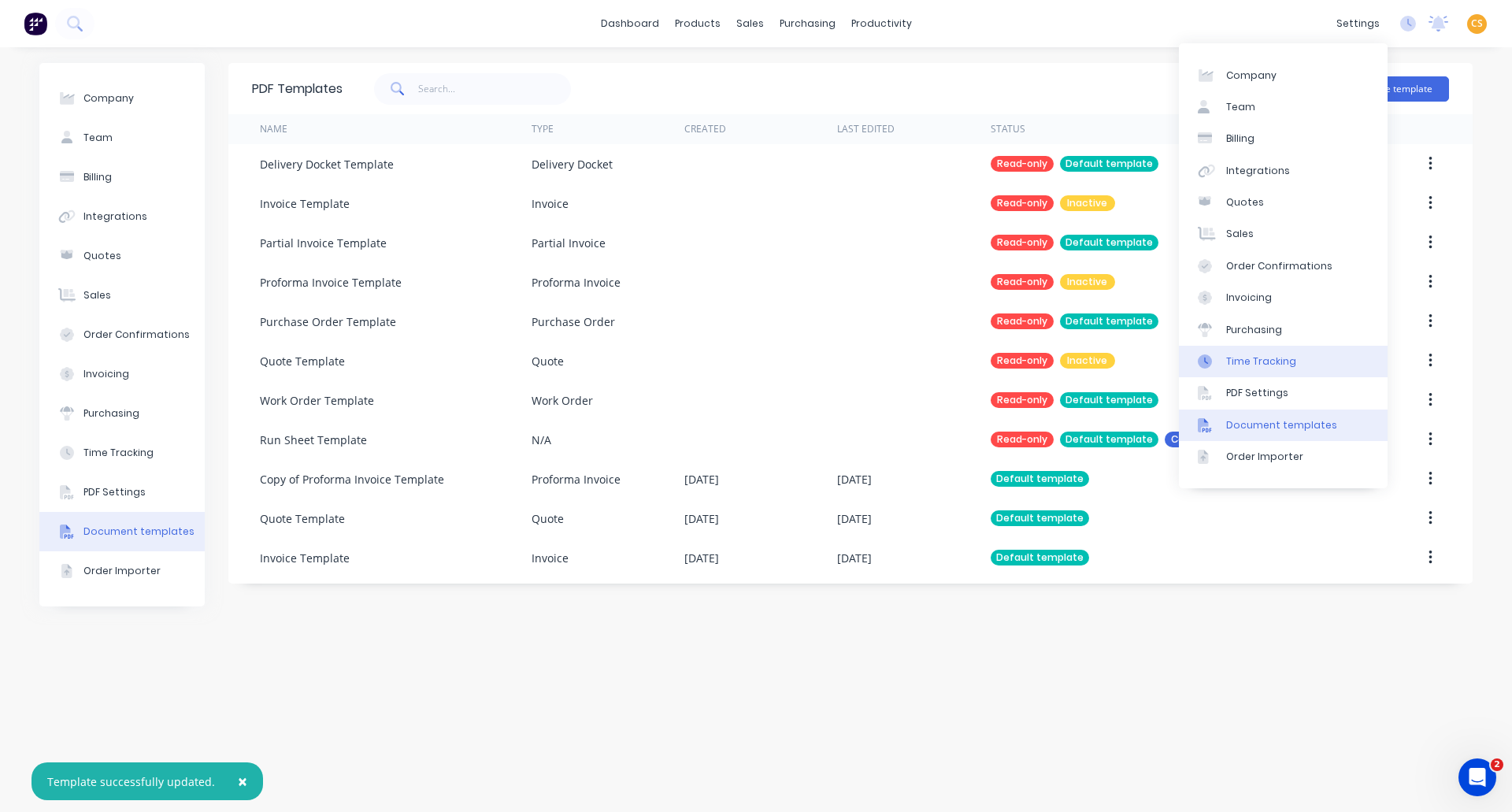
click at [1240, 356] on div "Time Tracking" at bounding box center [1261, 362] width 70 height 14
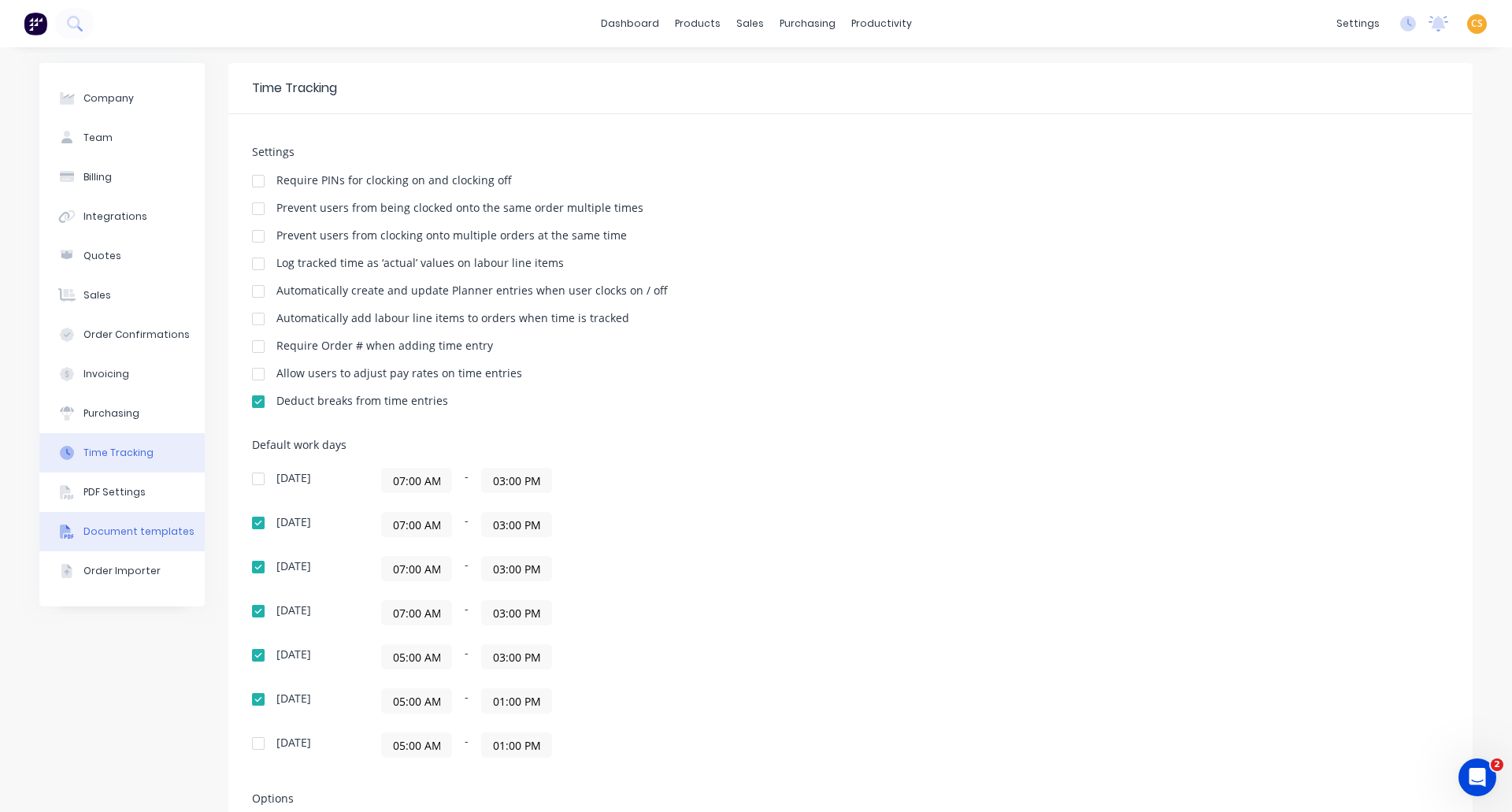
click at [125, 524] on div "Document templates" at bounding box center [139, 531] width 111 height 14
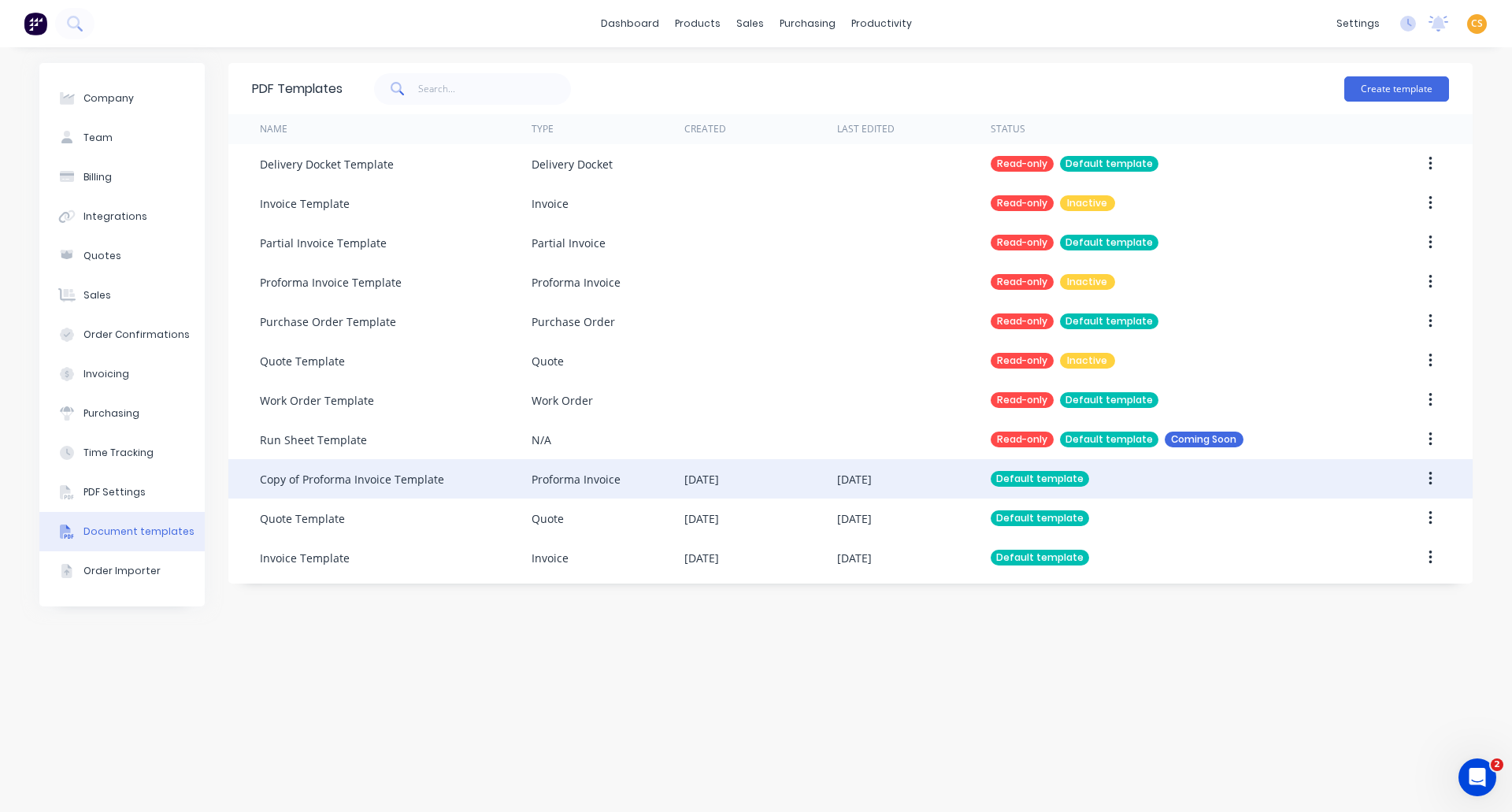
click at [660, 488] on div "Proforma Invoice" at bounding box center [608, 478] width 153 height 39
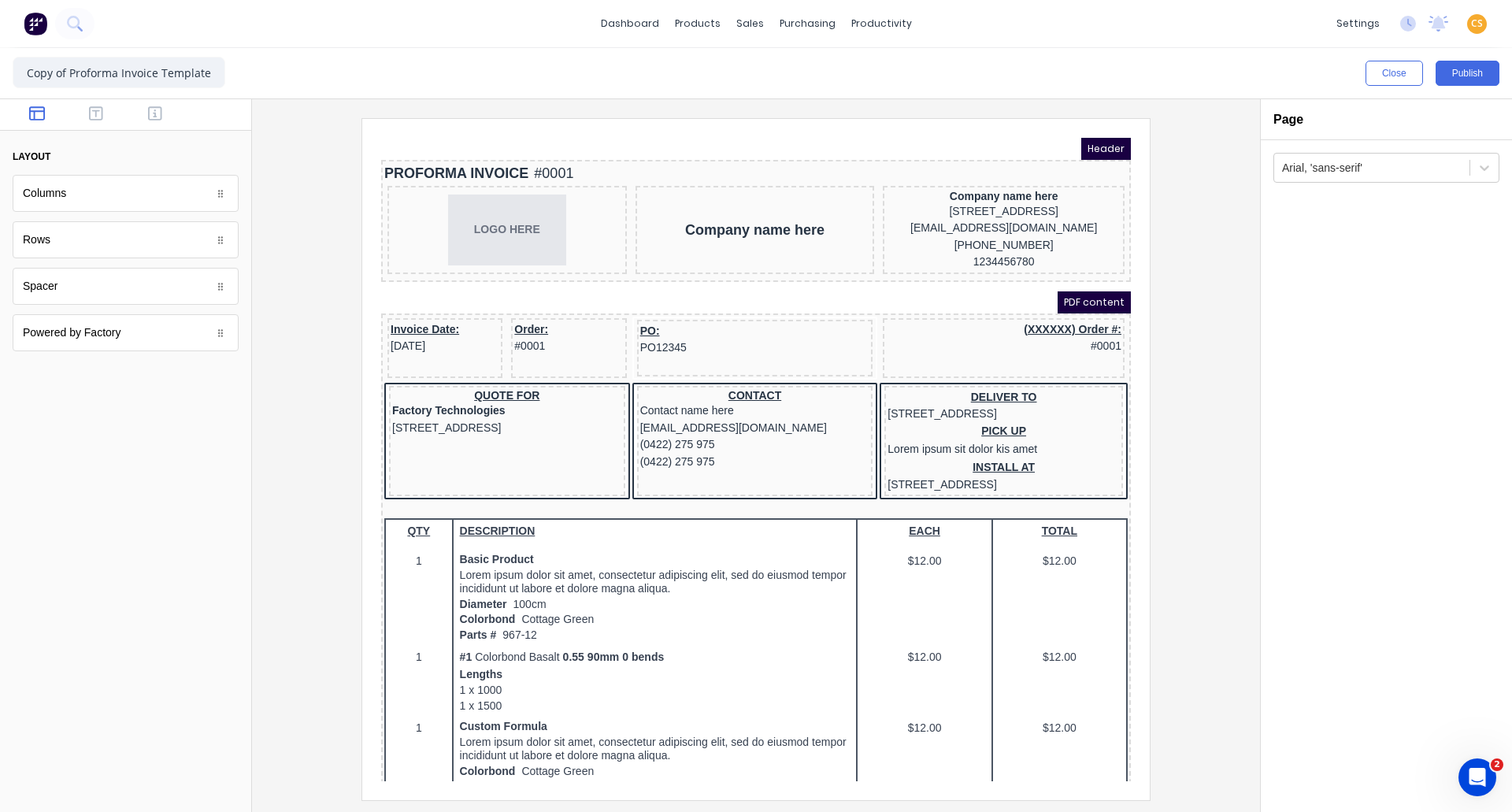
click at [156, 111] on icon "button" at bounding box center [155, 113] width 14 height 14
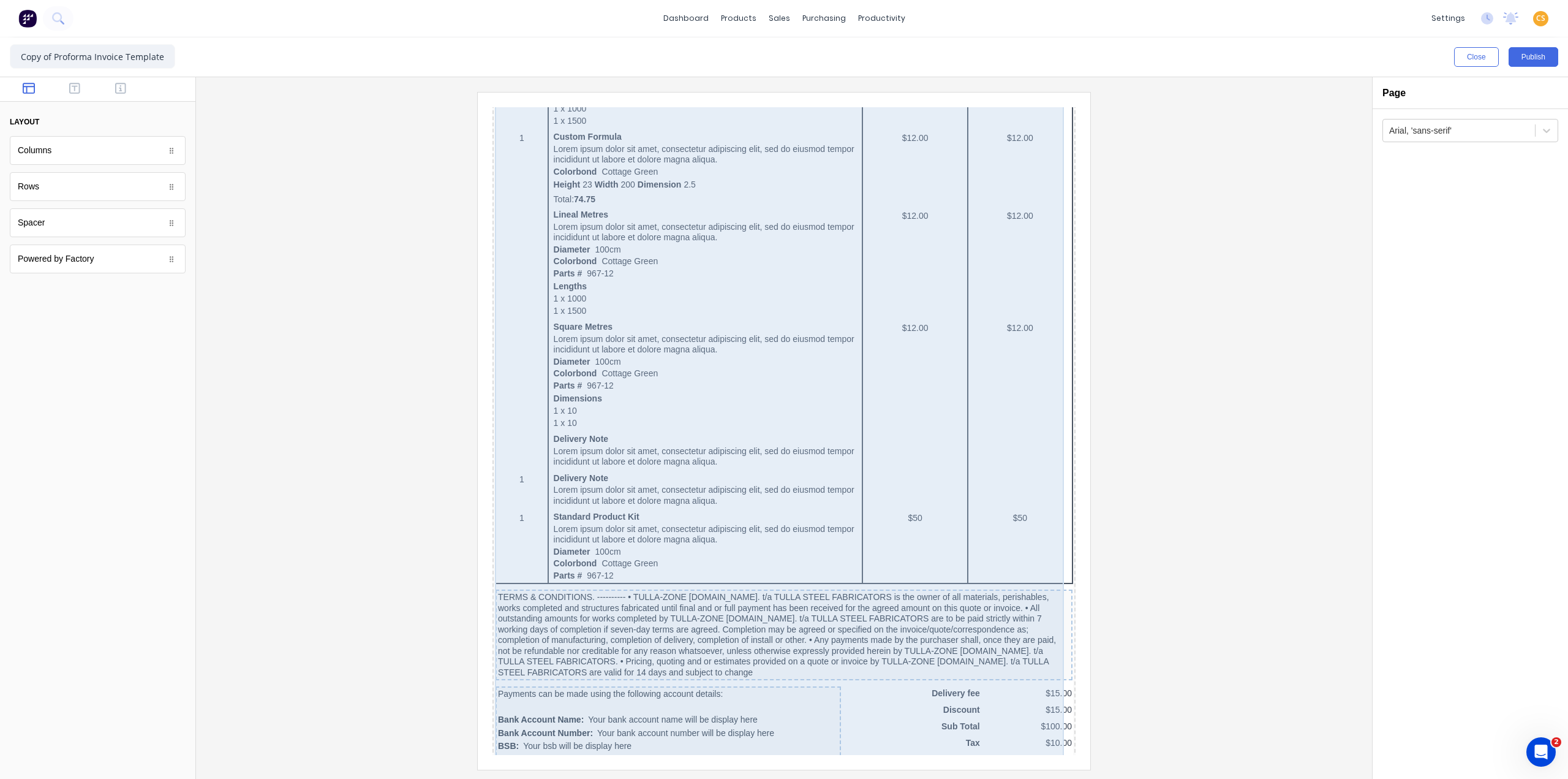
scroll to position [548, 0]
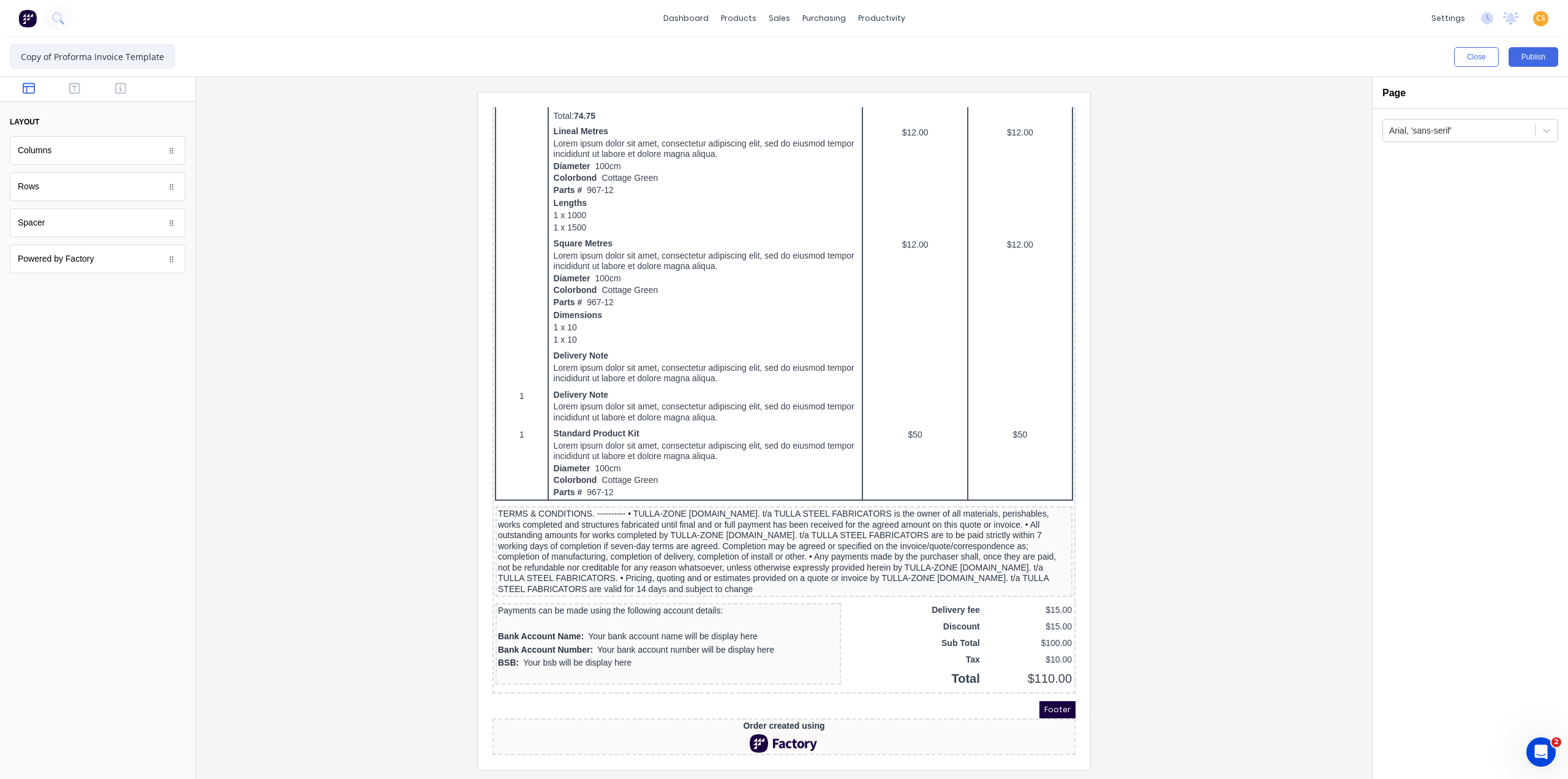
drag, startPoint x: 57, startPoint y: 54, endPoint x: 0, endPoint y: 57, distance: 57.1
click at [0, 57] on div "Copy of Proforma Invoice Template Close Publish Components layout Columns Colum…" at bounding box center [784, 408] width 1568 height 742
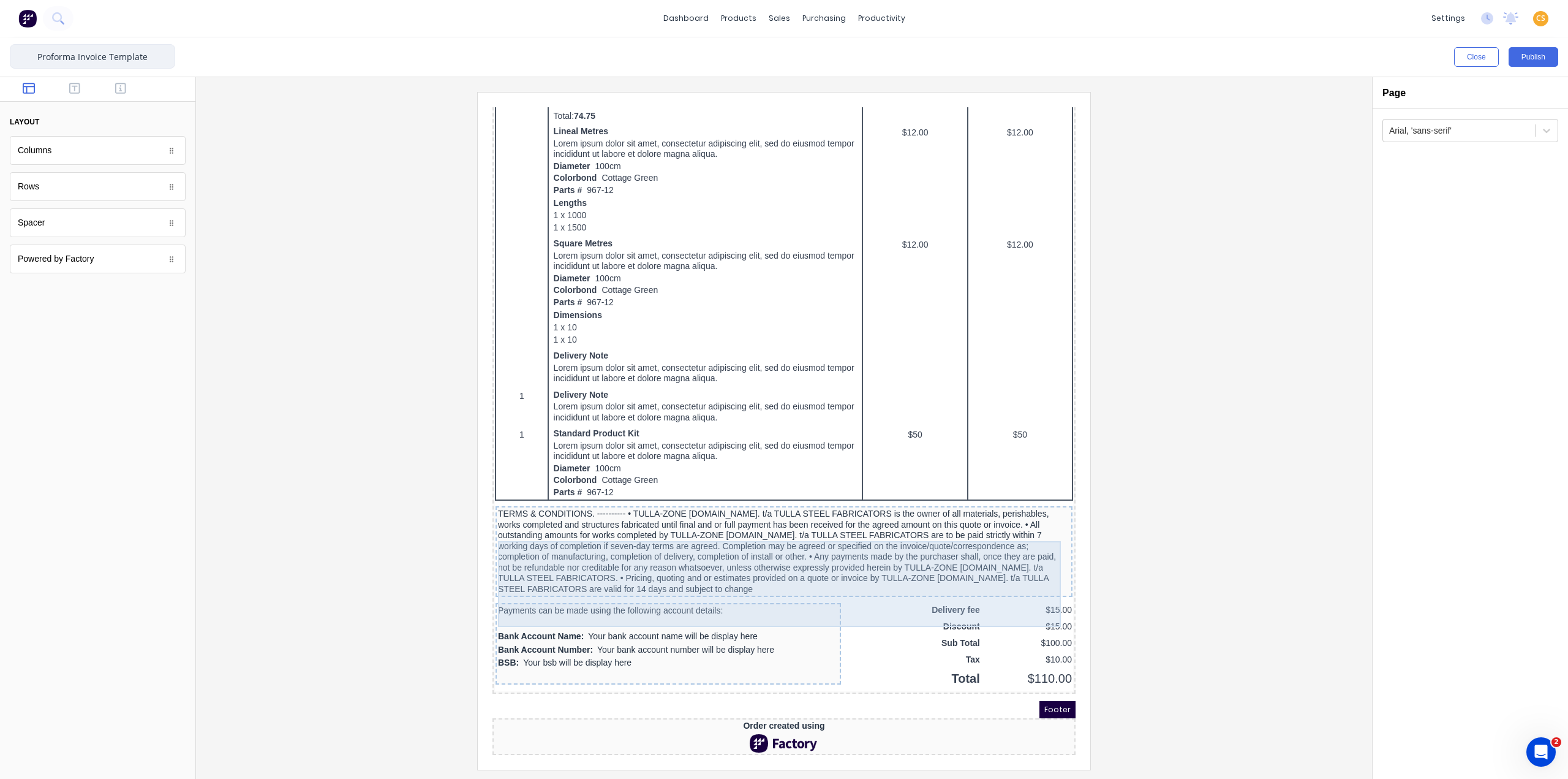
type input "Proforma Invoice Template"
click at [635, 513] on div "TERMS & CONDITIONS. ---------- • TULLA-ZONE [DOMAIN_NAME]. t/a TULLA STEEL FABR…" at bounding box center [769, 536] width 572 height 86
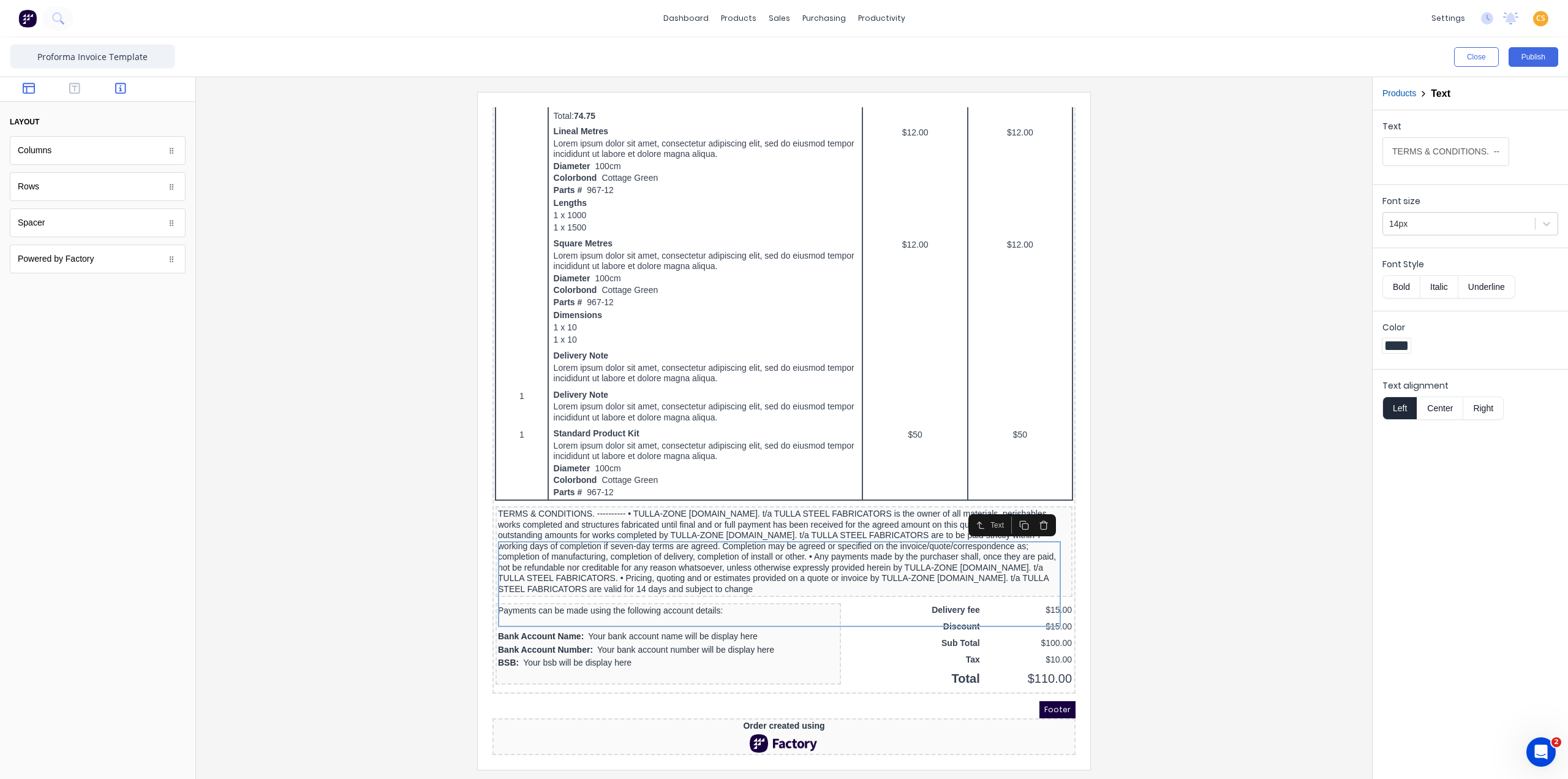
drag, startPoint x: 118, startPoint y: 89, endPoint x: 142, endPoint y: 106, distance: 29.4
click at [119, 89] on icon "button" at bounding box center [120, 89] width 11 height 12
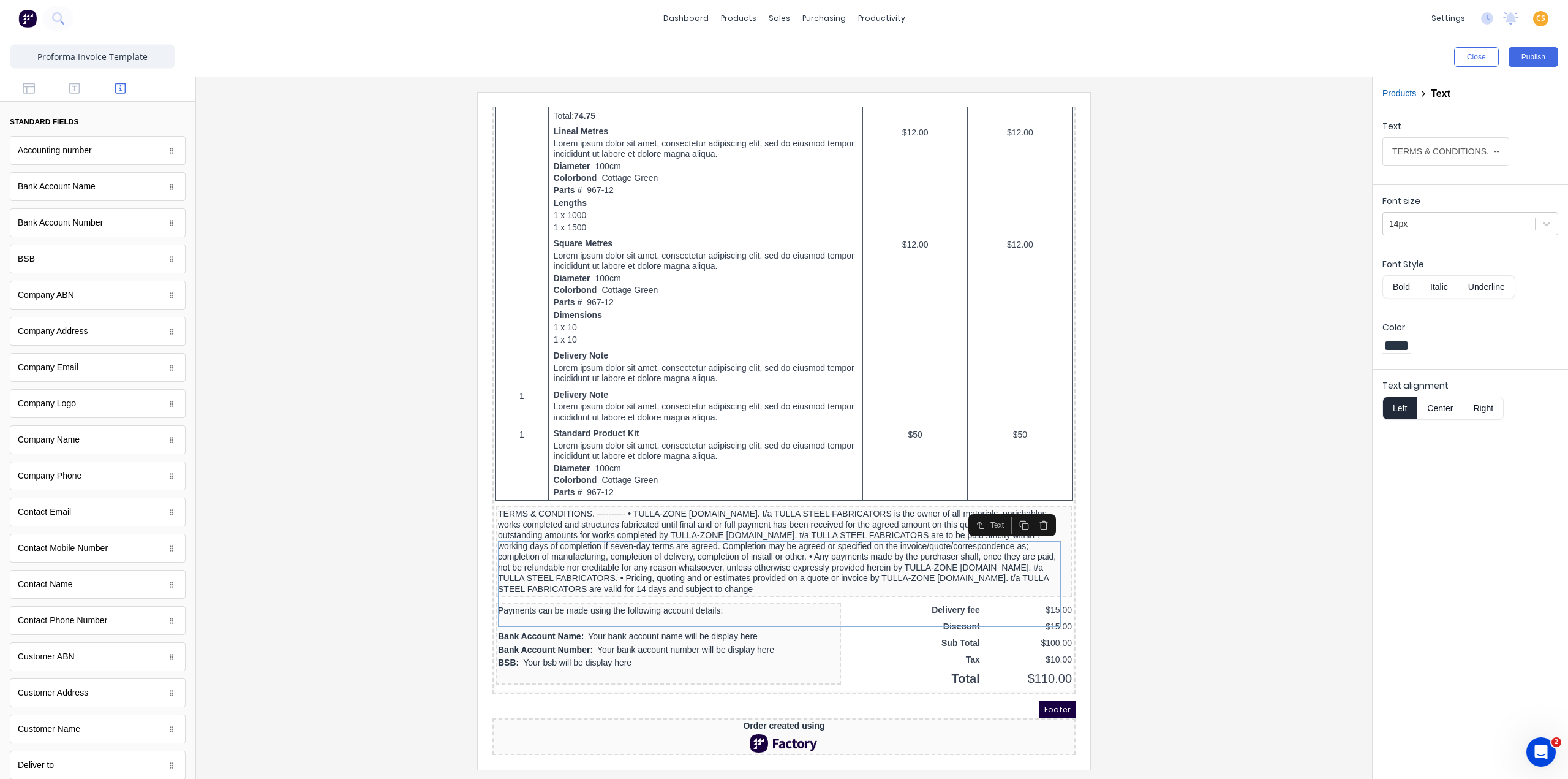
scroll to position [316, 0]
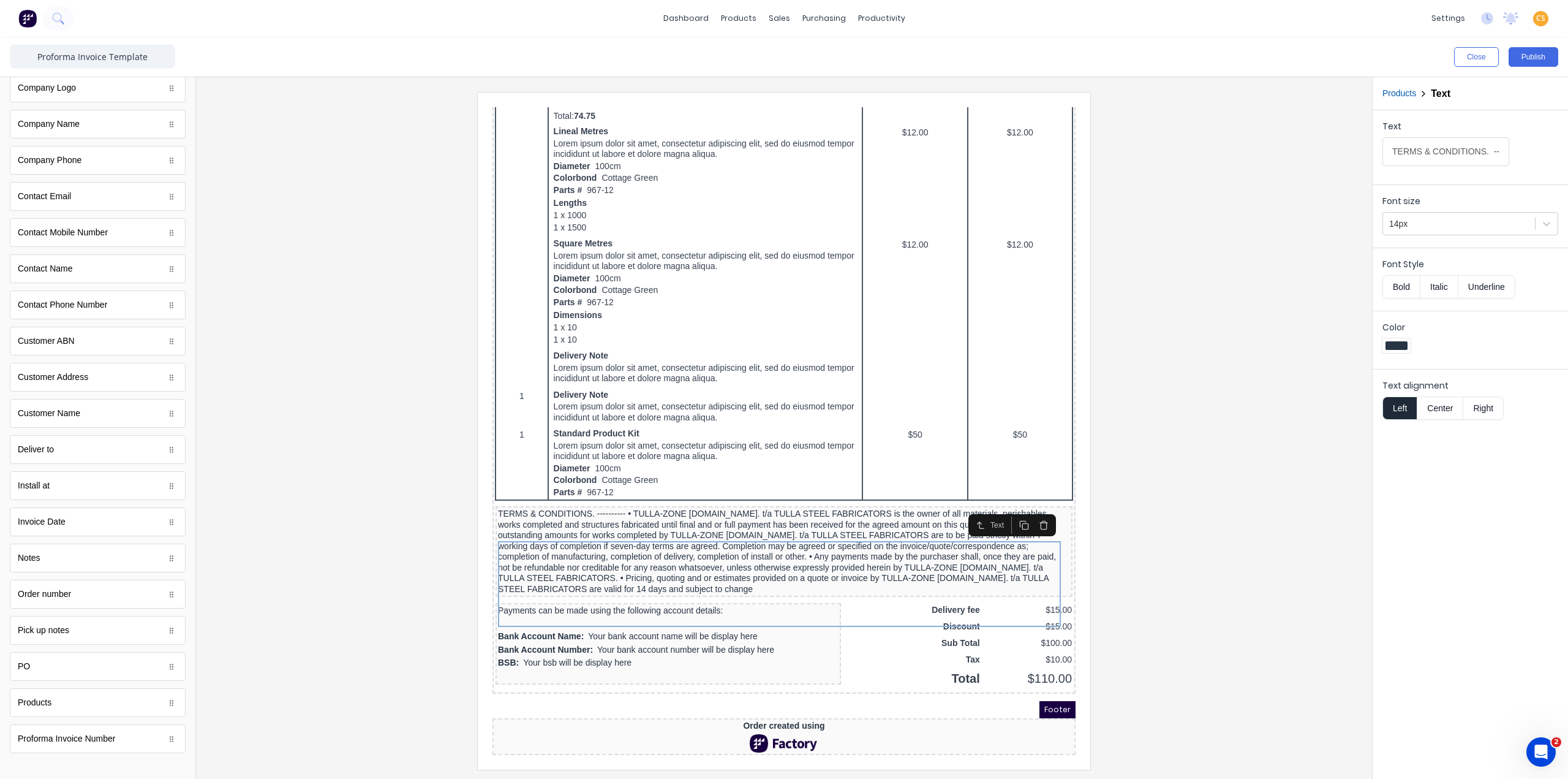
click at [270, 515] on div at bounding box center [784, 430] width 1156 height 677
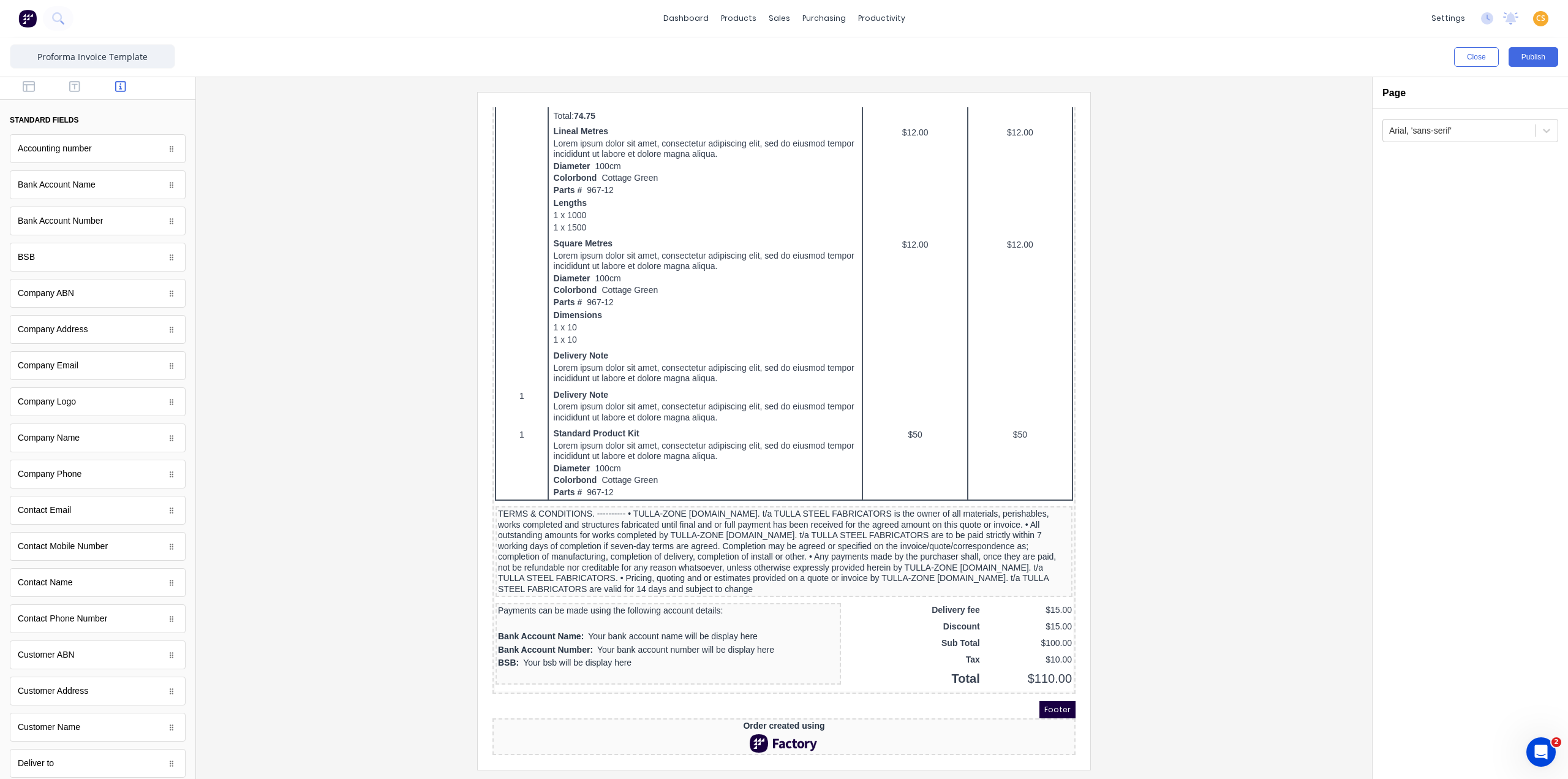
scroll to position [0, 0]
click at [72, 90] on icon "button" at bounding box center [75, 89] width 11 height 12
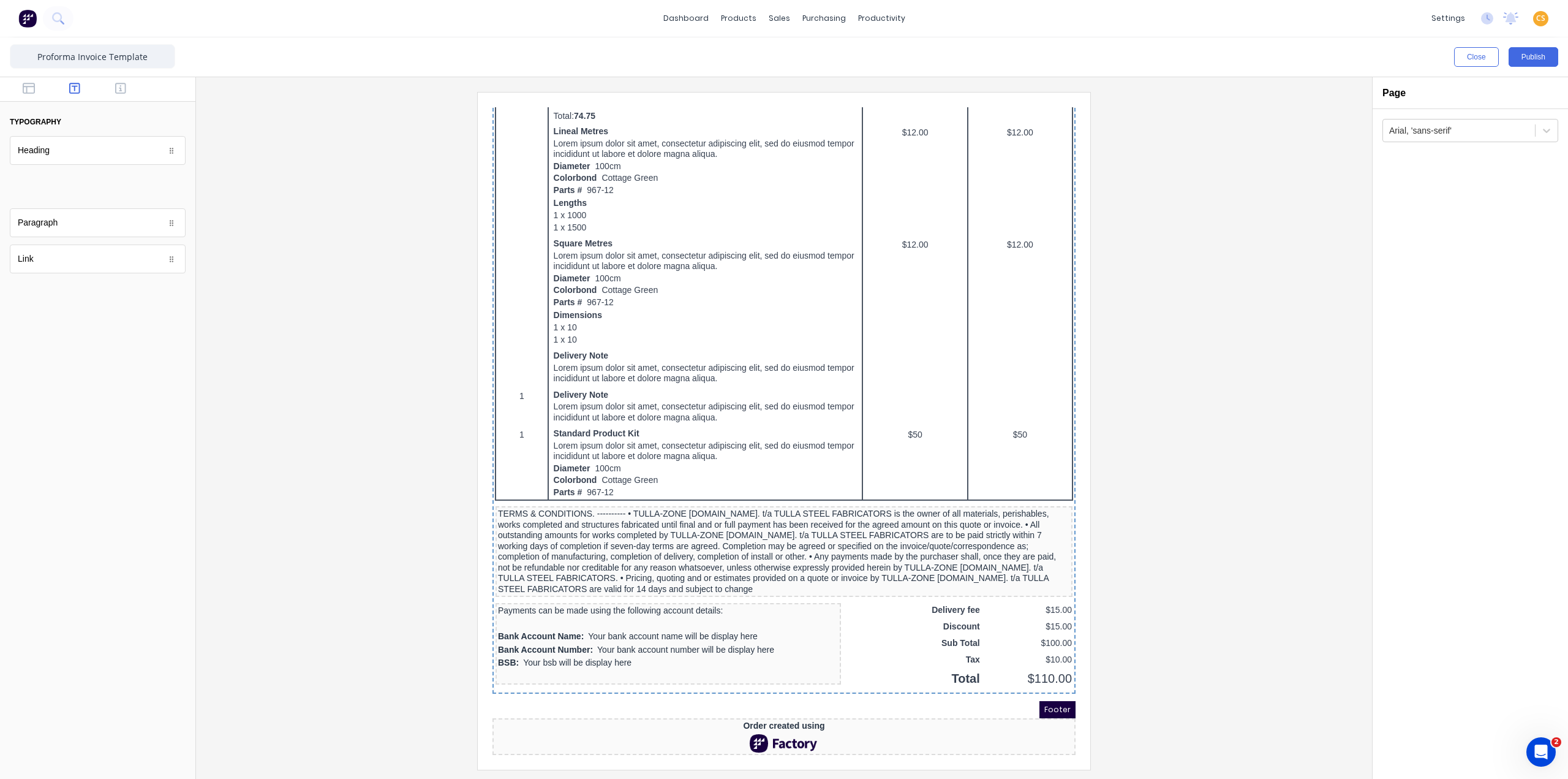
scroll to position [577, 0]
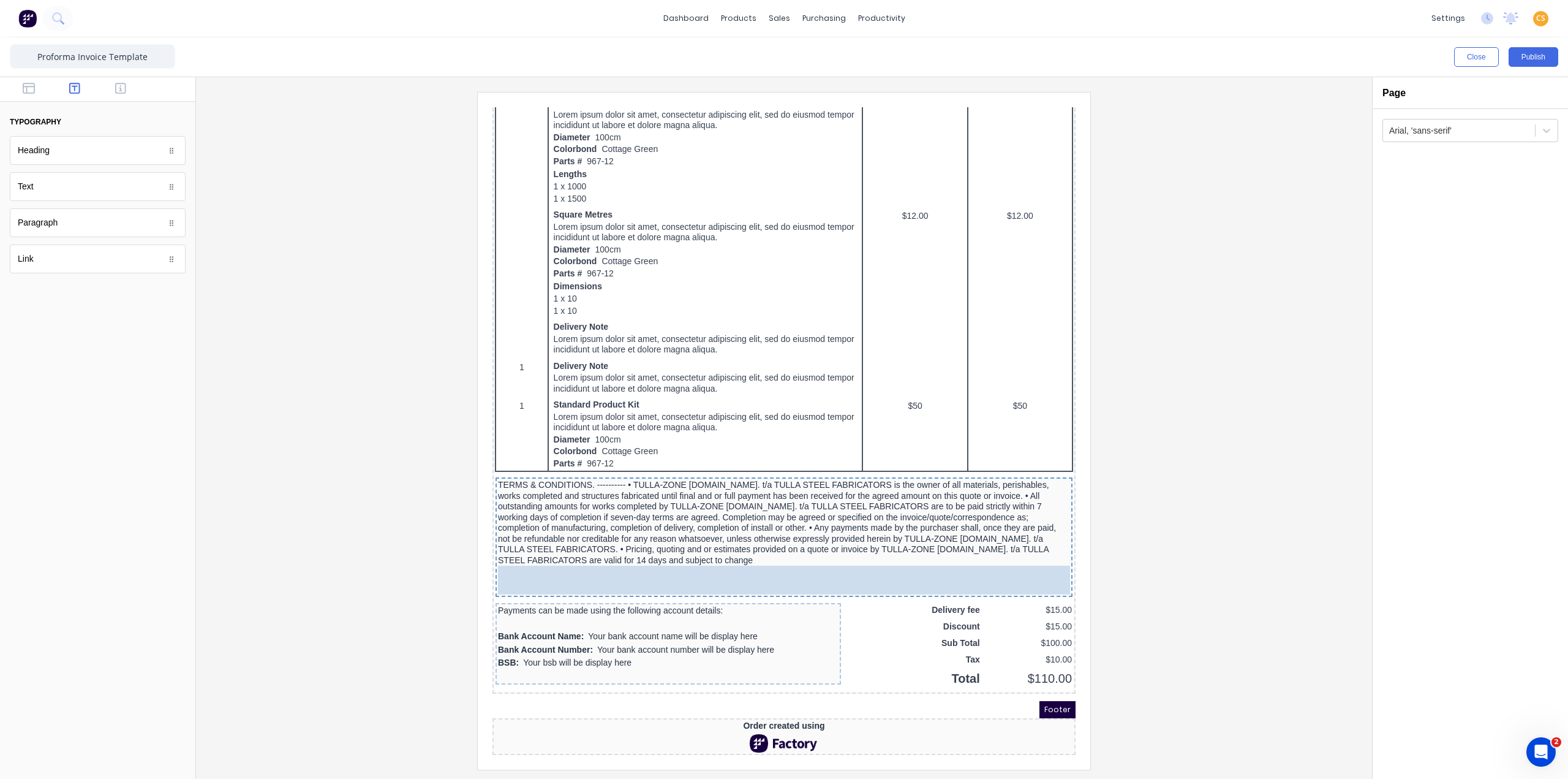
drag, startPoint x: 69, startPoint y: 198, endPoint x: 544, endPoint y: 564, distance: 599.7
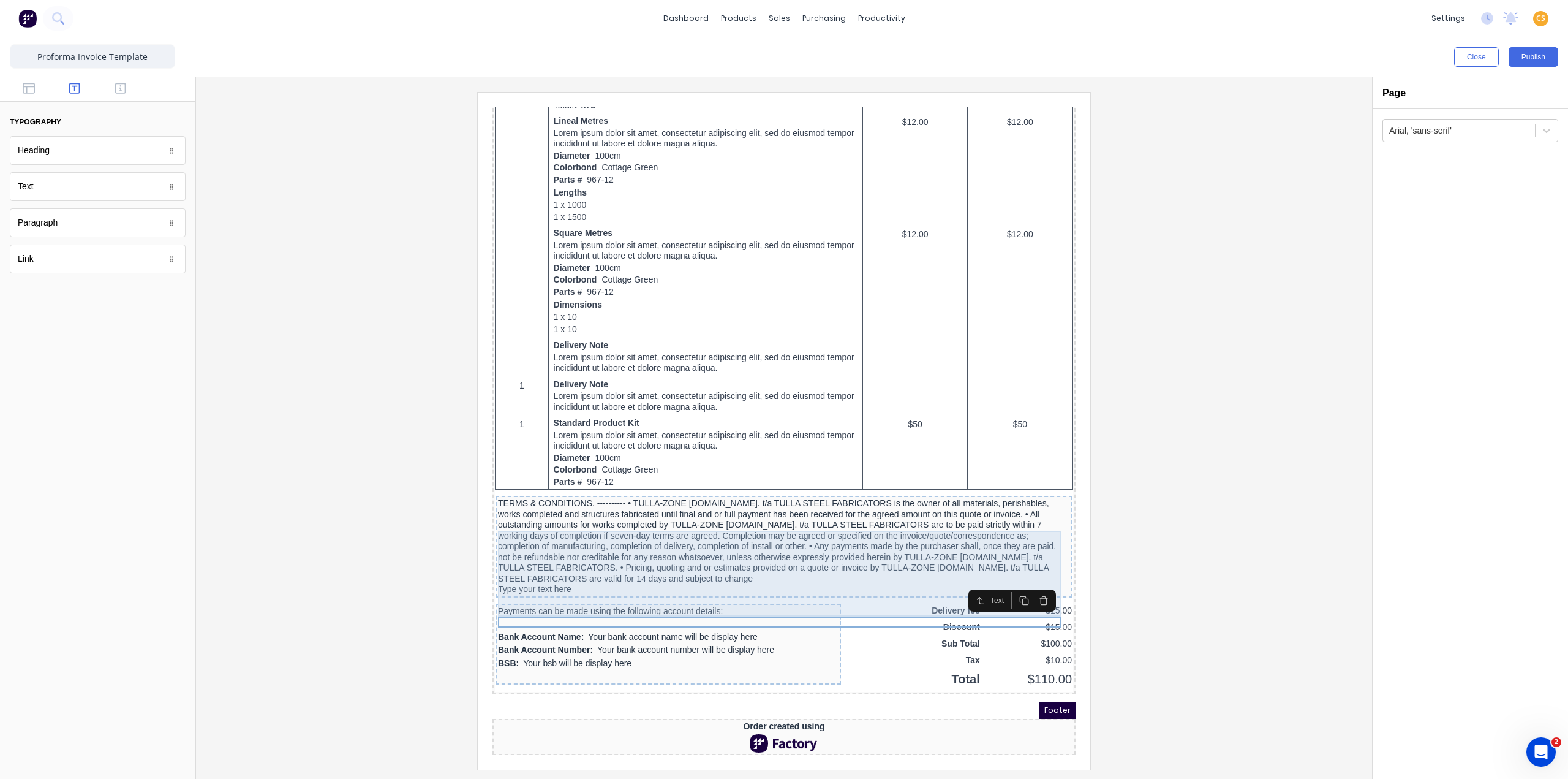
scroll to position [559, 0]
click at [610, 511] on div "TERMS & CONDITIONS. ---------- • TULLA-ZONE [DOMAIN_NAME]. t/a TULLA STEEL FABR…" at bounding box center [769, 526] width 572 height 86
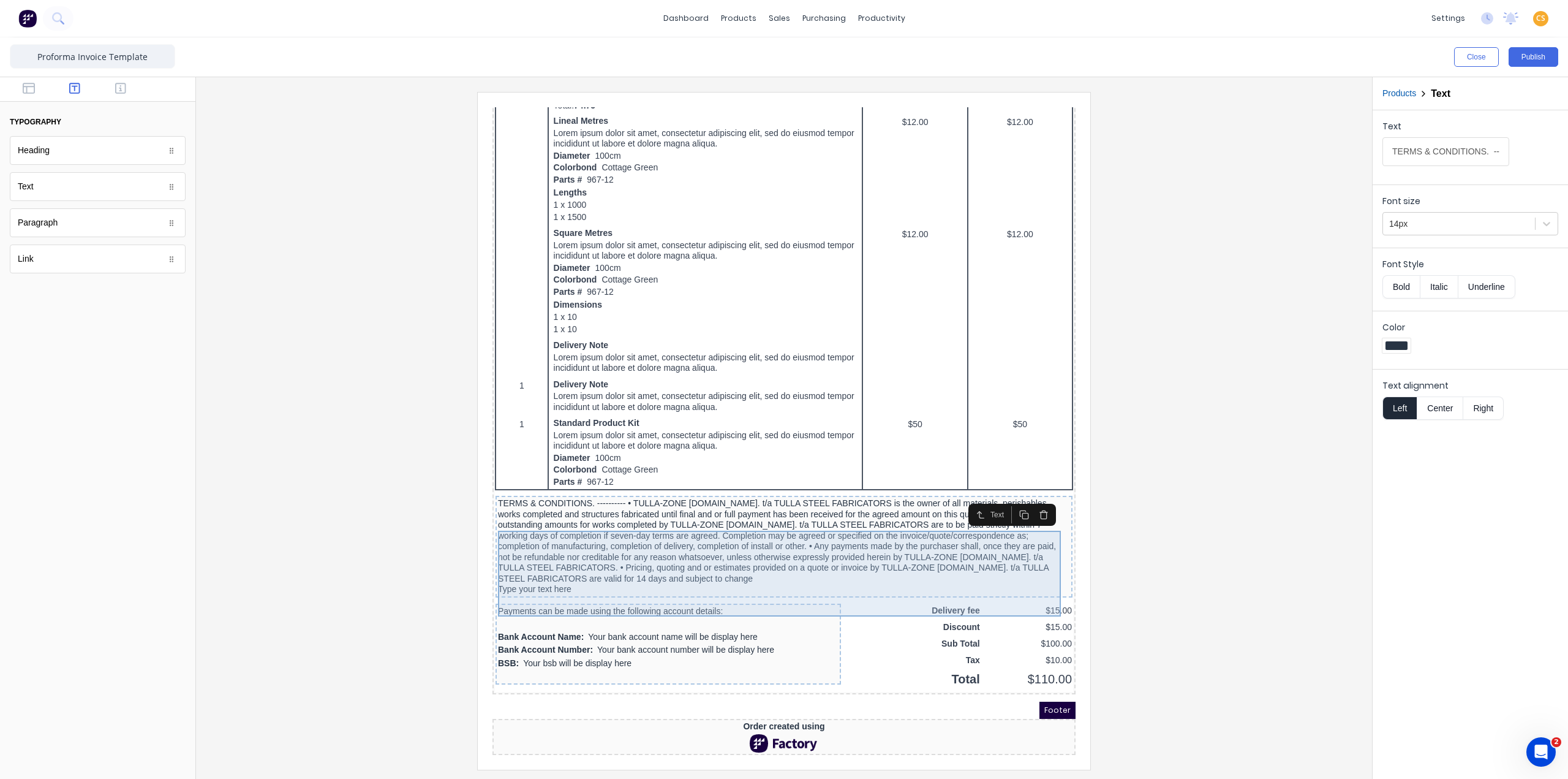
click at [613, 513] on div "TERMS & CONDITIONS. ---------- • TULLA-ZONE [DOMAIN_NAME]. t/a TULLA STEEL FABR…" at bounding box center [769, 526] width 572 height 86
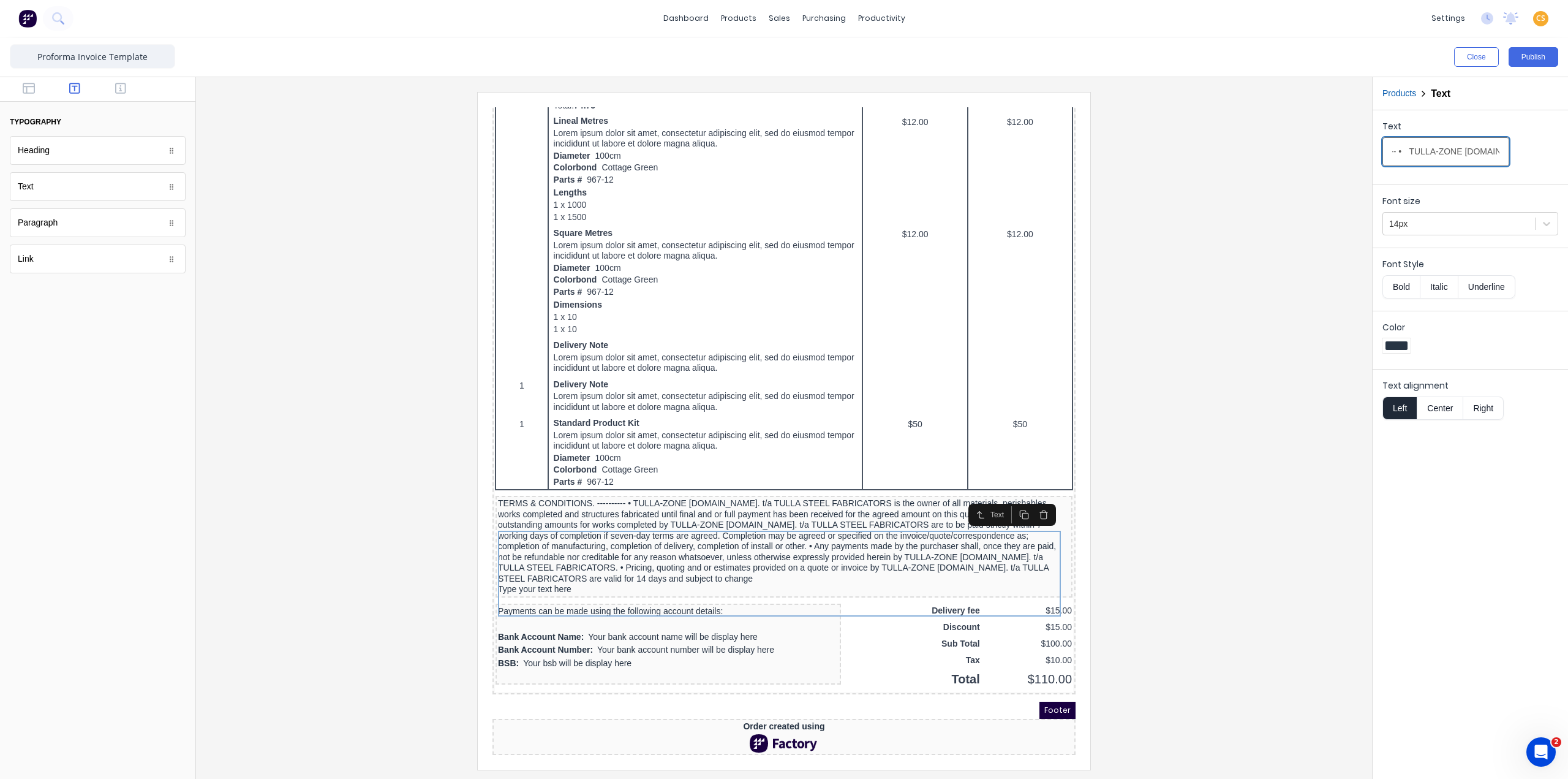
scroll to position [0, 406]
drag, startPoint x: 1492, startPoint y: 152, endPoint x: 1502, endPoint y: 152, distance: 10.0
click at [1176, 152] on div "Text TERMS & CONDITIONS. ---------- • TULLA-ZONE [DOMAIN_NAME]. t/a TULLA STEEL…" at bounding box center [1470, 145] width 176 height 52
click at [1176, 150] on input "TERMS & CONDITIONS. ---------- • TULLA-ZONE [DOMAIN_NAME]. t/a TULLA STEEL FABR…" at bounding box center [1445, 152] width 127 height 29
drag, startPoint x: 1409, startPoint y: 150, endPoint x: 1465, endPoint y: 150, distance: 56.0
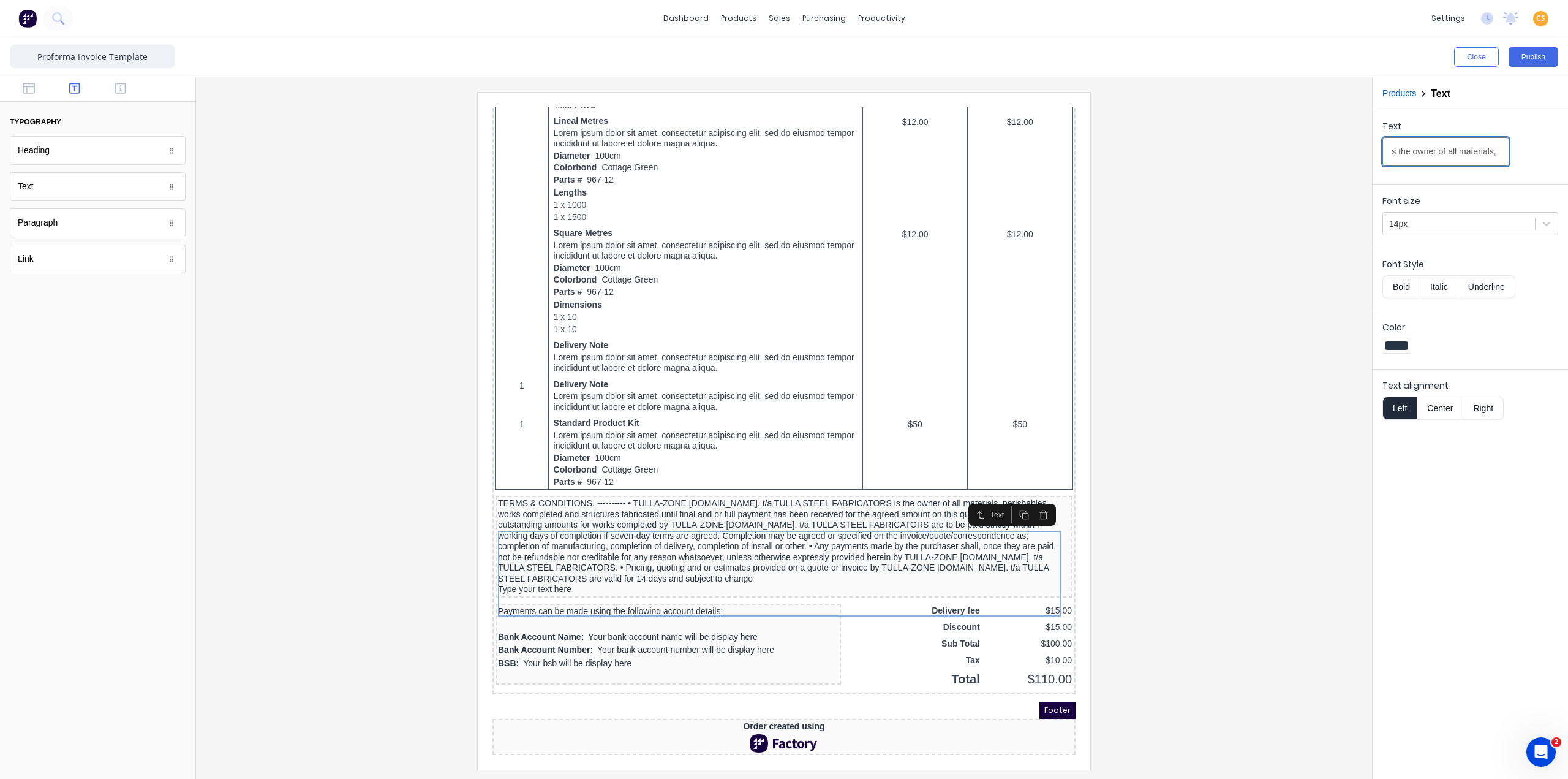
click at [1176, 150] on input "TERMS & CONDITIONS. ---------- • TULLA-ZONE [DOMAIN_NAME]. t/a TULLA STEEL FABR…" at bounding box center [1445, 152] width 127 height 29
drag, startPoint x: 1396, startPoint y: 152, endPoint x: 1361, endPoint y: 152, distance: 35.0
click at [1176, 152] on div "Close Publish Components typography Heading Heading Text Text Paragraph Paragra…" at bounding box center [784, 408] width 1568 height 742
click at [1176, 152] on input "TERMS & CONDITIONS. ---------- • TULLA-ZONE [DOMAIN_NAME]. t/a TULLA STEEL FABR…" at bounding box center [1445, 152] width 127 height 29
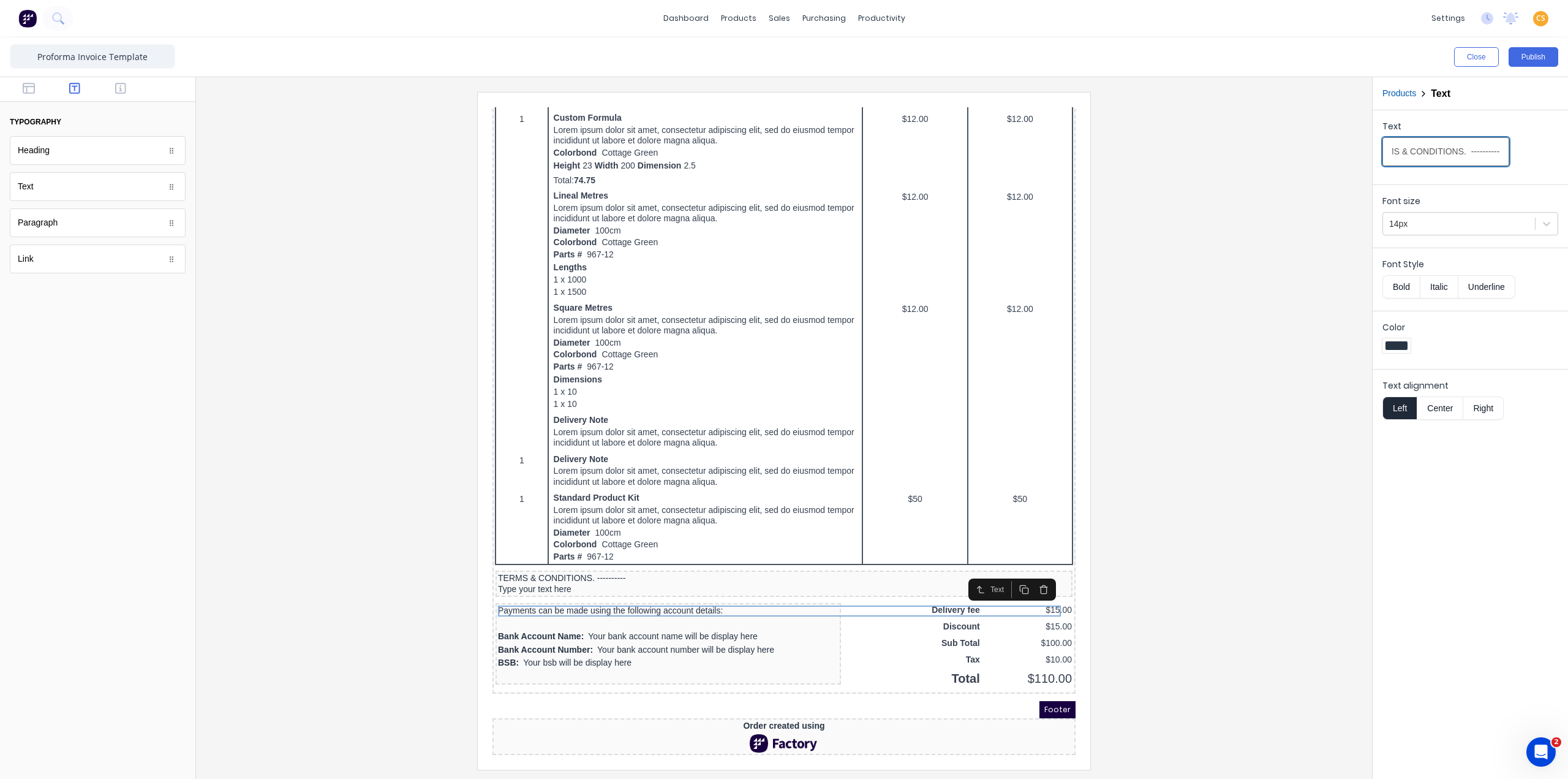
scroll to position [0, 32]
type input "TERMS & CONDITIONS. ----------"
click at [521, 569] on div "Type your text here" at bounding box center [769, 575] width 572 height 11
drag, startPoint x: 1476, startPoint y: 149, endPoint x: 1329, endPoint y: 148, distance: 147.0
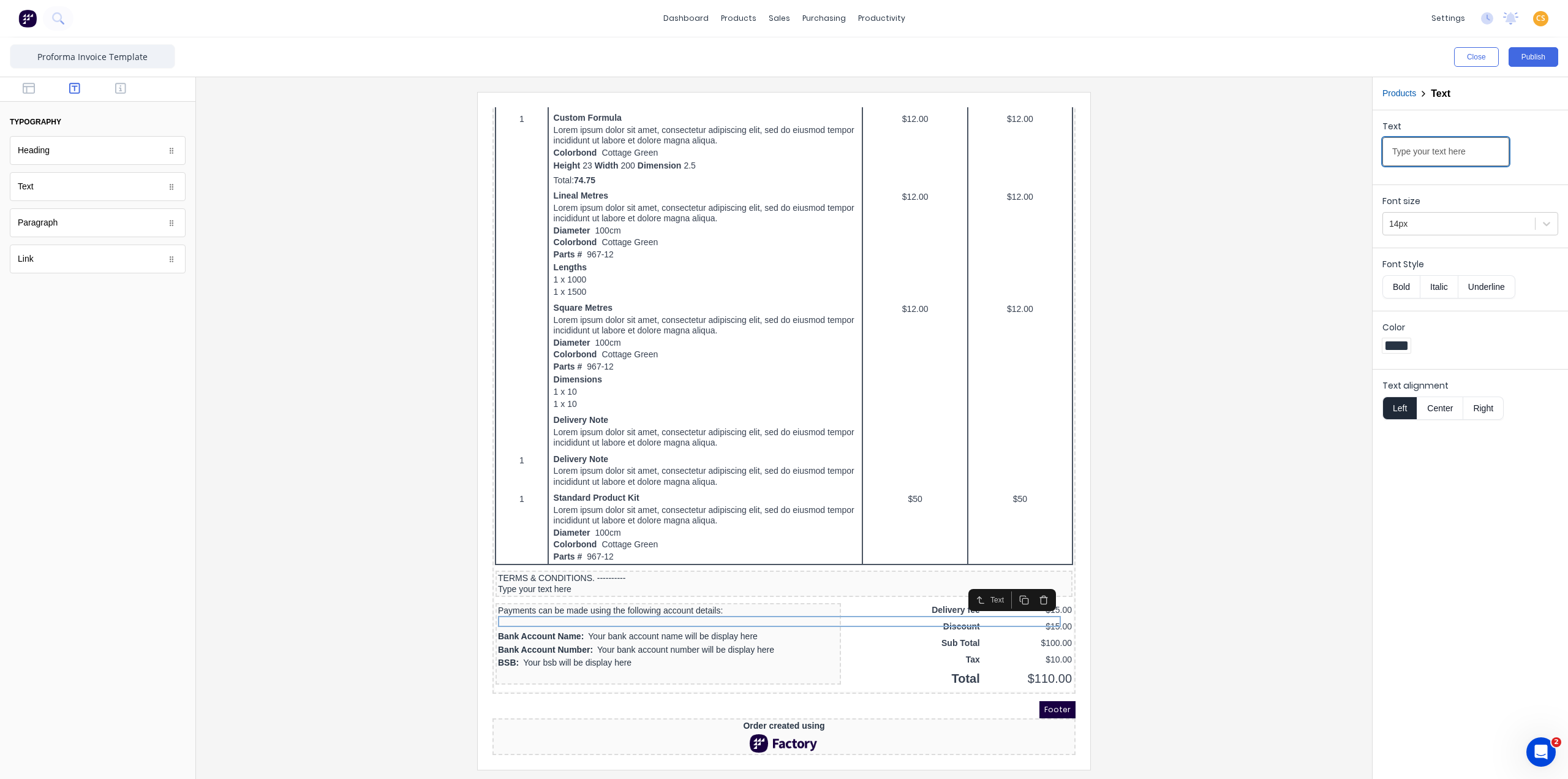
click at [1176, 148] on div "Close Publish Components typography Heading Heading Text Text Paragraph Paragra…" at bounding box center [784, 408] width 1568 height 742
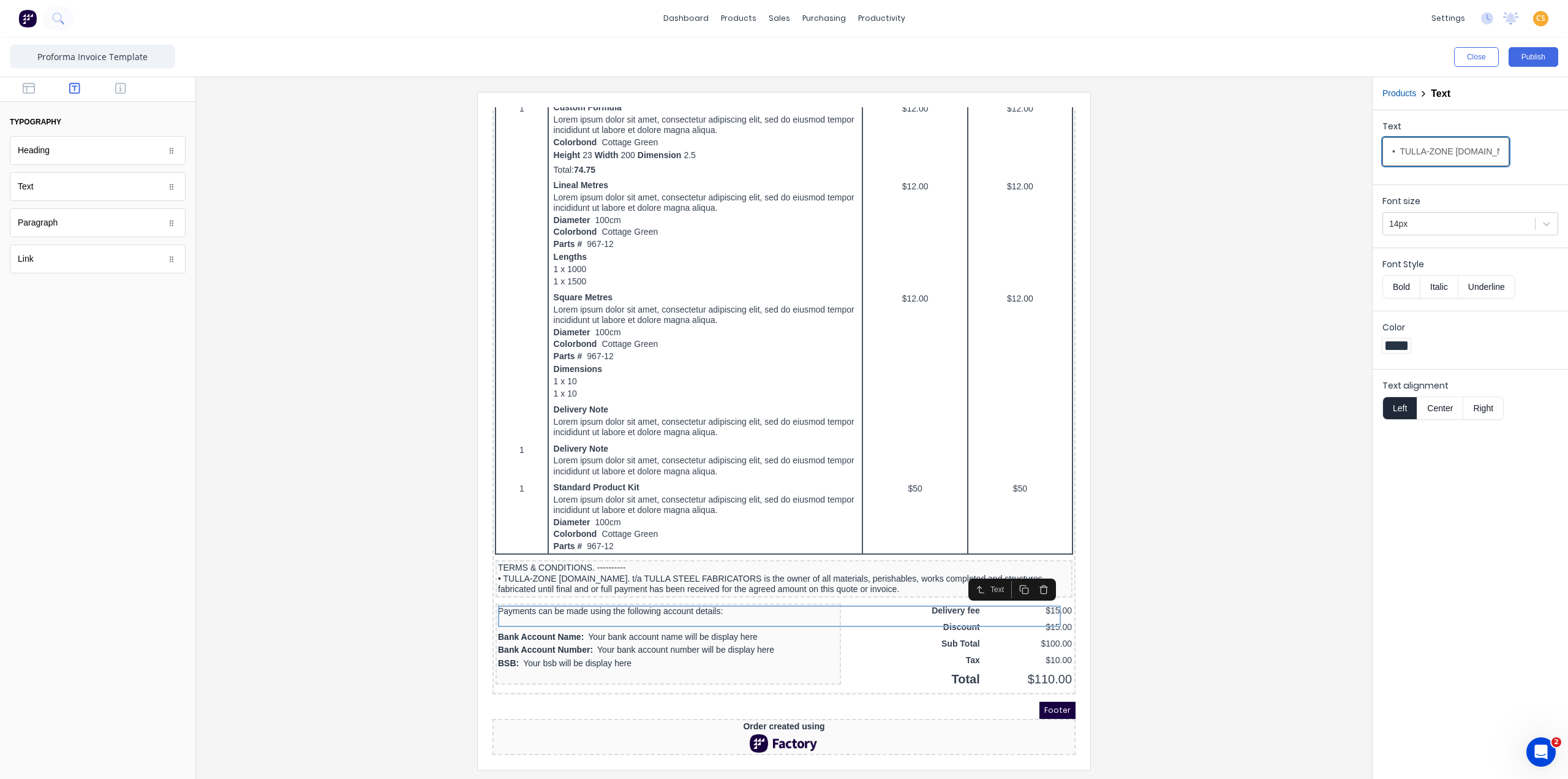
scroll to position [0, 800]
type input "• TULLA-ZONE [DOMAIN_NAME]. t/a TULLA STEEL FABRICATORS is the owner of all mat…"
click at [298, 221] on div at bounding box center [784, 430] width 1156 height 677
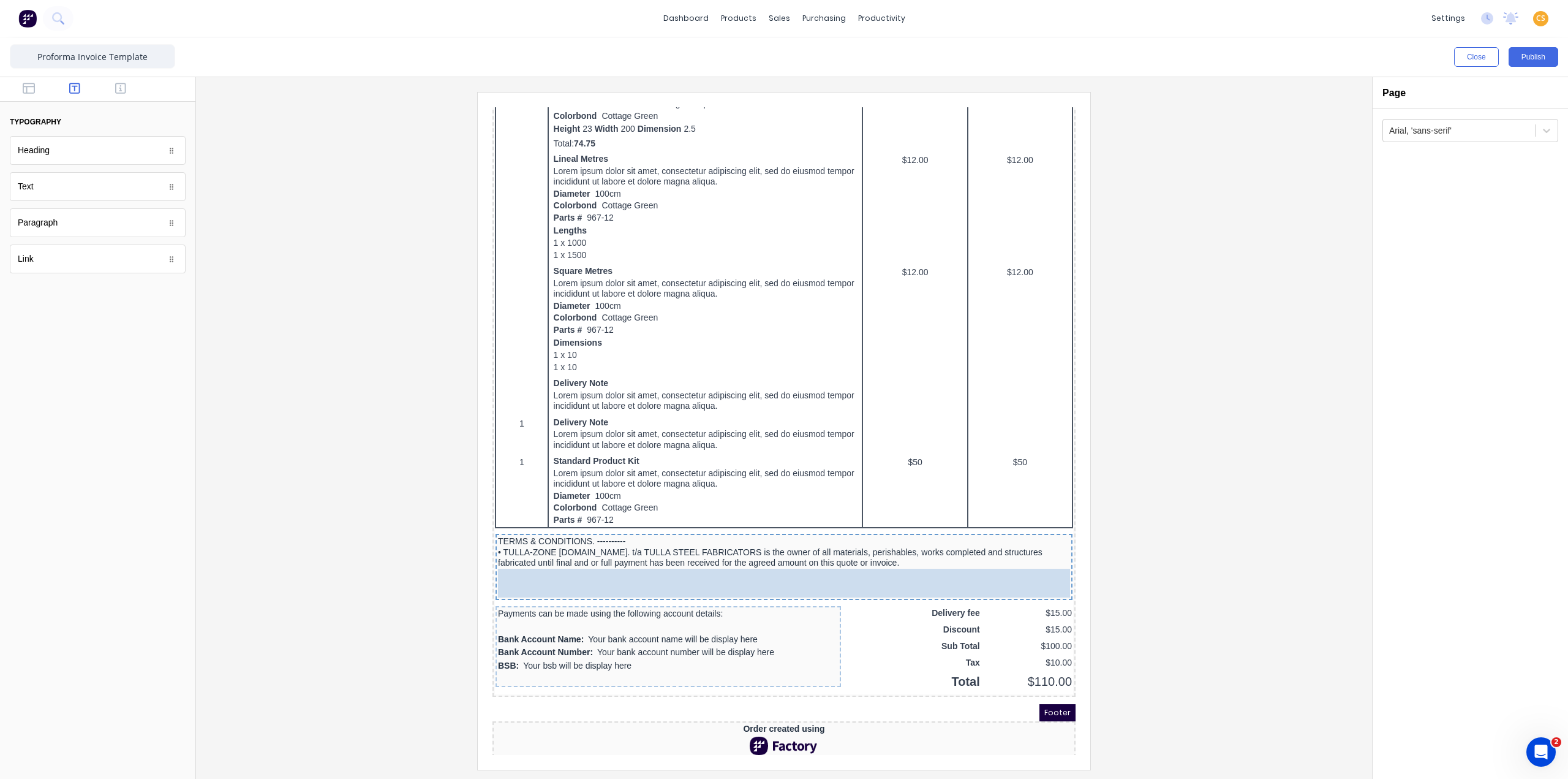
drag, startPoint x: 140, startPoint y: 190, endPoint x: 550, endPoint y: 589, distance: 572.1
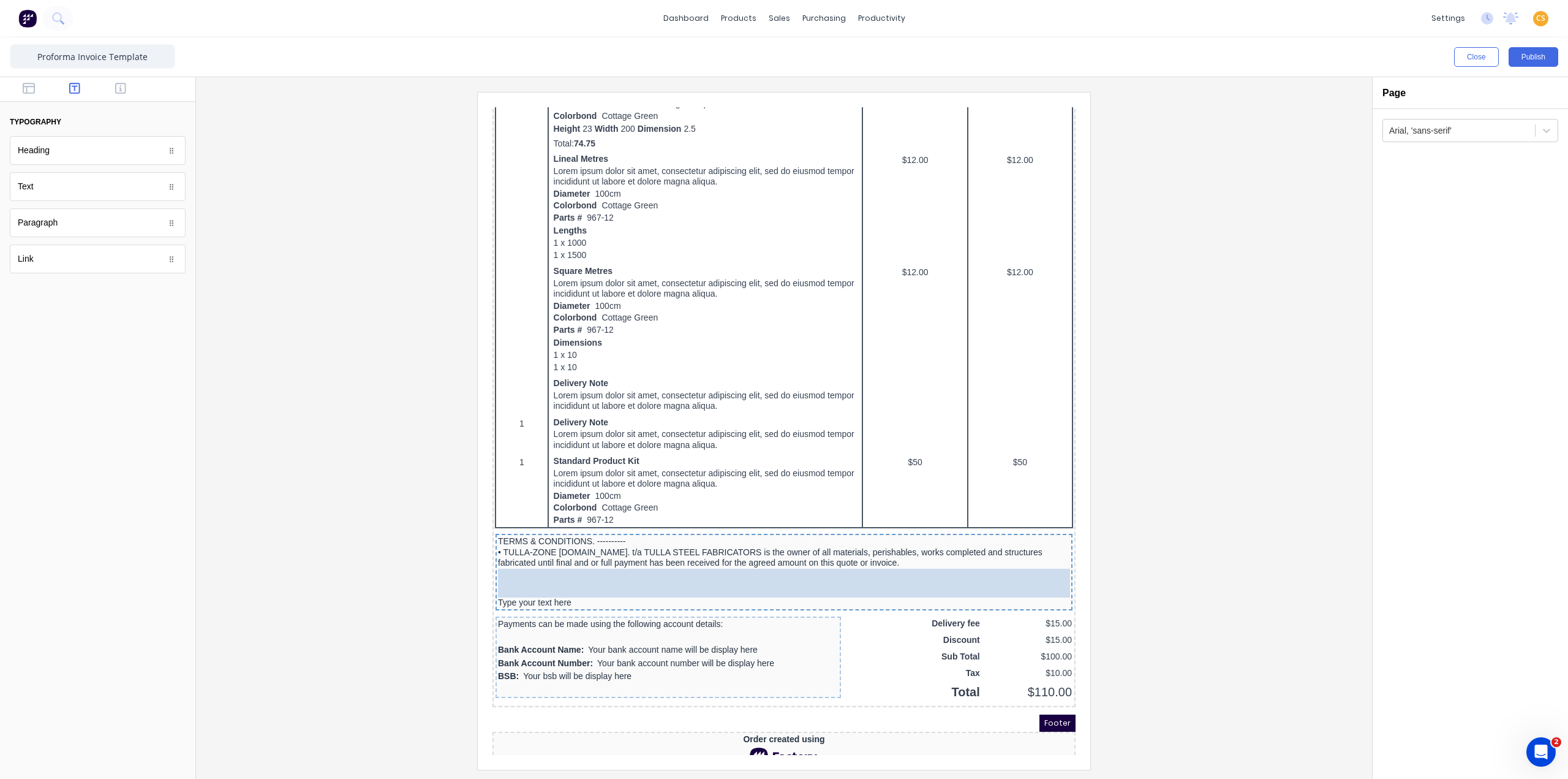
drag, startPoint x: 78, startPoint y: 194, endPoint x: 33, endPoint y: 496, distance: 305.3
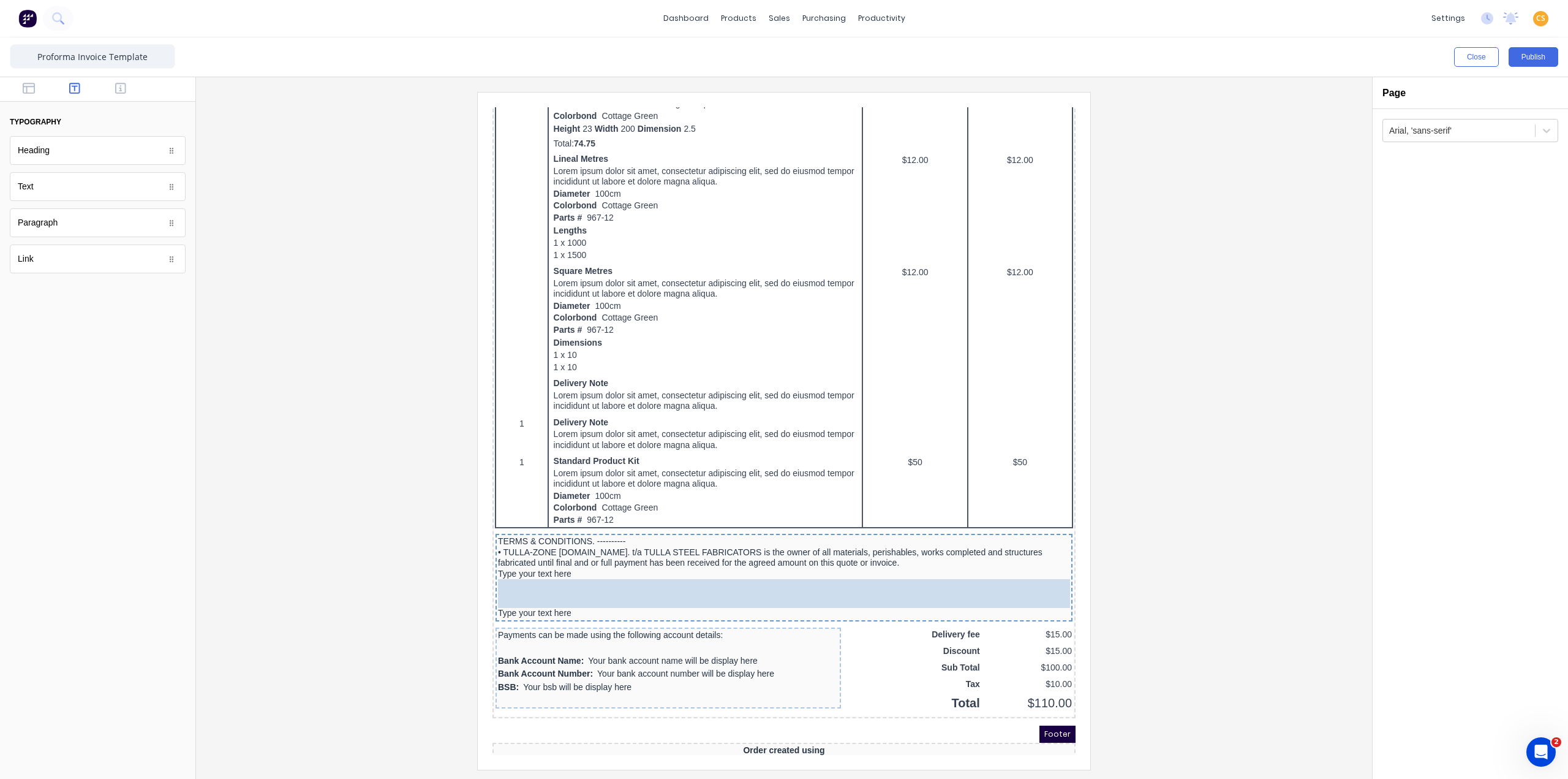
drag, startPoint x: 70, startPoint y: 194, endPoint x: 61, endPoint y: 505, distance: 311.1
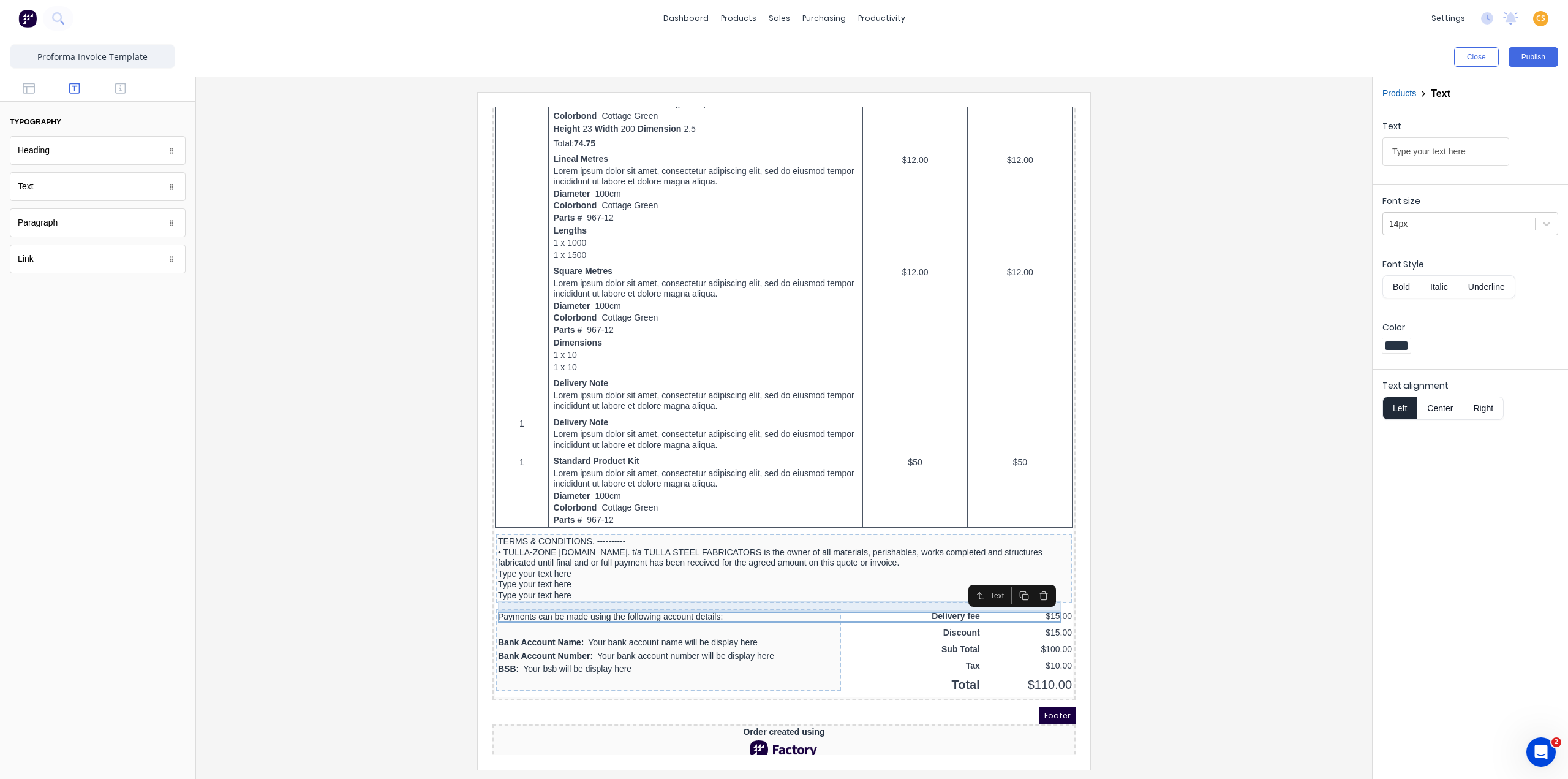
click at [531, 565] on div "Type your text here" at bounding box center [769, 560] width 572 height 11
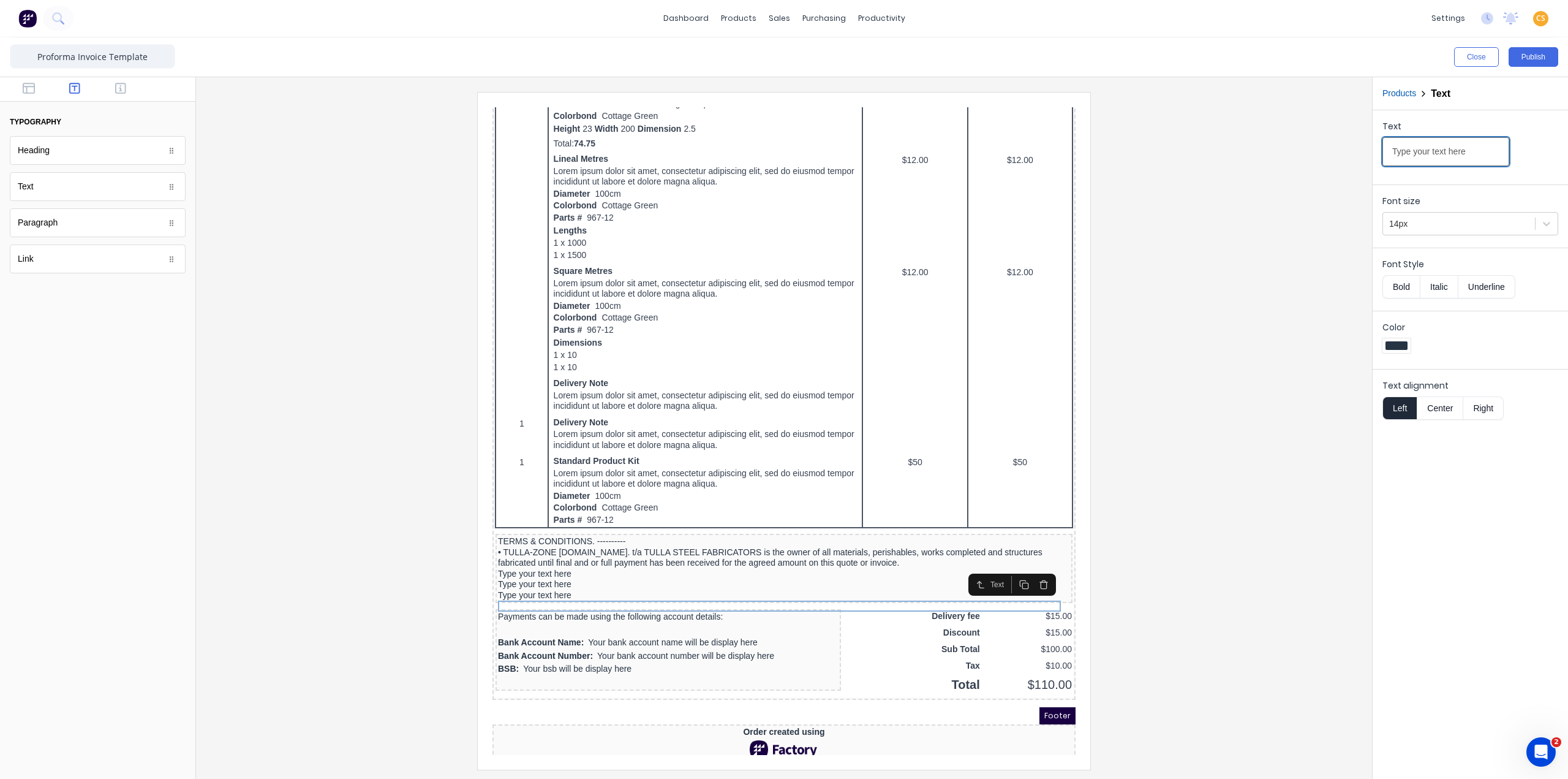
drag, startPoint x: 1469, startPoint y: 150, endPoint x: 1305, endPoint y: 152, distance: 164.0
click at [1176, 152] on div "Close Publish Components typography Heading Heading Text Text Paragraph Paragra…" at bounding box center [784, 408] width 1568 height 742
type input "c"
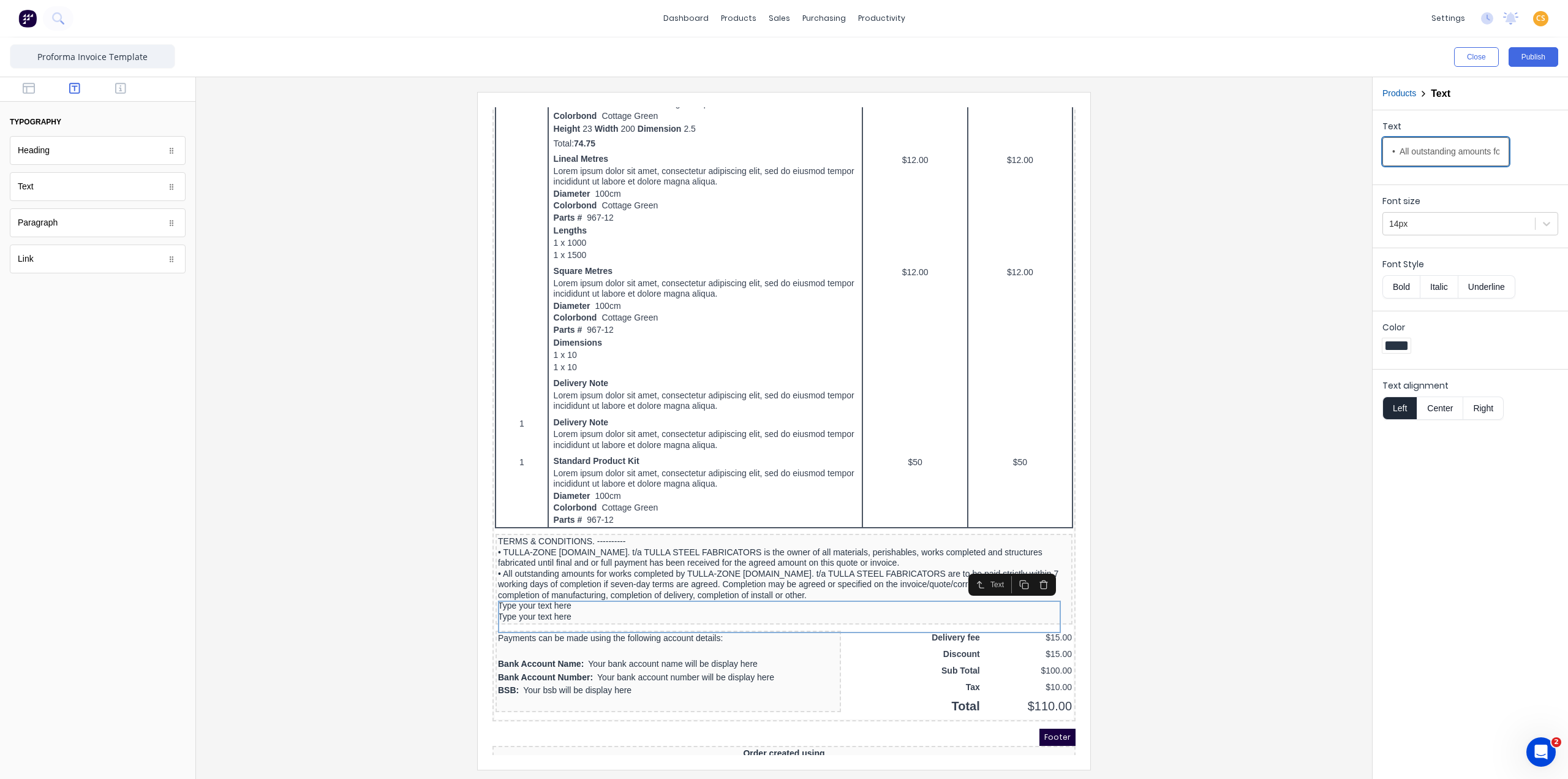
scroll to position [0, 1268]
type input "• All outstanding amounts for works completed by TULLA-ZONE [DOMAIN_NAME]. t/a …"
click at [548, 597] on div "Type your text here" at bounding box center [769, 592] width 572 height 11
click at [1176, 150] on input "Type your text here" at bounding box center [1445, 152] width 127 height 29
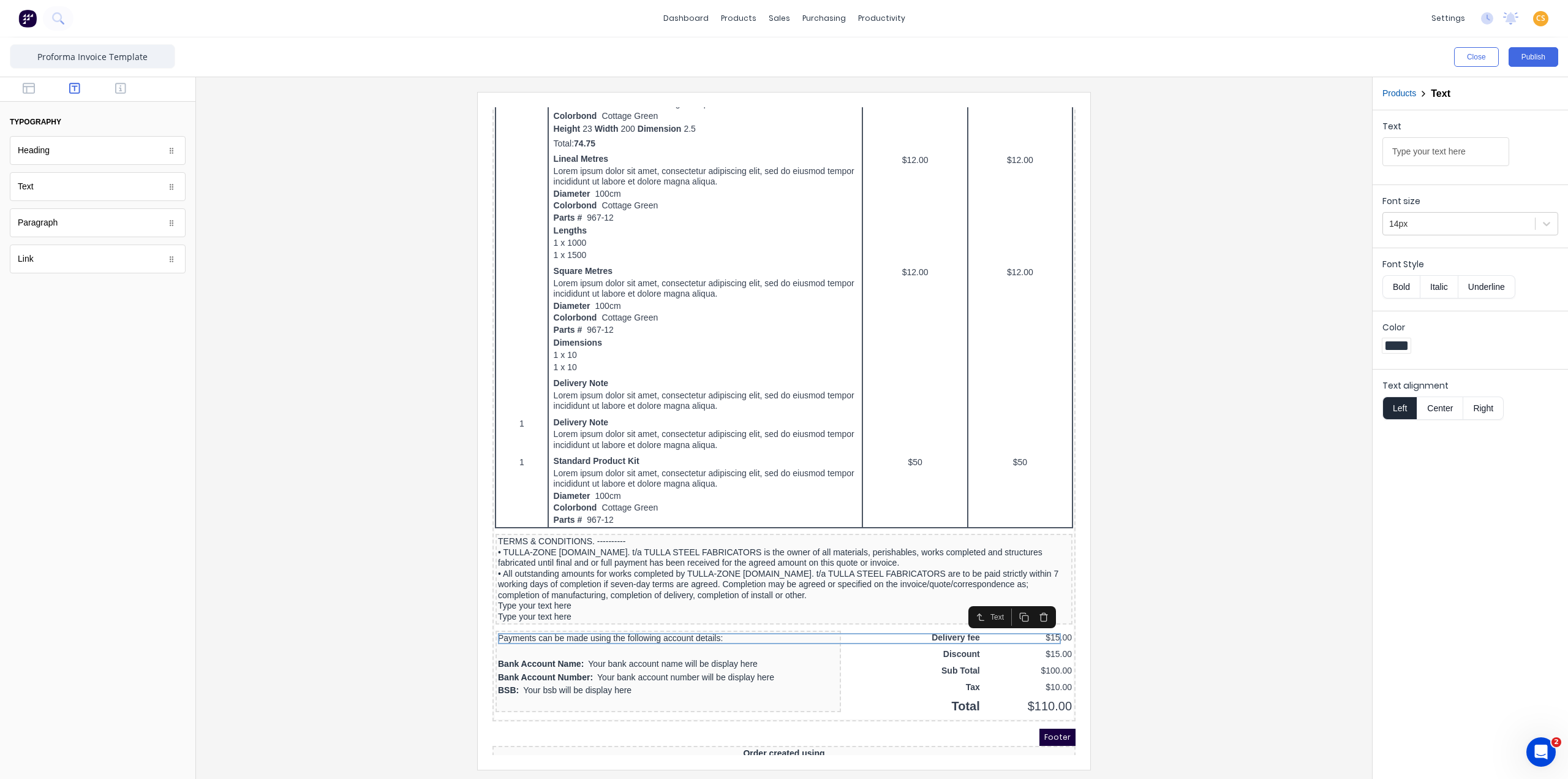
drag, startPoint x: 1476, startPoint y: 149, endPoint x: 1363, endPoint y: 149, distance: 113.0
click at [1176, 149] on div "Close Publish Components typography Heading Heading Text Text Paragraph Paragra…" at bounding box center [784, 408] width 1568 height 742
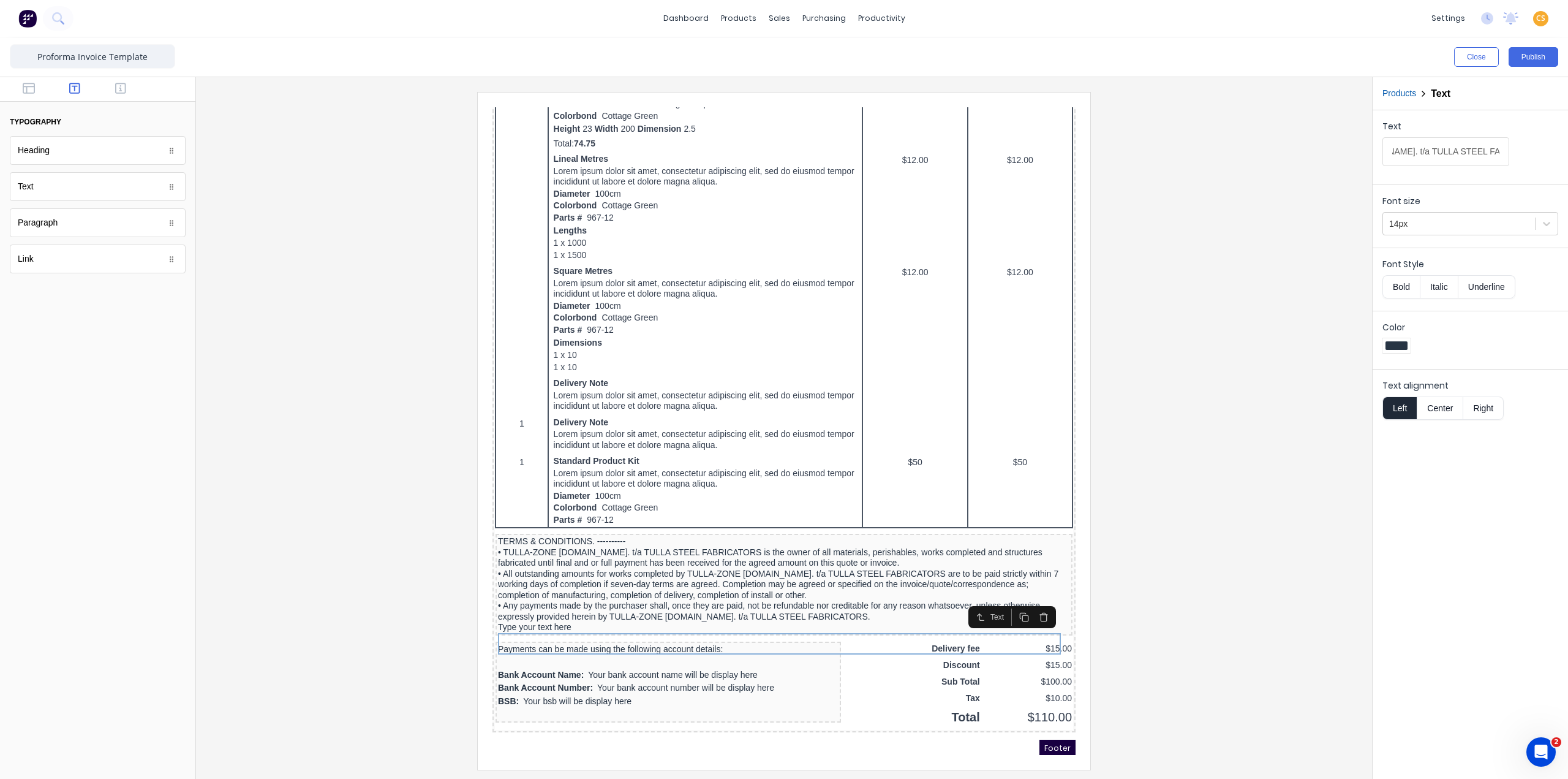
type input "• Any payments made by the purchaser shall, once they are paid, not be refundab…"
click at [554, 618] on div "Type your text here" at bounding box center [769, 613] width 572 height 11
drag, startPoint x: 1474, startPoint y: 149, endPoint x: 1357, endPoint y: 149, distance: 117.0
click at [1176, 149] on div "Close Publish Components typography Heading Heading Text Text Paragraph Paragra…" at bounding box center [784, 408] width 1568 height 742
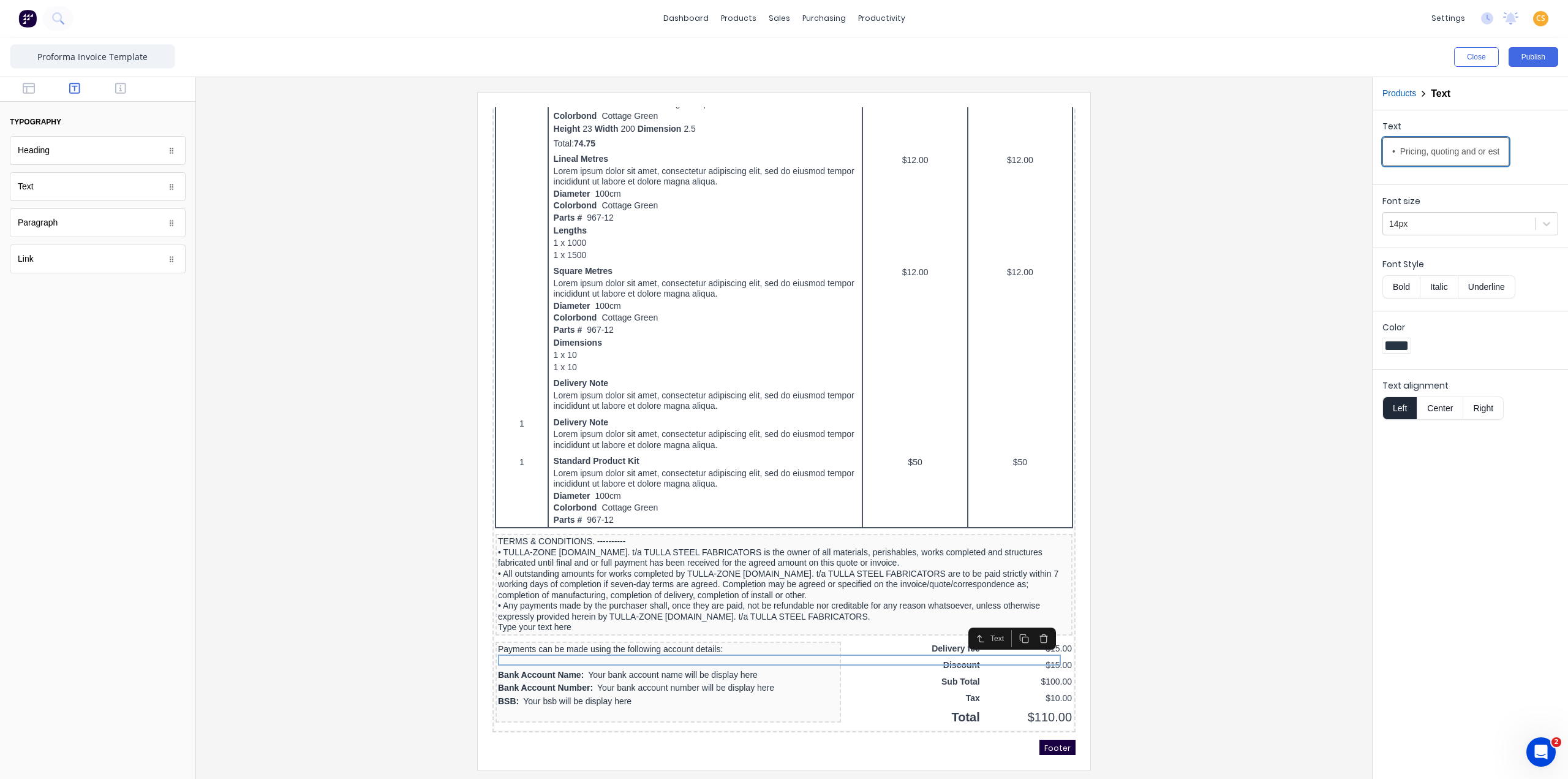
scroll to position [0, 533]
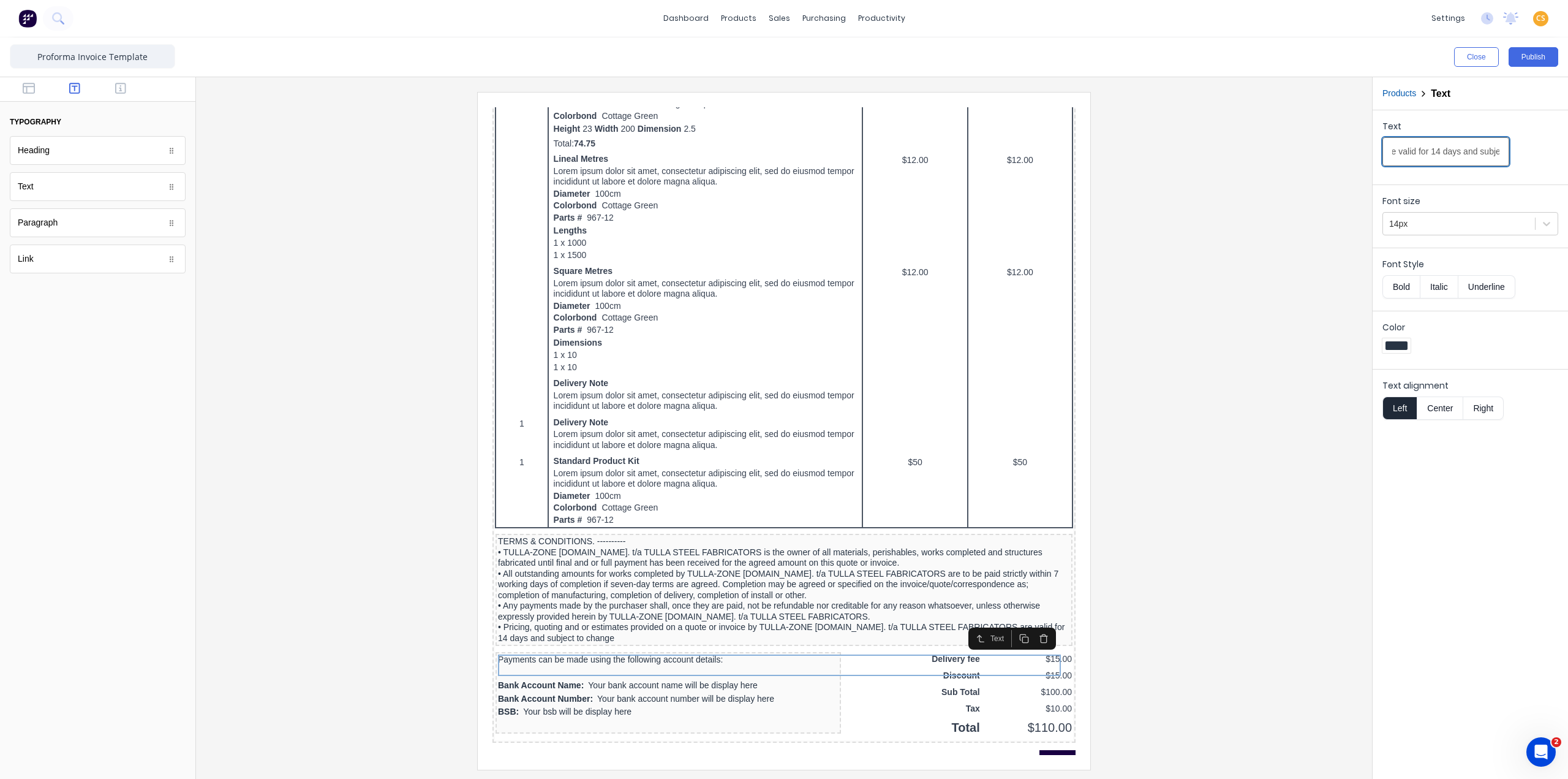
type input "• Pricing, quoting and or estimates provided on a quote or invoice by TULLA-ZON…"
click at [1176, 325] on div at bounding box center [784, 430] width 1156 height 677
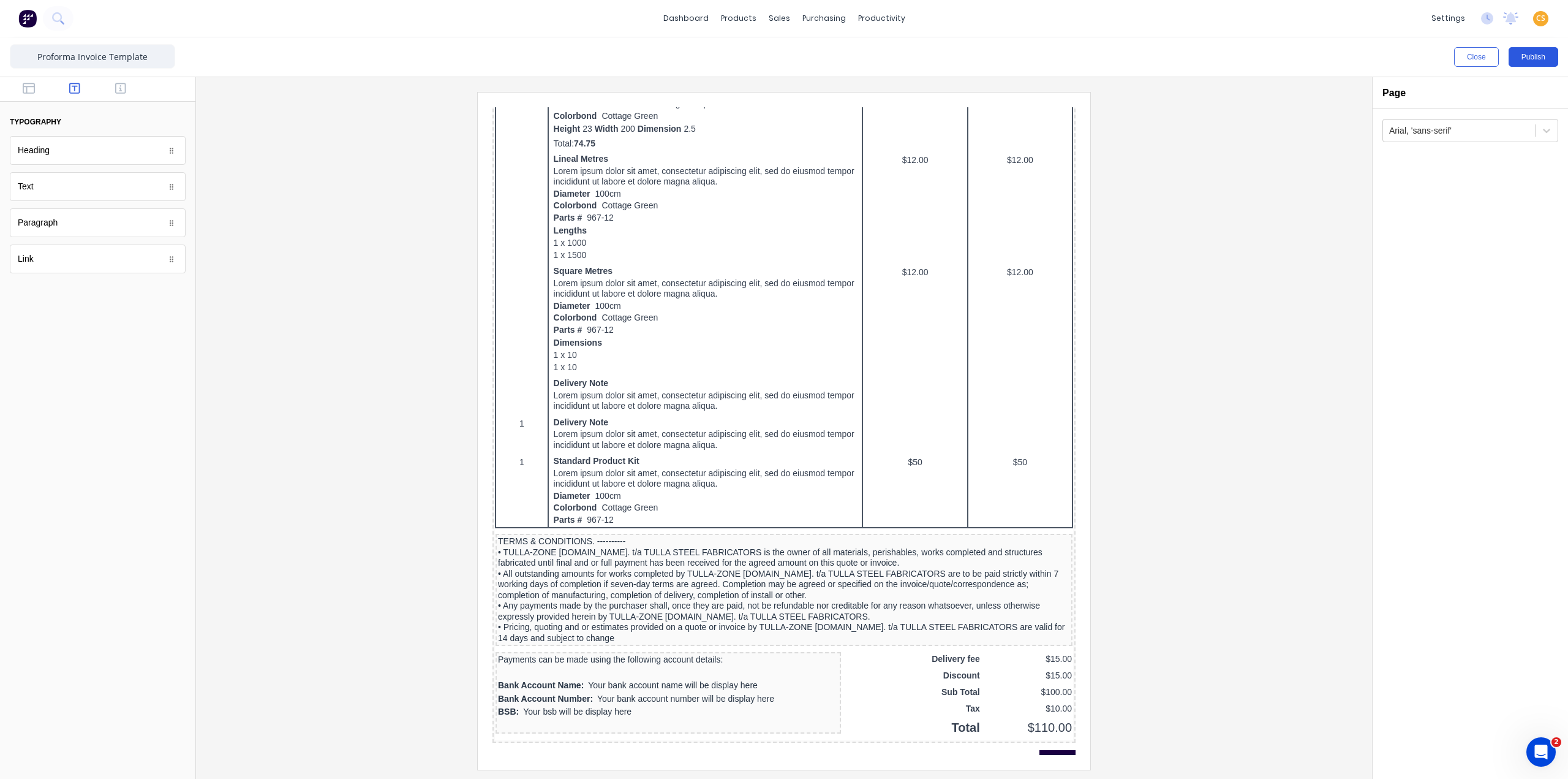
click at [1176, 58] on button "Publish" at bounding box center [1533, 57] width 50 height 19
